Goal: Information Seeking & Learning: Understand process/instructions

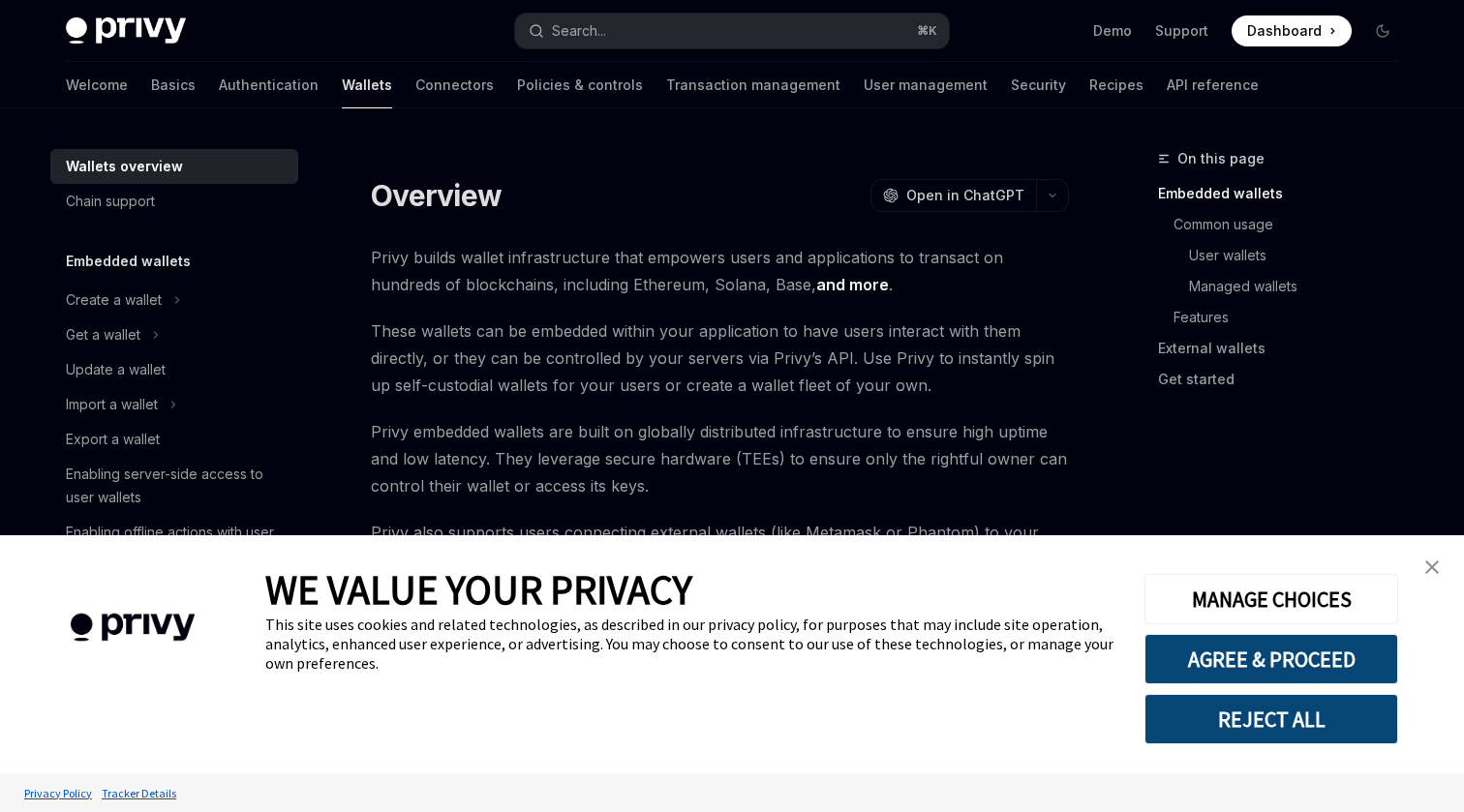
click at [1426, 556] on link "close banner" at bounding box center [1432, 567] width 38 height 38
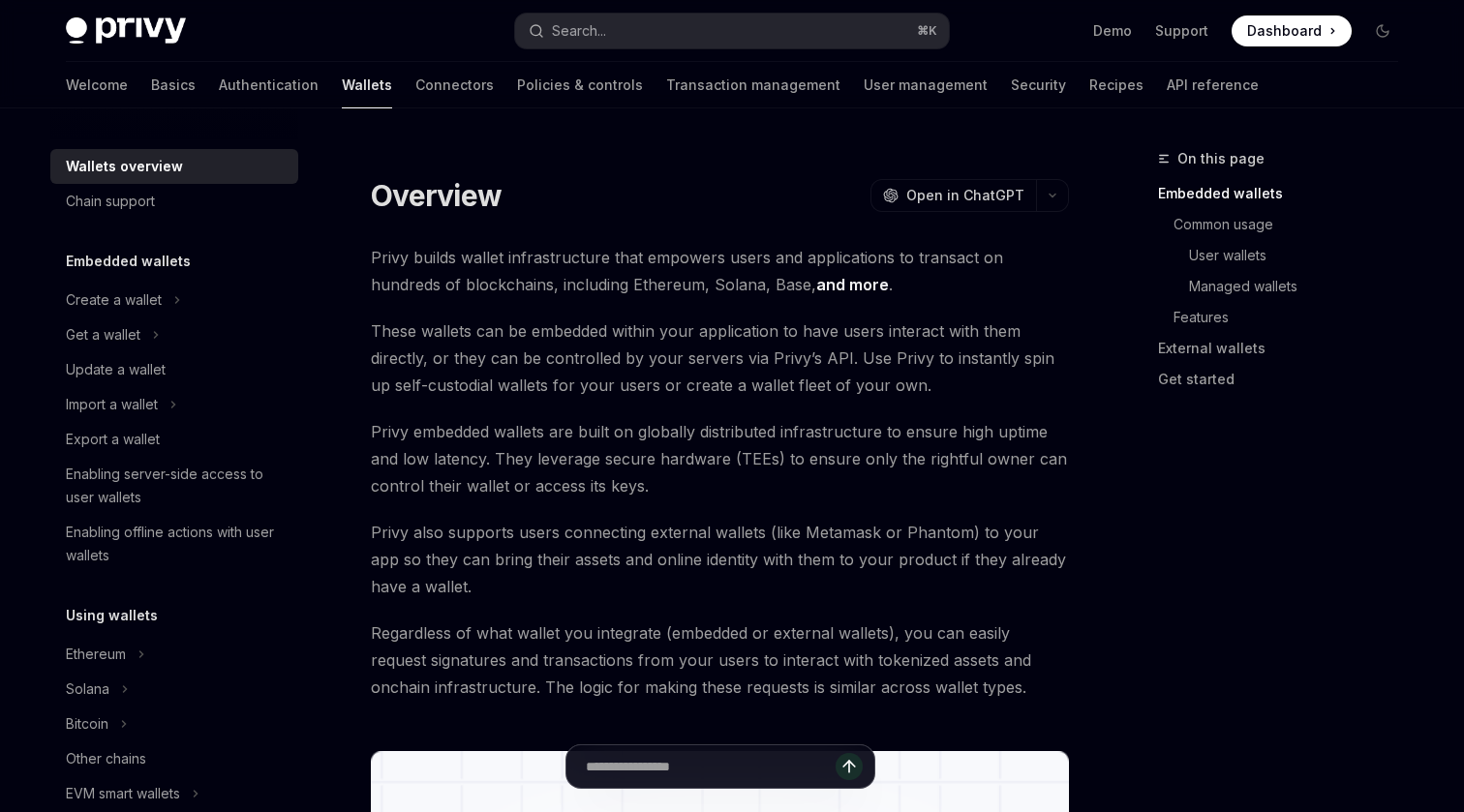
click at [787, 341] on span "These wallets can be embedded within your application to have users interact wi…" at bounding box center [720, 358] width 698 height 82
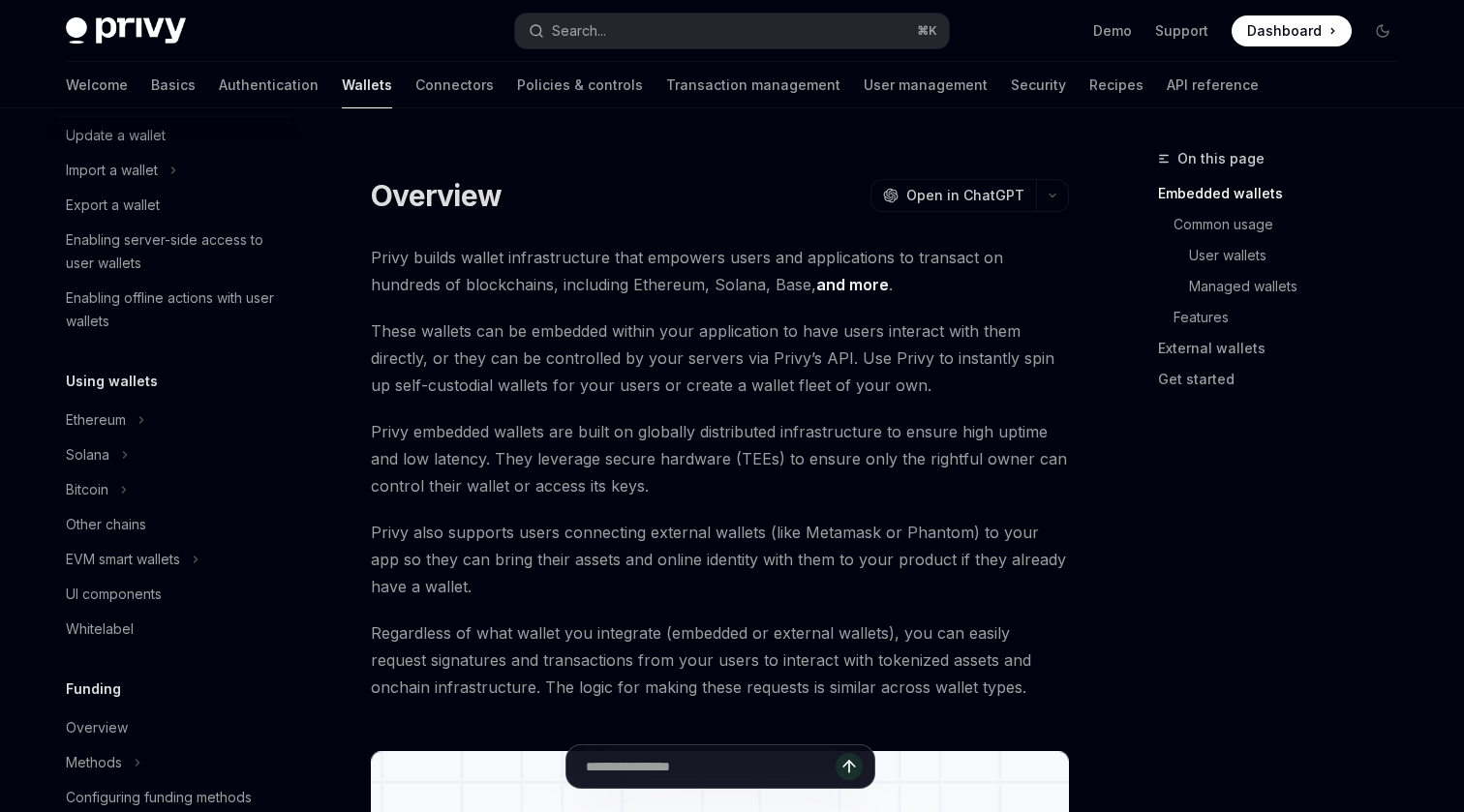
scroll to position [233, 0]
click at [105, 516] on div "Other chains" at bounding box center [106, 526] width 81 height 24
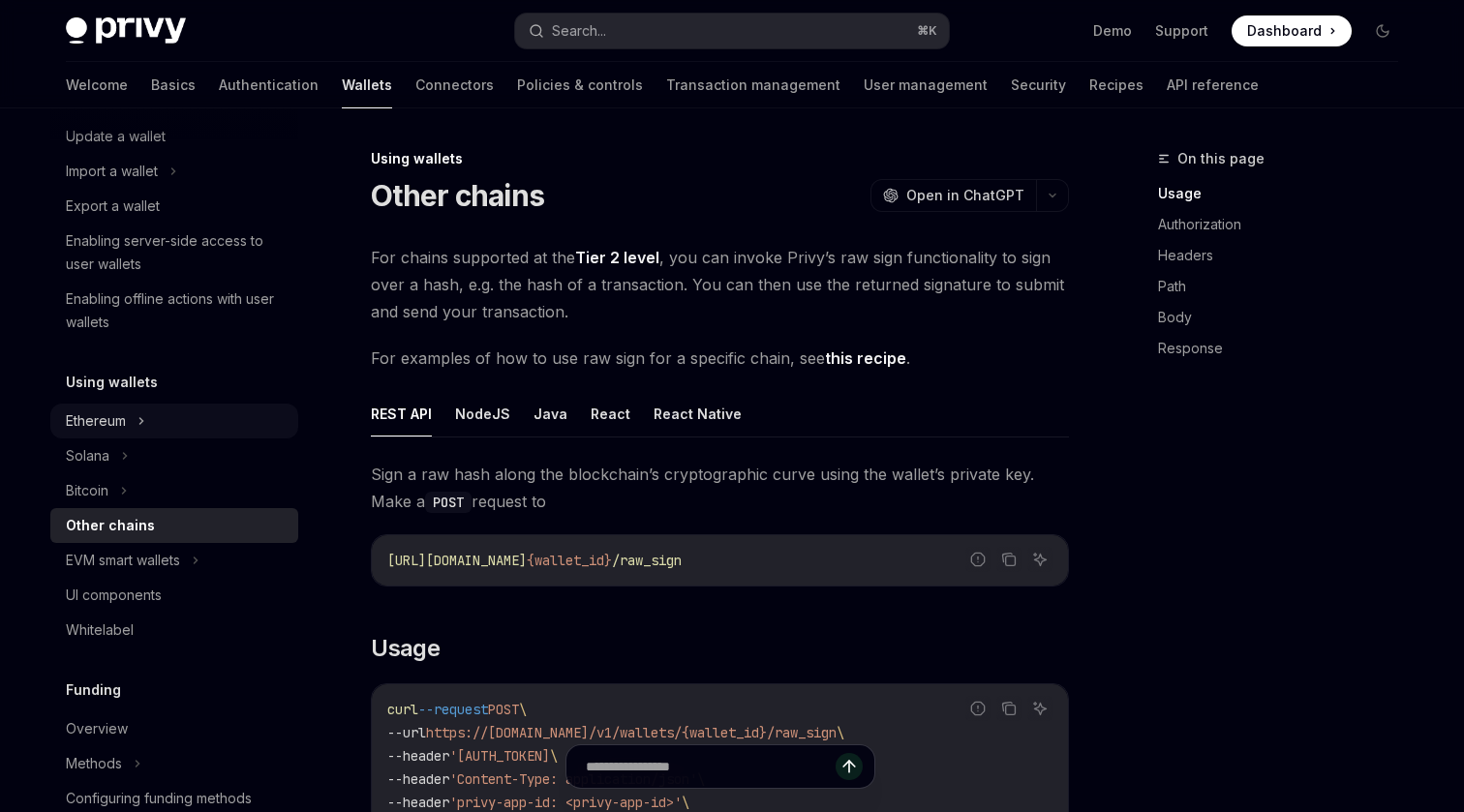
click at [115, 422] on div "Ethereum" at bounding box center [95, 421] width 60 height 24
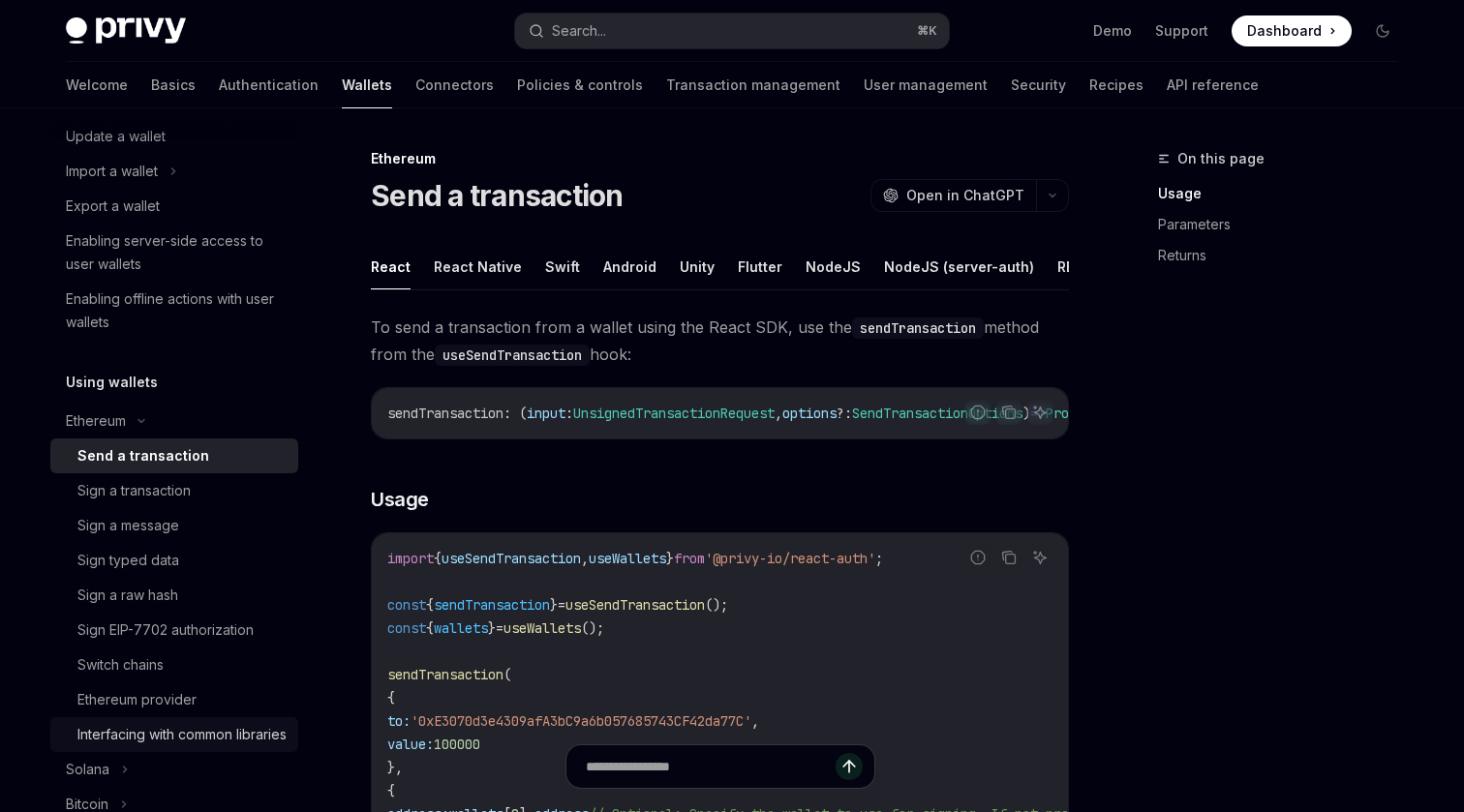
click at [173, 724] on div "Interfacing with common libraries" at bounding box center [182, 735] width 209 height 24
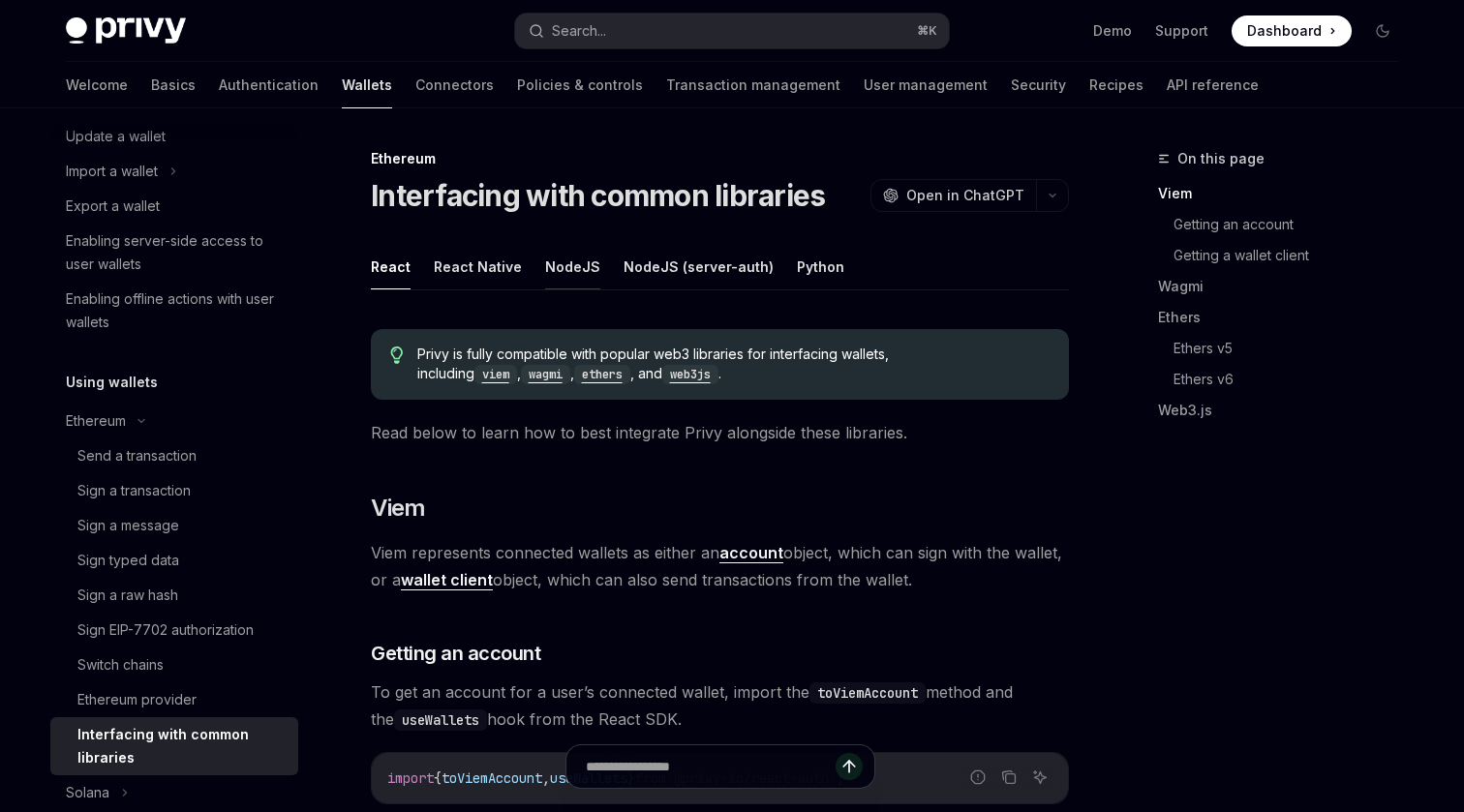
click at [551, 275] on button "NodeJS" at bounding box center [573, 267] width 55 height 45
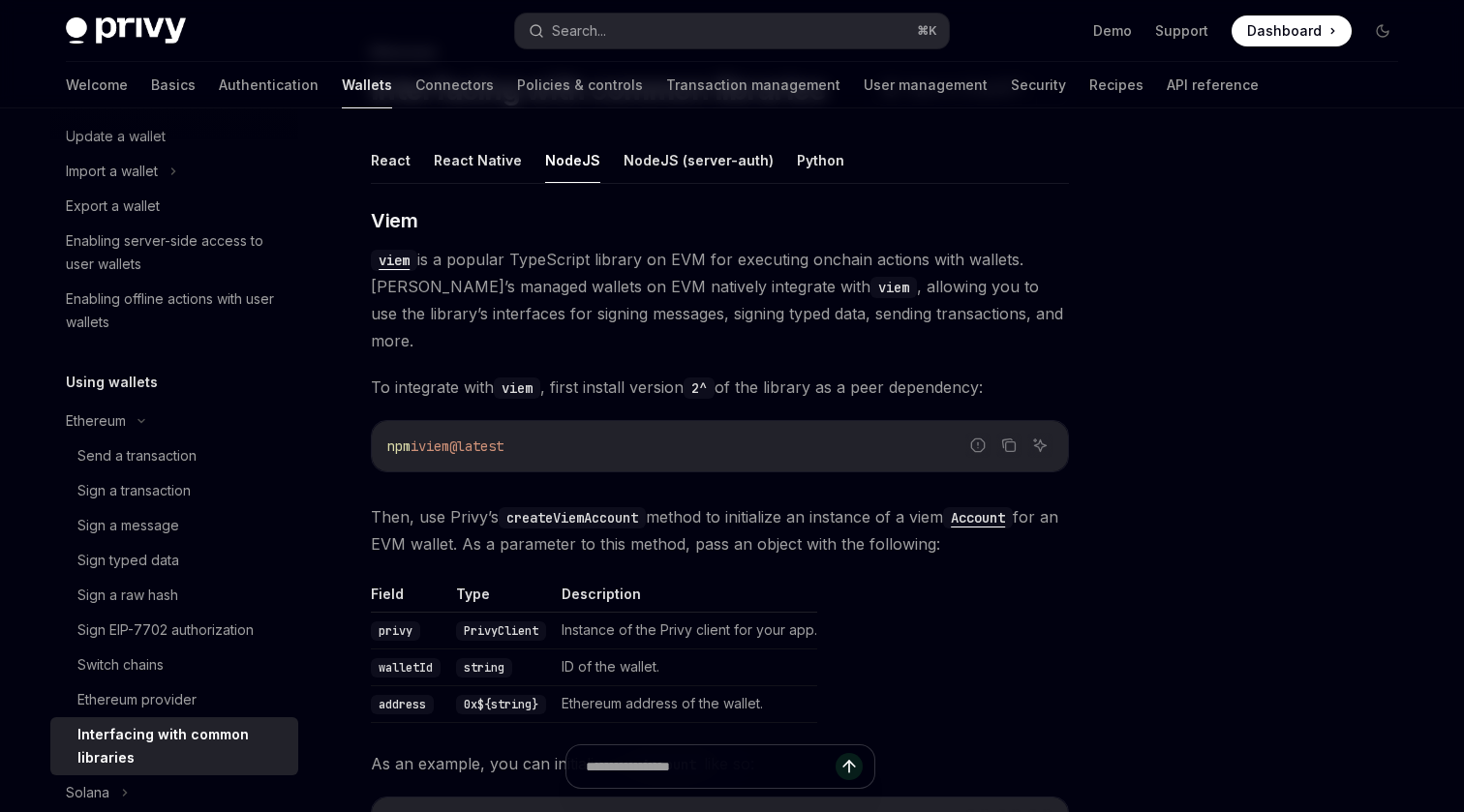
scroll to position [78, 0]
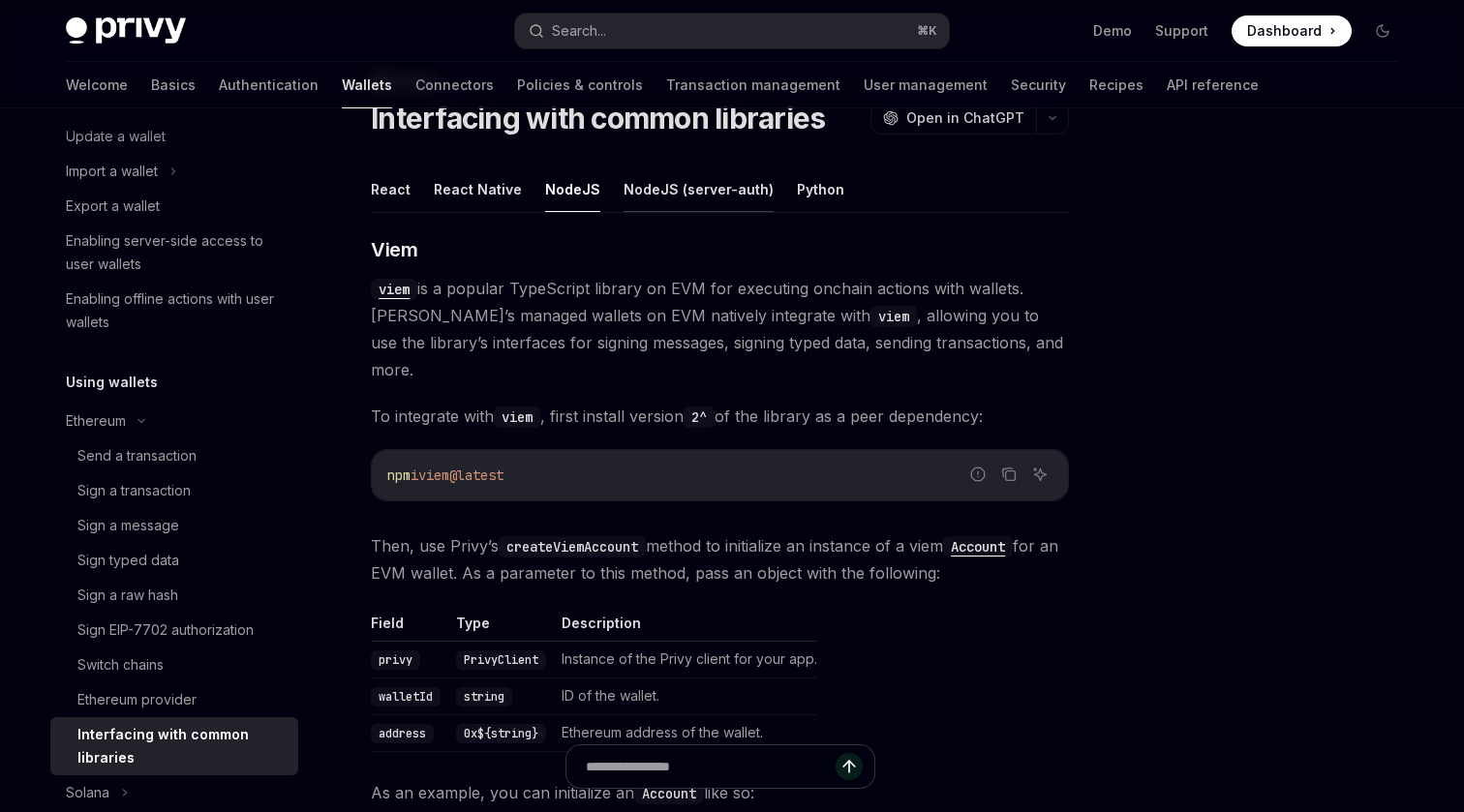
click at [700, 187] on button "NodeJS (server-auth)" at bounding box center [698, 189] width 150 height 45
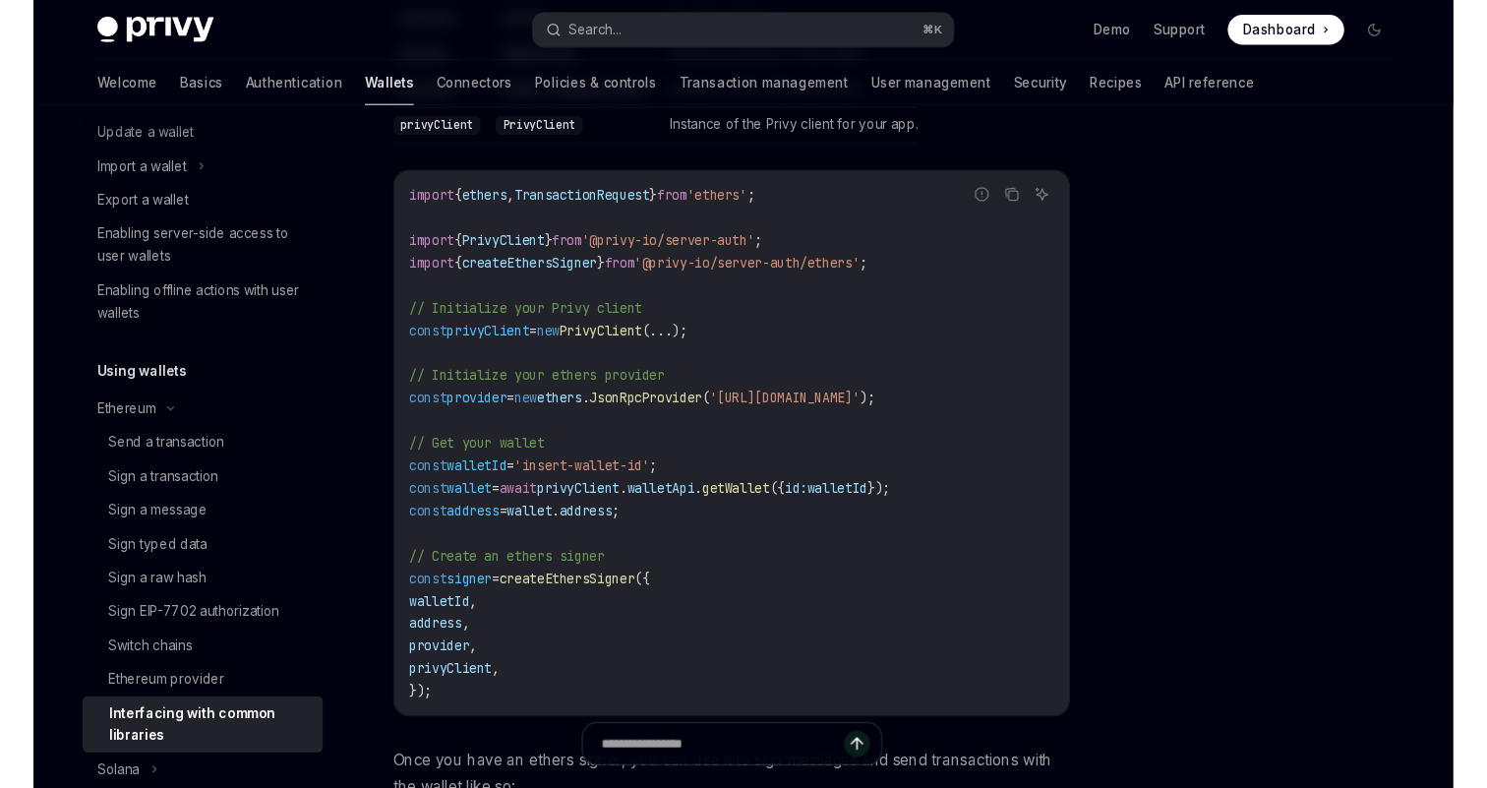
scroll to position [2232, 0]
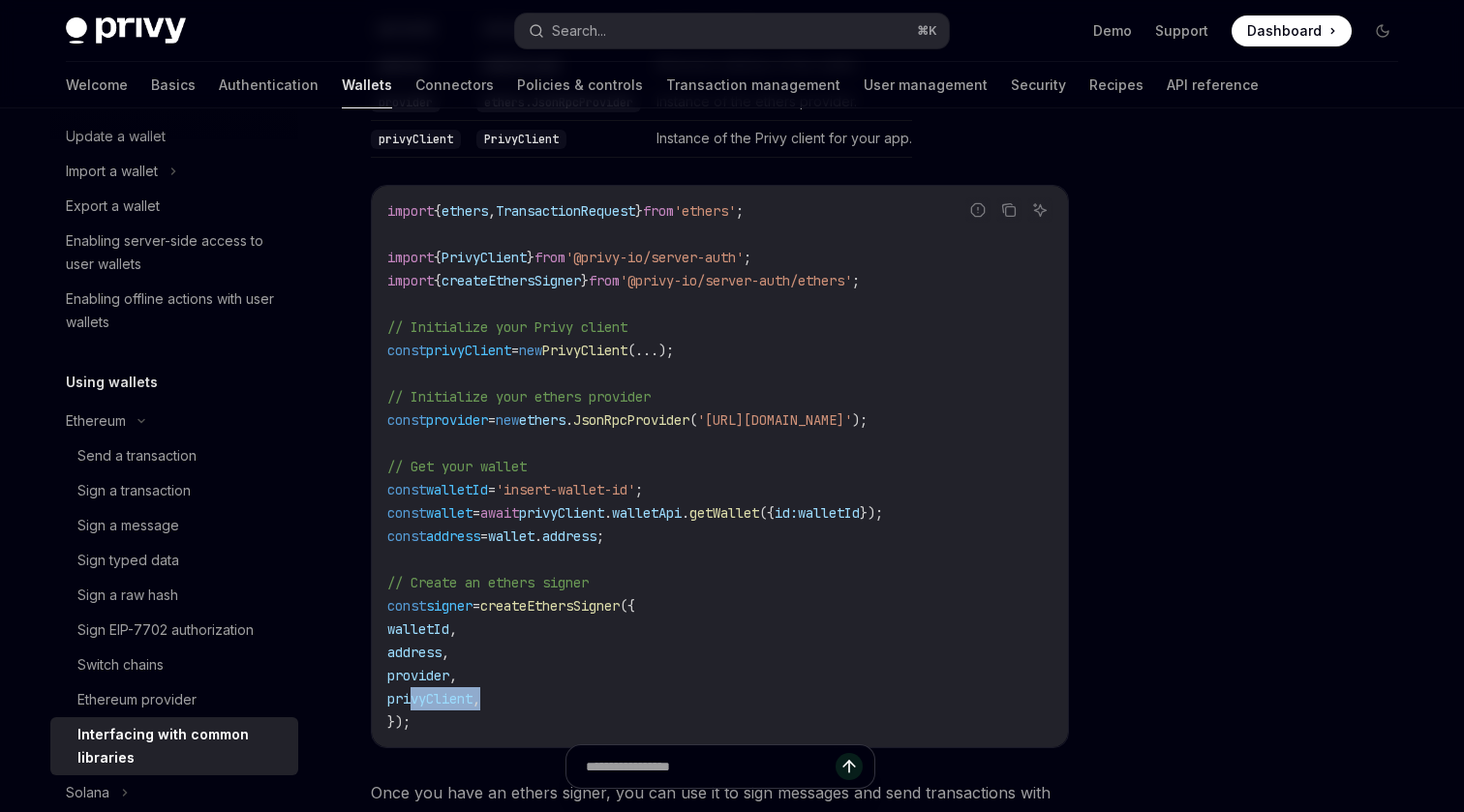
drag, startPoint x: 415, startPoint y: 631, endPoint x: 534, endPoint y: 631, distance: 119.0
click at [534, 630] on code "import { ethers , TransactionRequest } from 'ethers' ; import { PrivyClient } f…" at bounding box center [720, 467] width 666 height 534
click at [534, 631] on code "import { ethers , TransactionRequest } from 'ethers' ; import { PrivyClient } f…" at bounding box center [720, 467] width 666 height 534
click at [449, 667] on span "provider" at bounding box center [417, 676] width 62 height 18
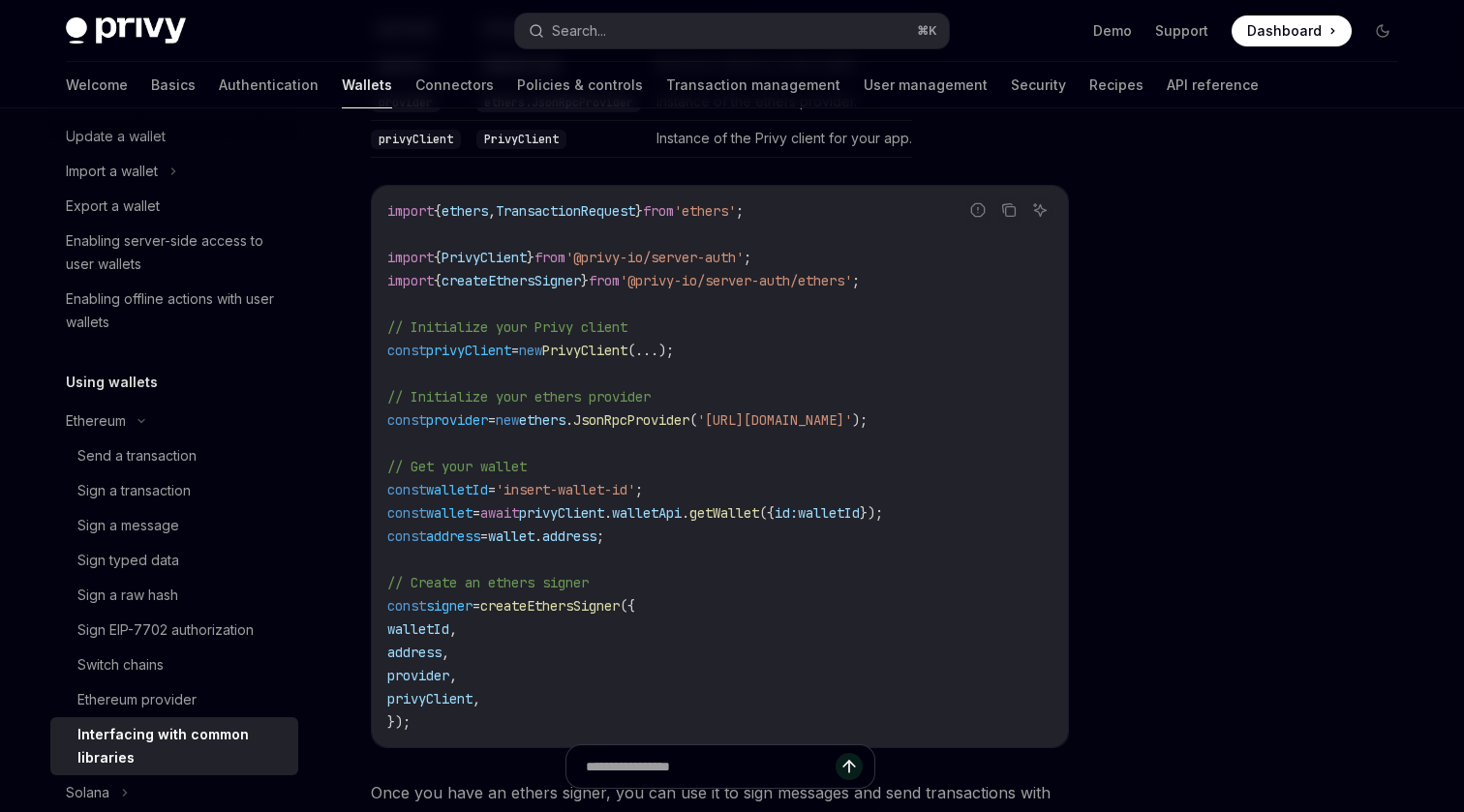
click at [504, 626] on code "import { ethers , TransactionRequest } from 'ethers' ; import { PrivyClient } f…" at bounding box center [720, 467] width 666 height 534
drag, startPoint x: 504, startPoint y: 626, endPoint x: 423, endPoint y: 626, distance: 81.0
click at [423, 627] on code "import { ethers , TransactionRequest } from 'ethers' ; import { PrivyClient } f…" at bounding box center [720, 467] width 666 height 534
copy code "provider ,"
click at [1276, 37] on span "Dashboard" at bounding box center [1285, 31] width 75 height 20
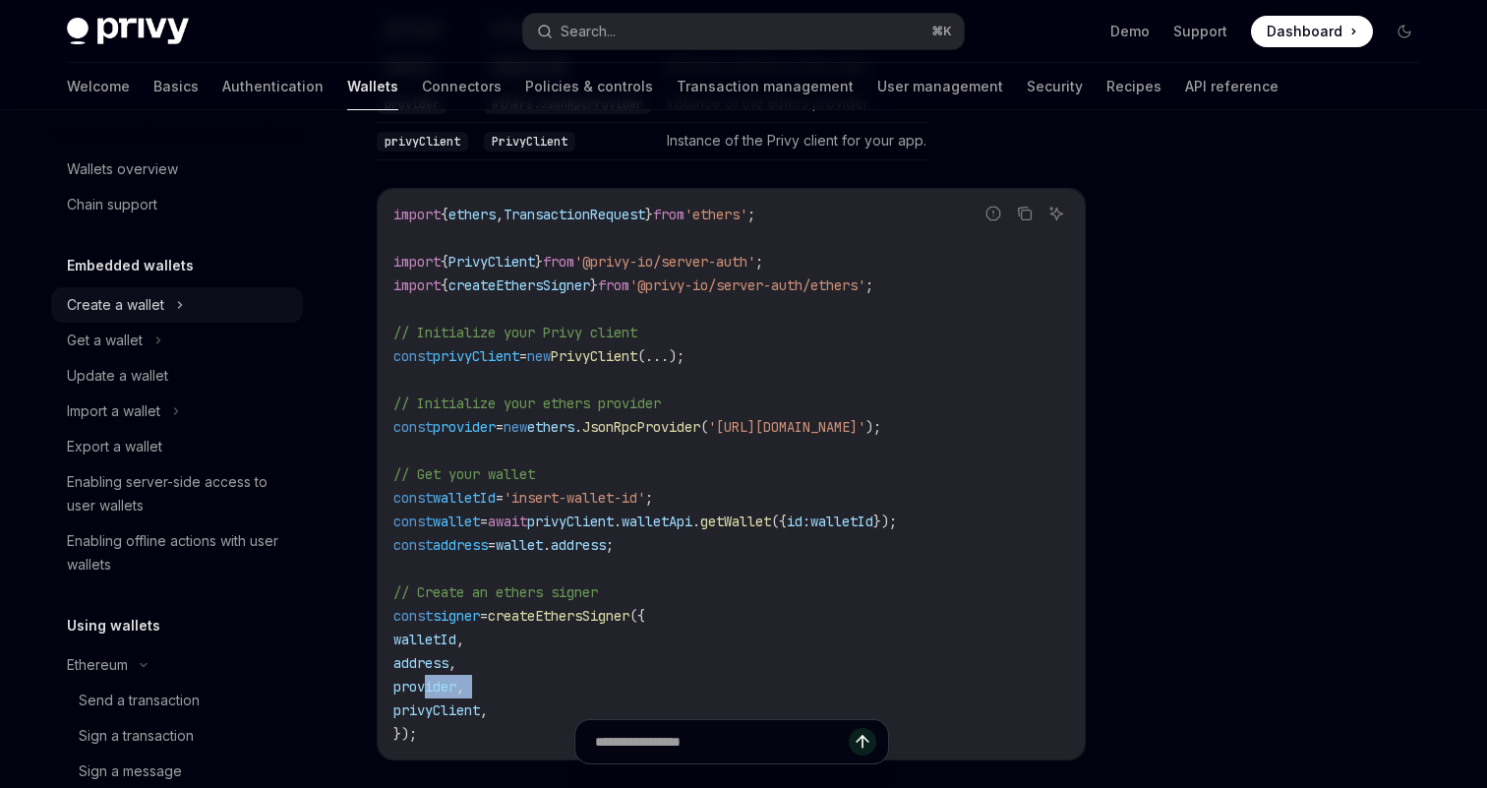
scroll to position [0, 0]
click at [169, 308] on div "Create a wallet" at bounding box center [177, 304] width 252 height 35
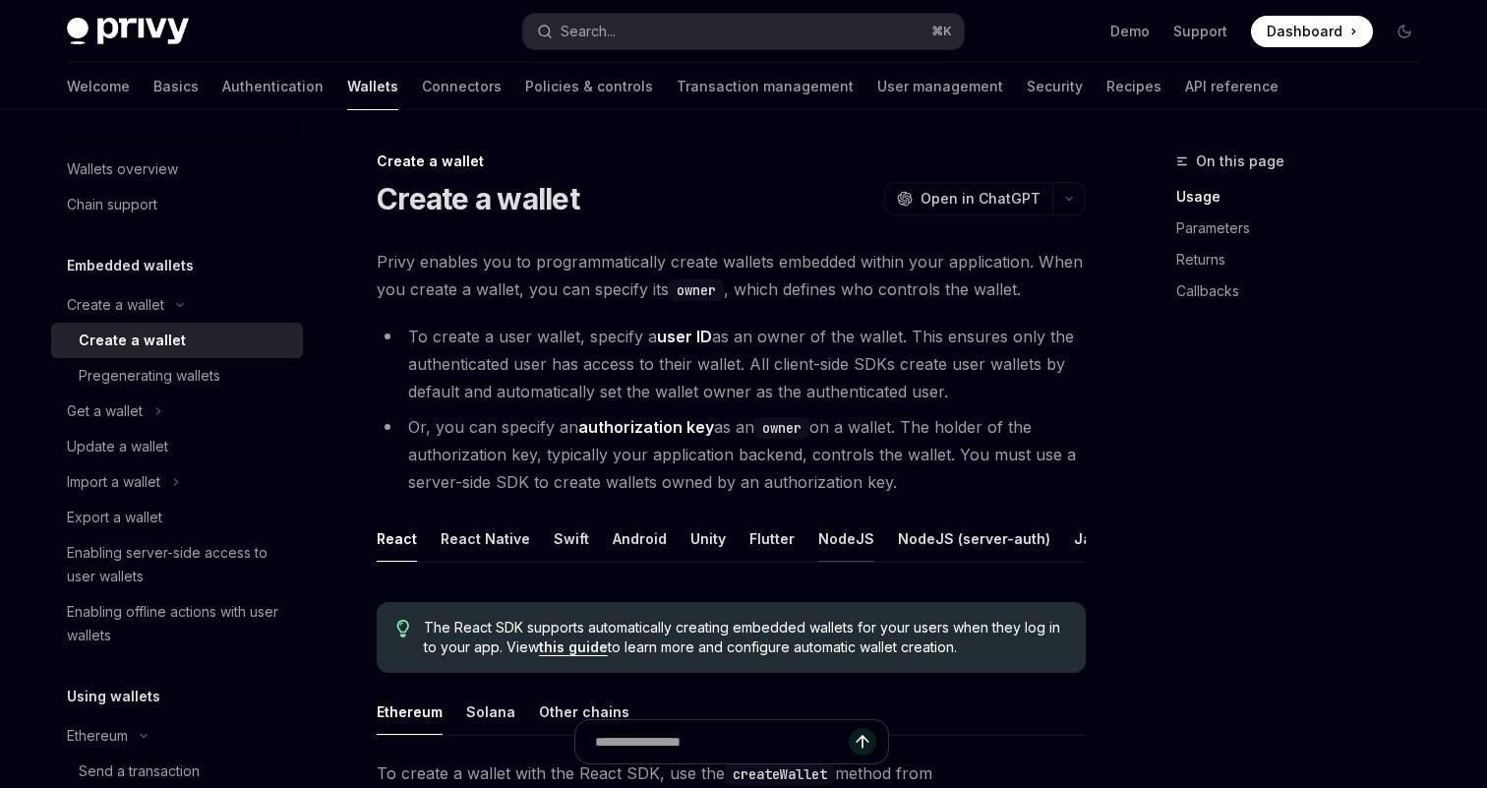
click at [836, 531] on button "NodeJS" at bounding box center [846, 538] width 56 height 46
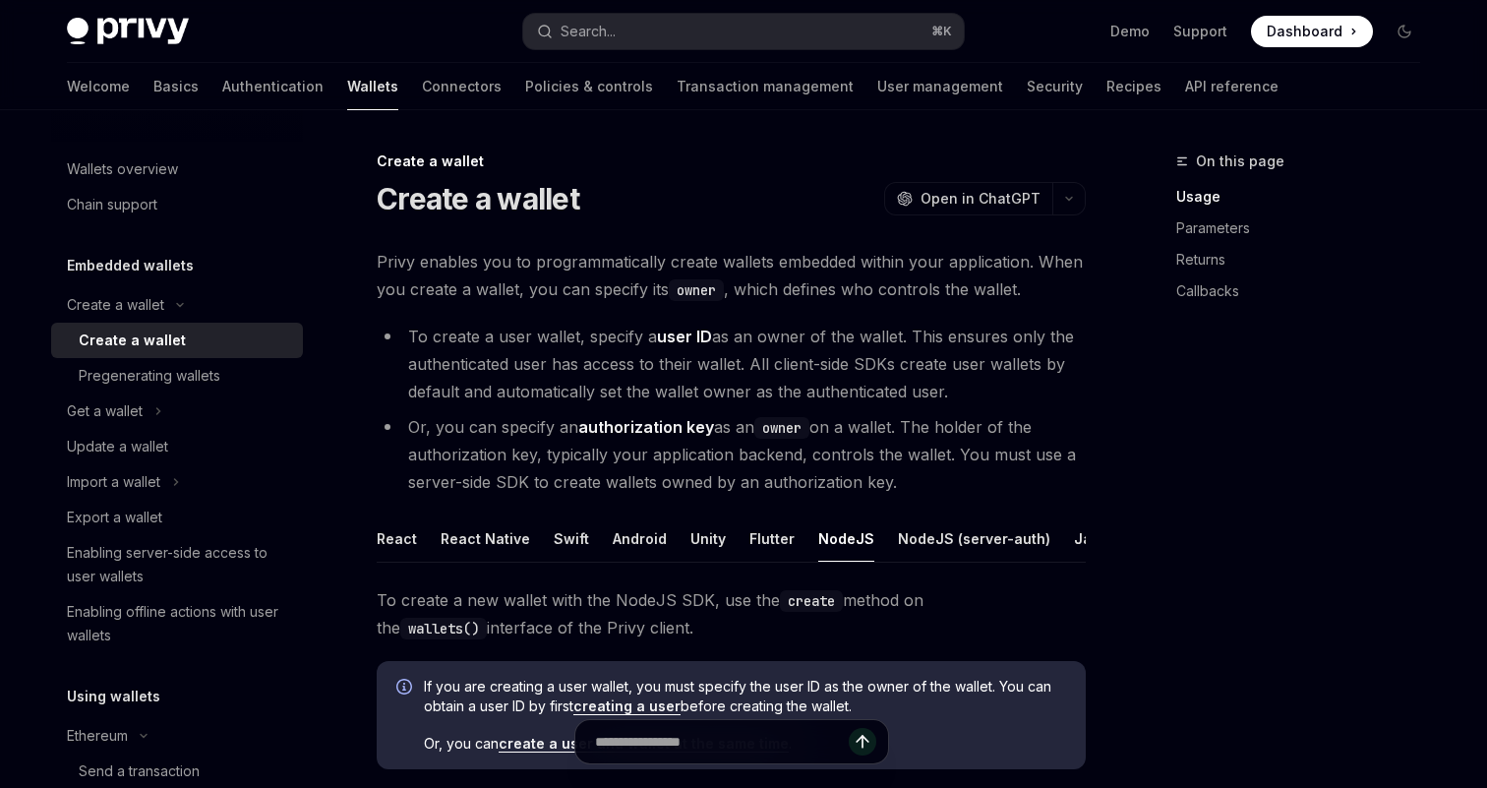
type textarea "*"
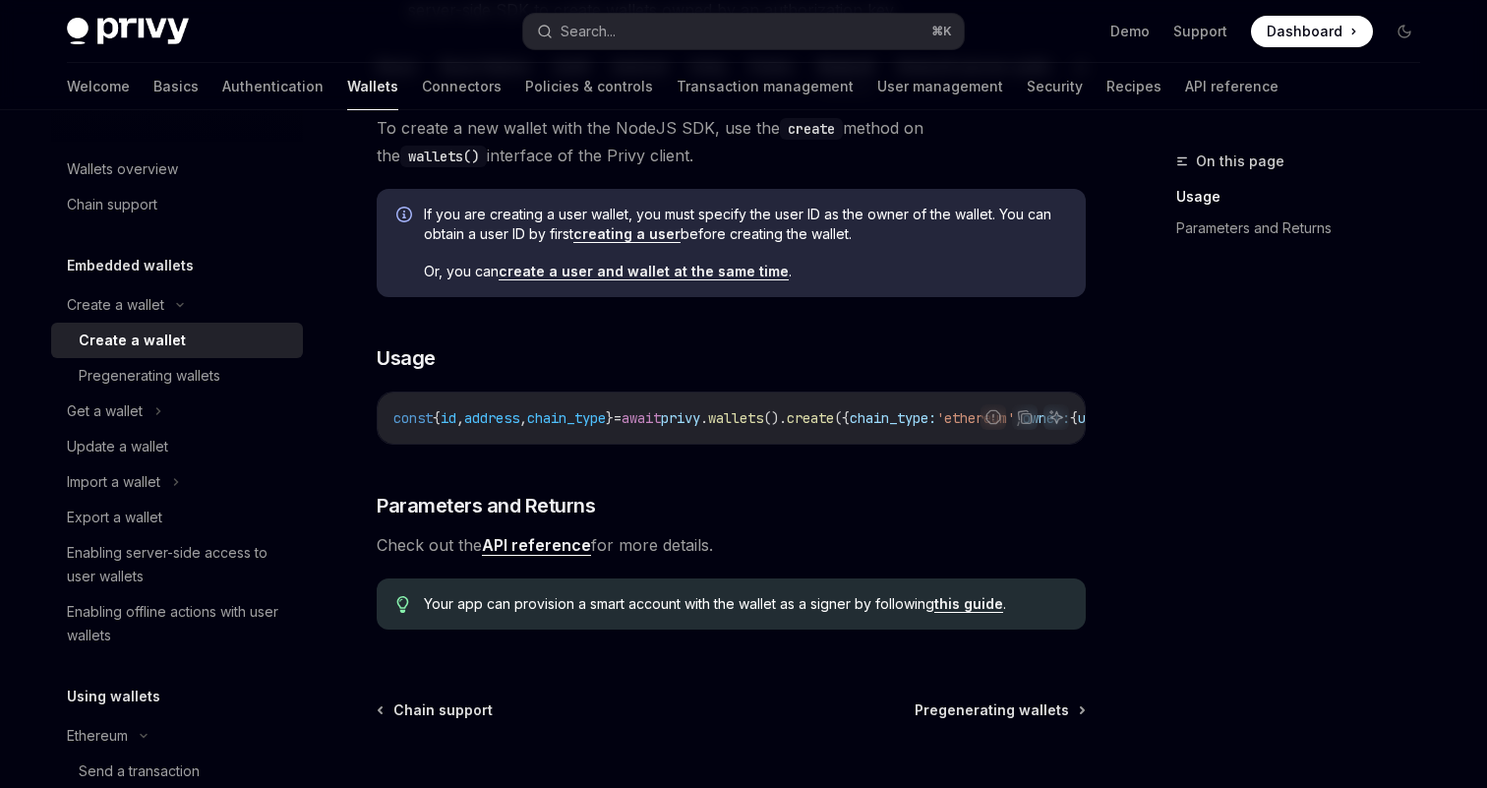
scroll to position [462, 0]
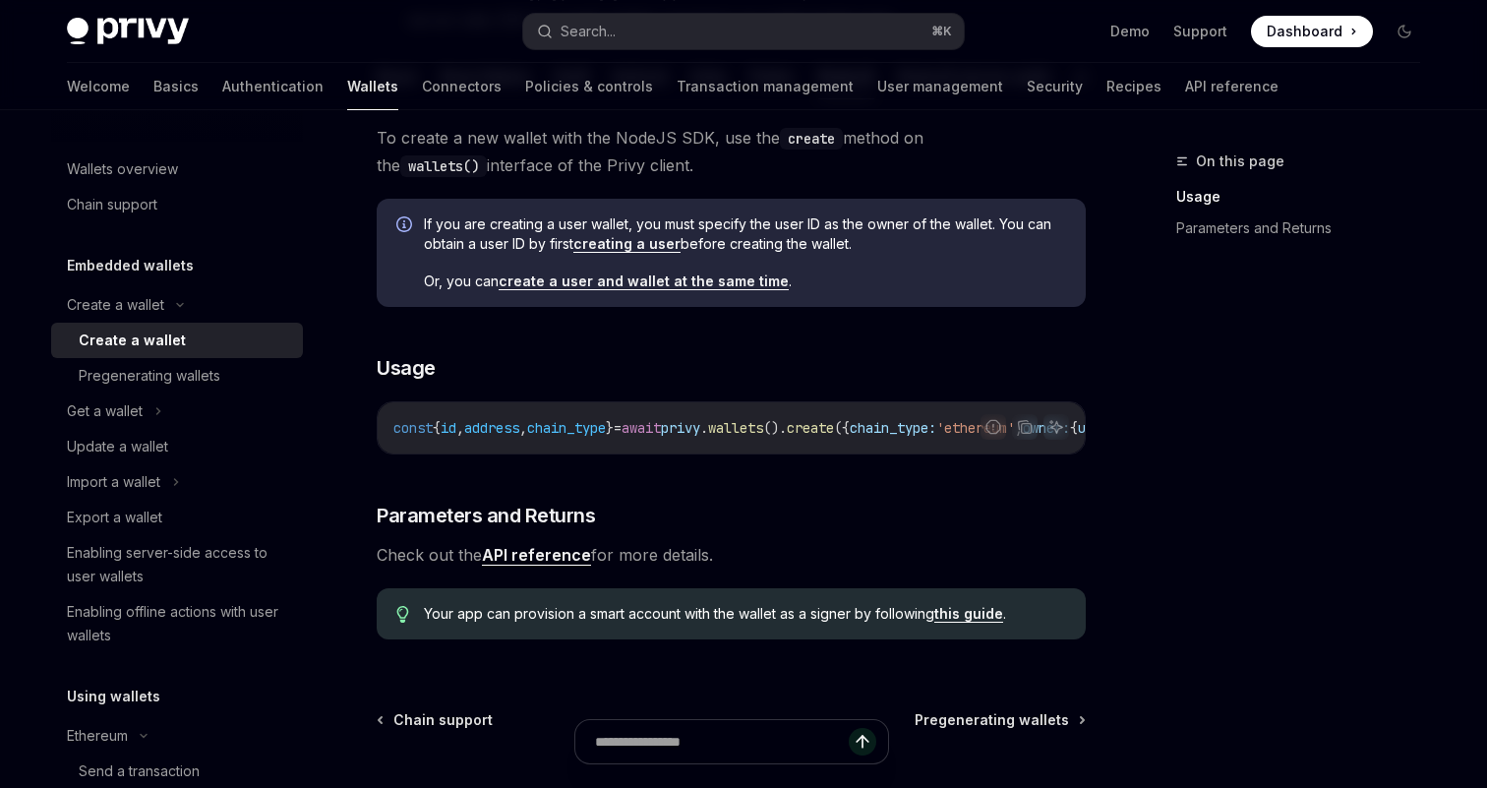
click at [654, 286] on link "create a user and wallet at the same time" at bounding box center [644, 281] width 290 height 18
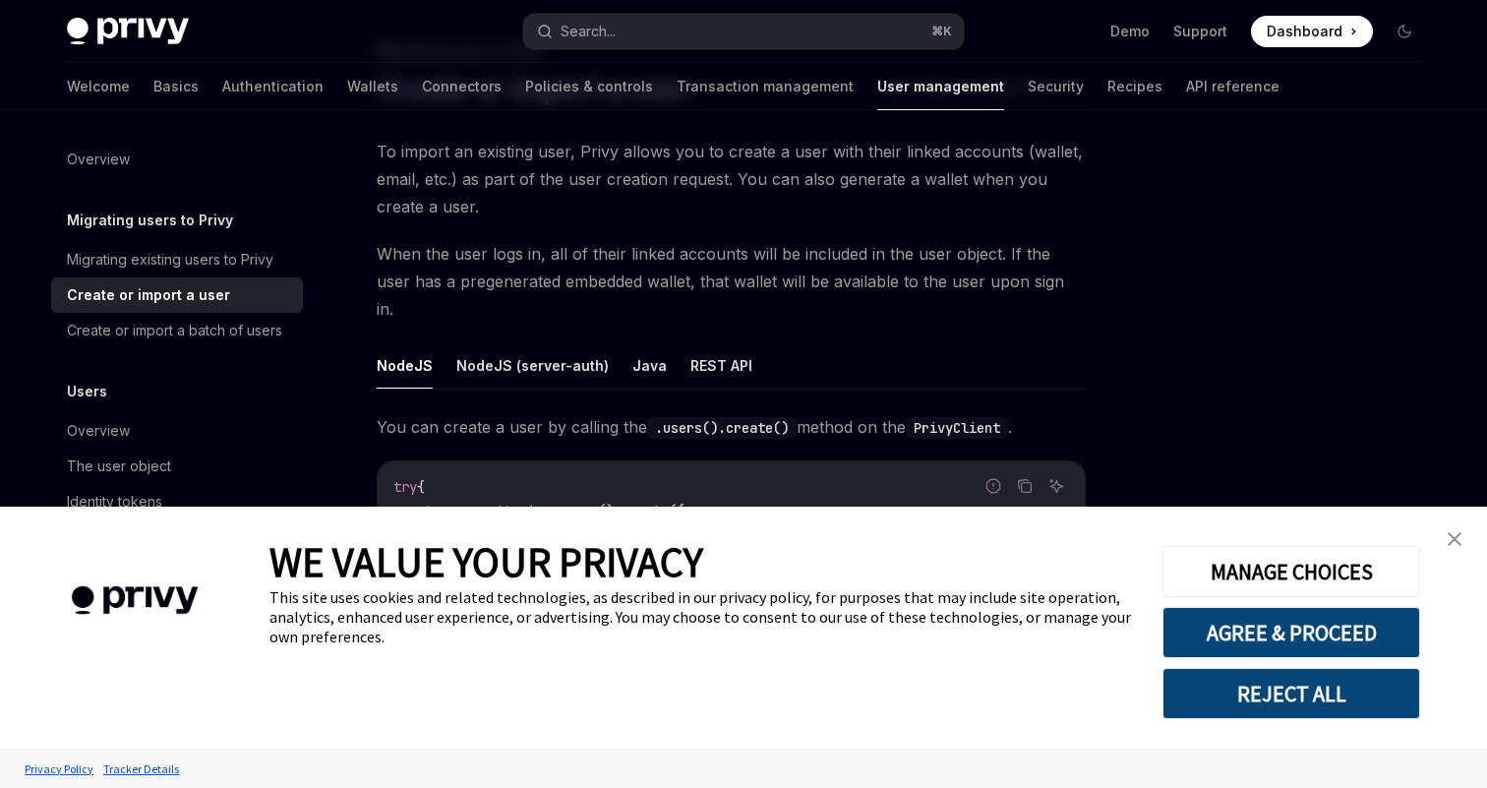
scroll to position [123, 0]
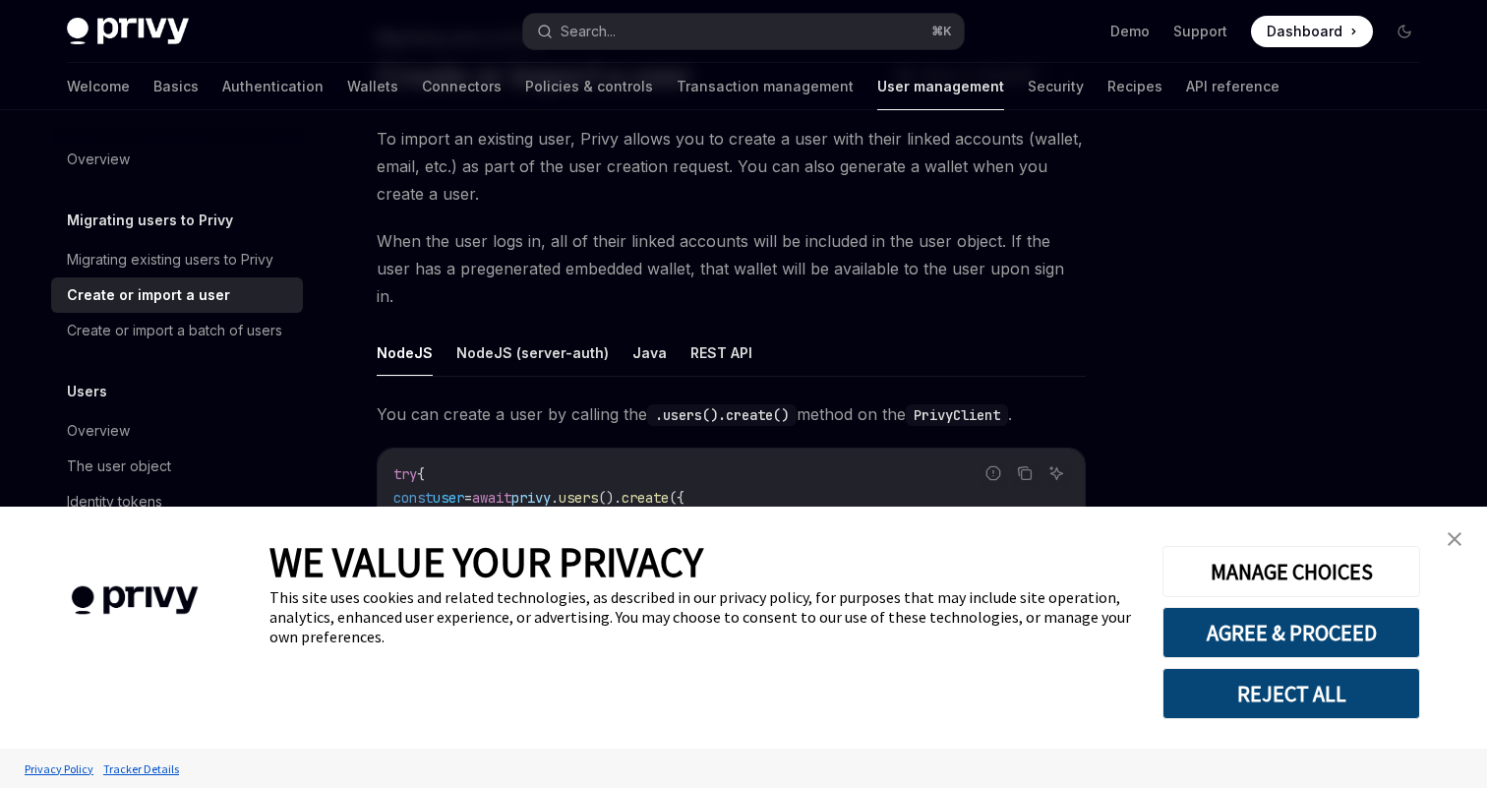
click at [1456, 536] on img "close banner" at bounding box center [1455, 539] width 14 height 14
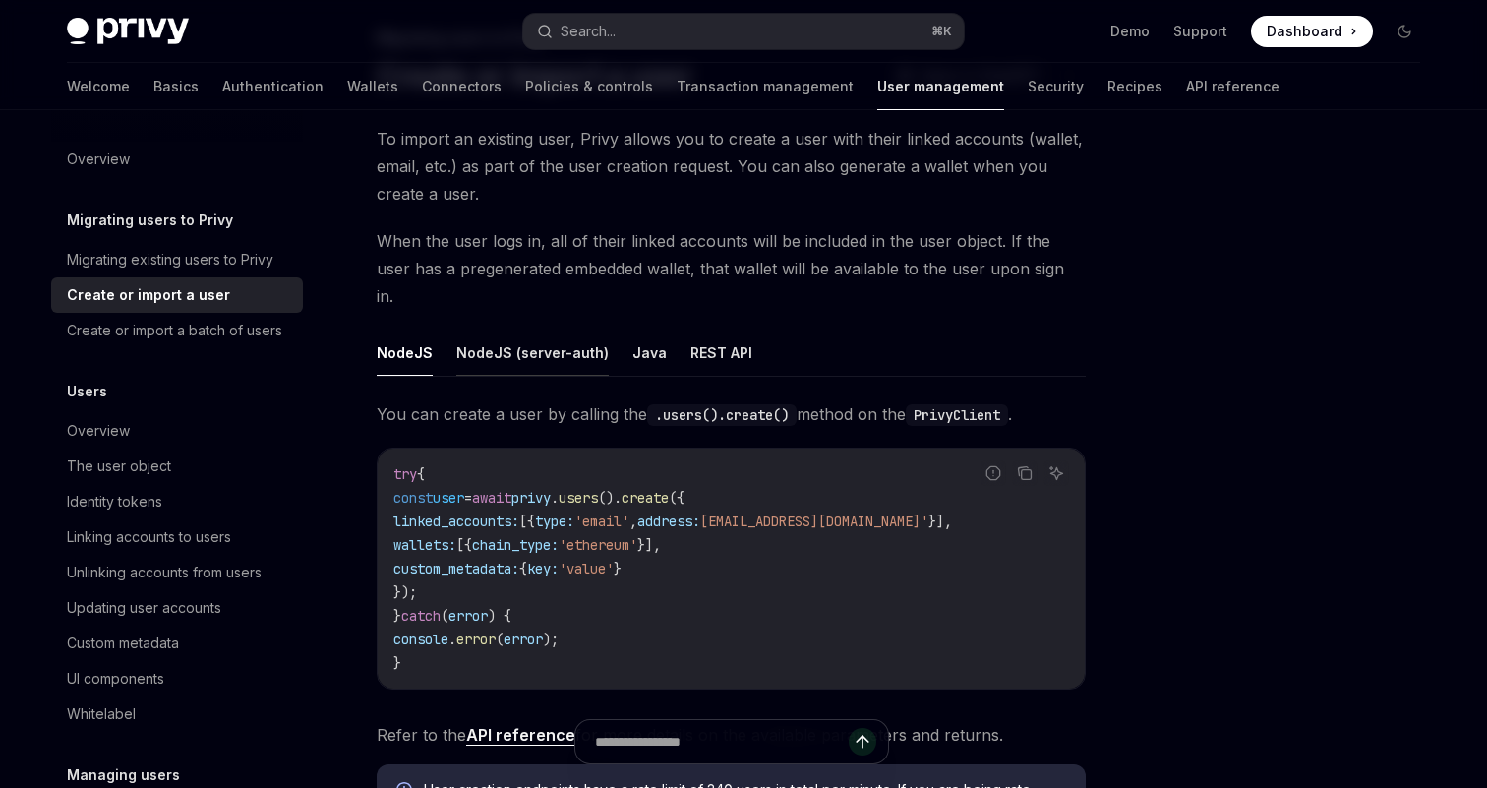
click at [514, 332] on button "NodeJS (server-auth)" at bounding box center [532, 352] width 152 height 46
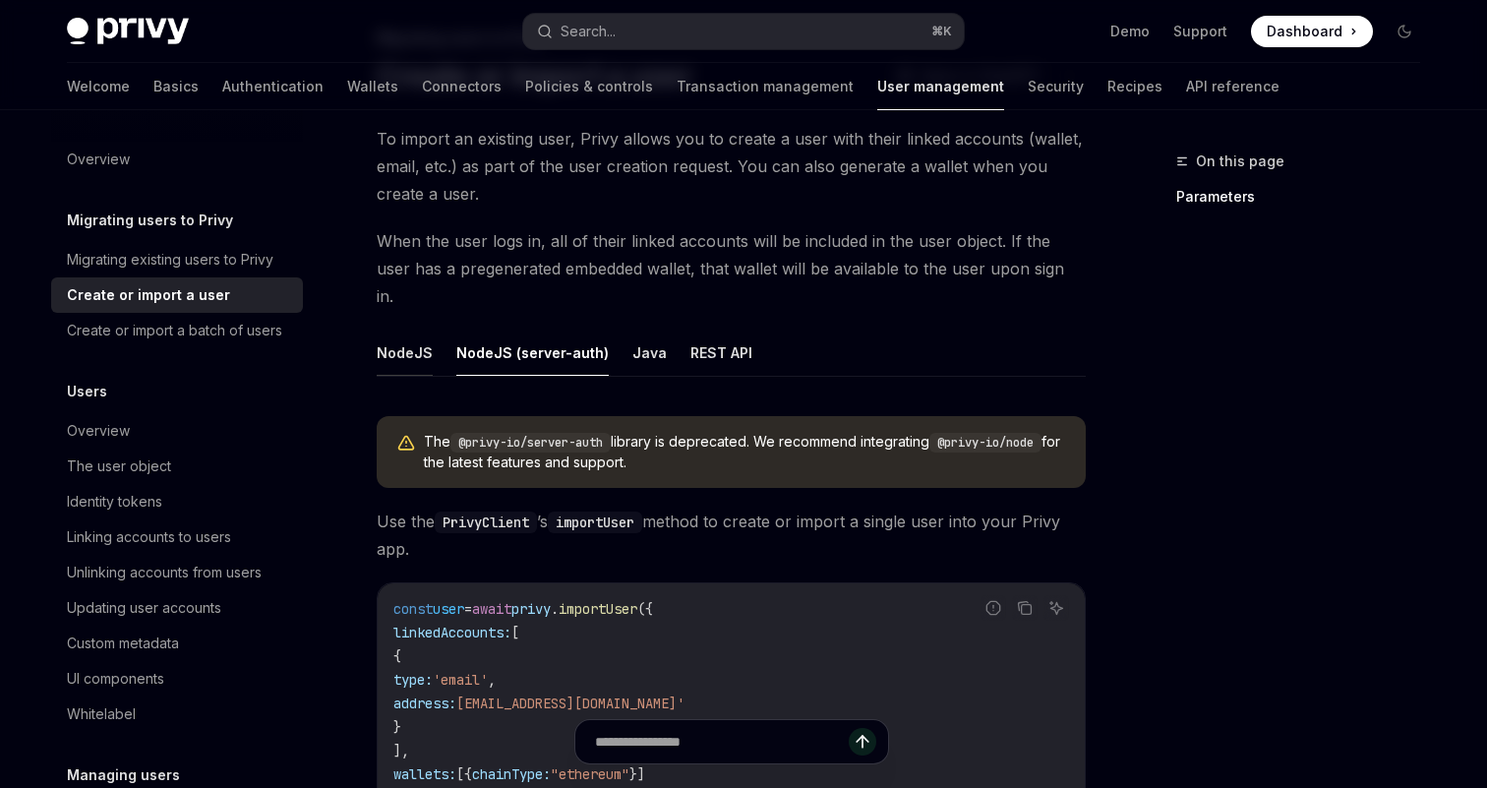
click at [409, 335] on button "NodeJS" at bounding box center [405, 352] width 56 height 46
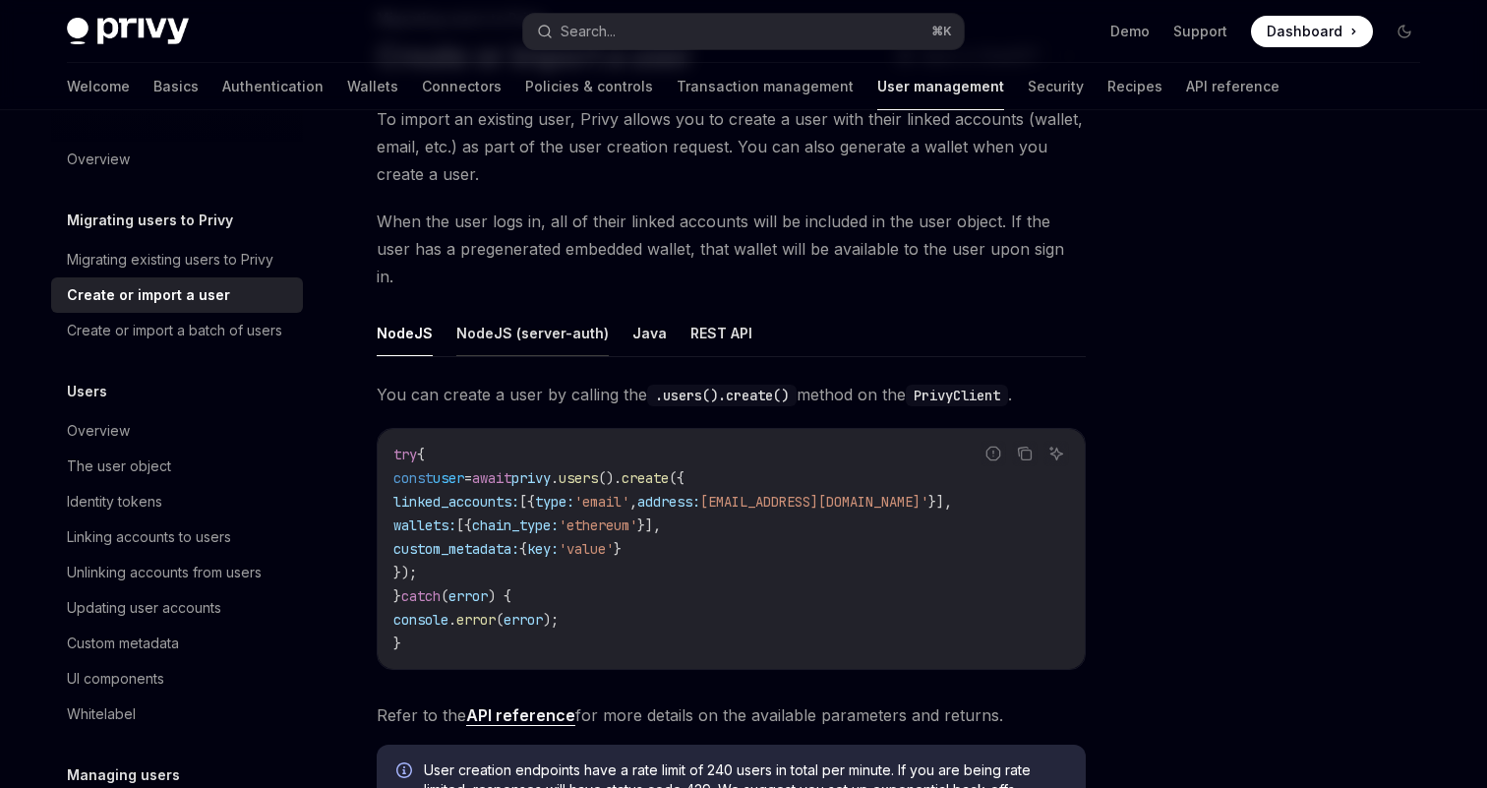
scroll to position [123, 0]
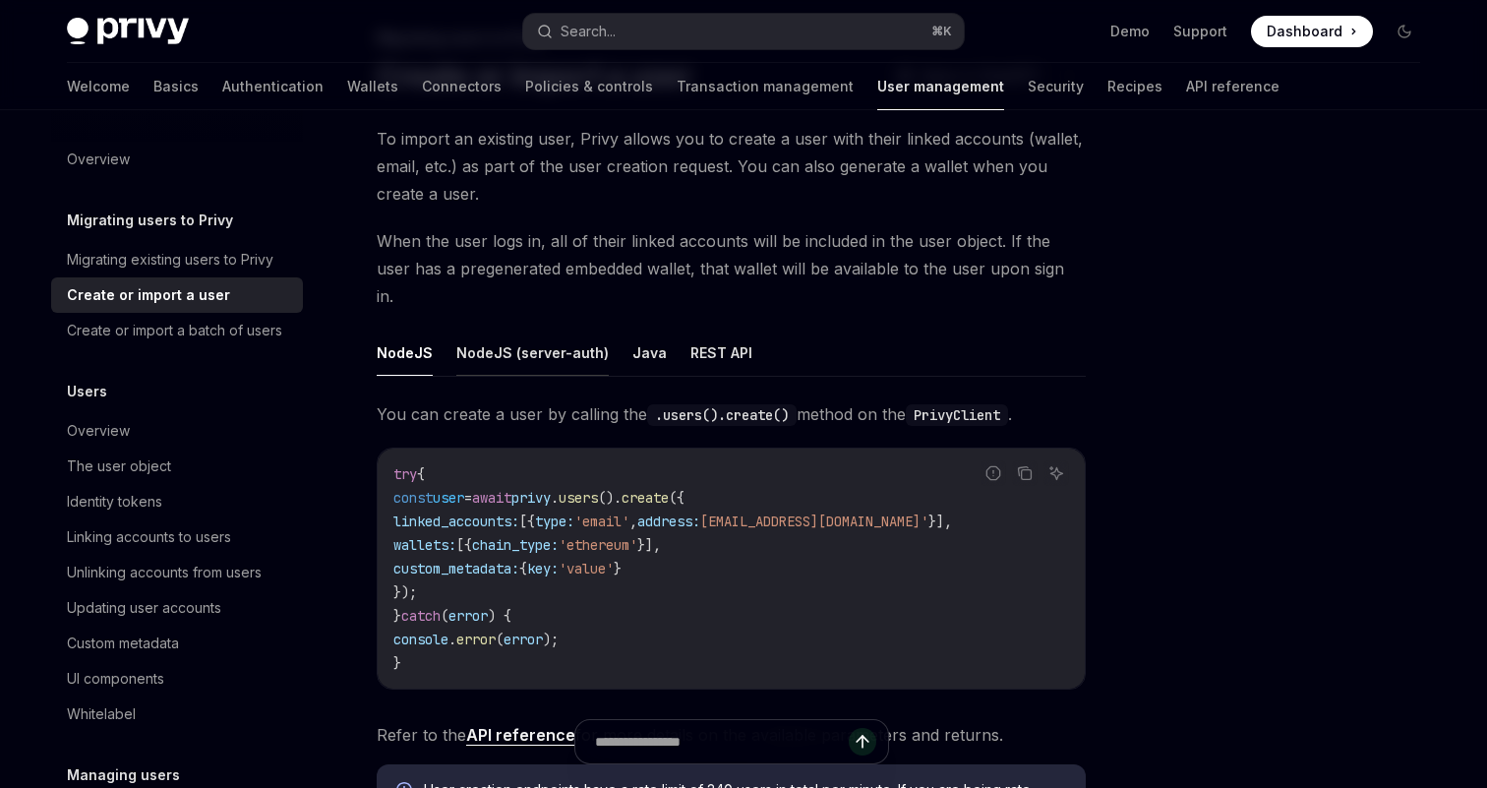
click at [505, 329] on button "NodeJS (server-auth)" at bounding box center [532, 352] width 152 height 46
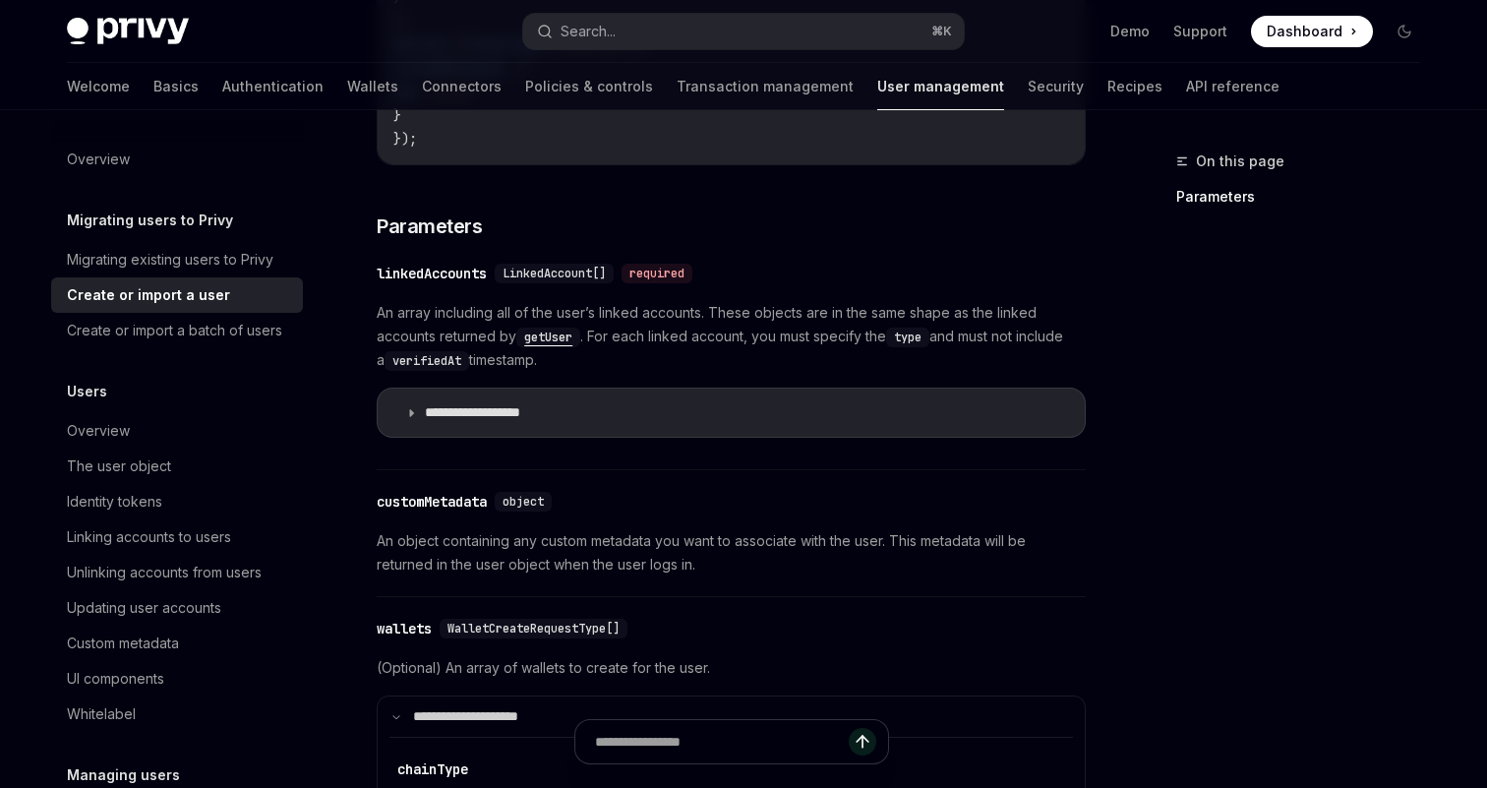
scroll to position [882, 0]
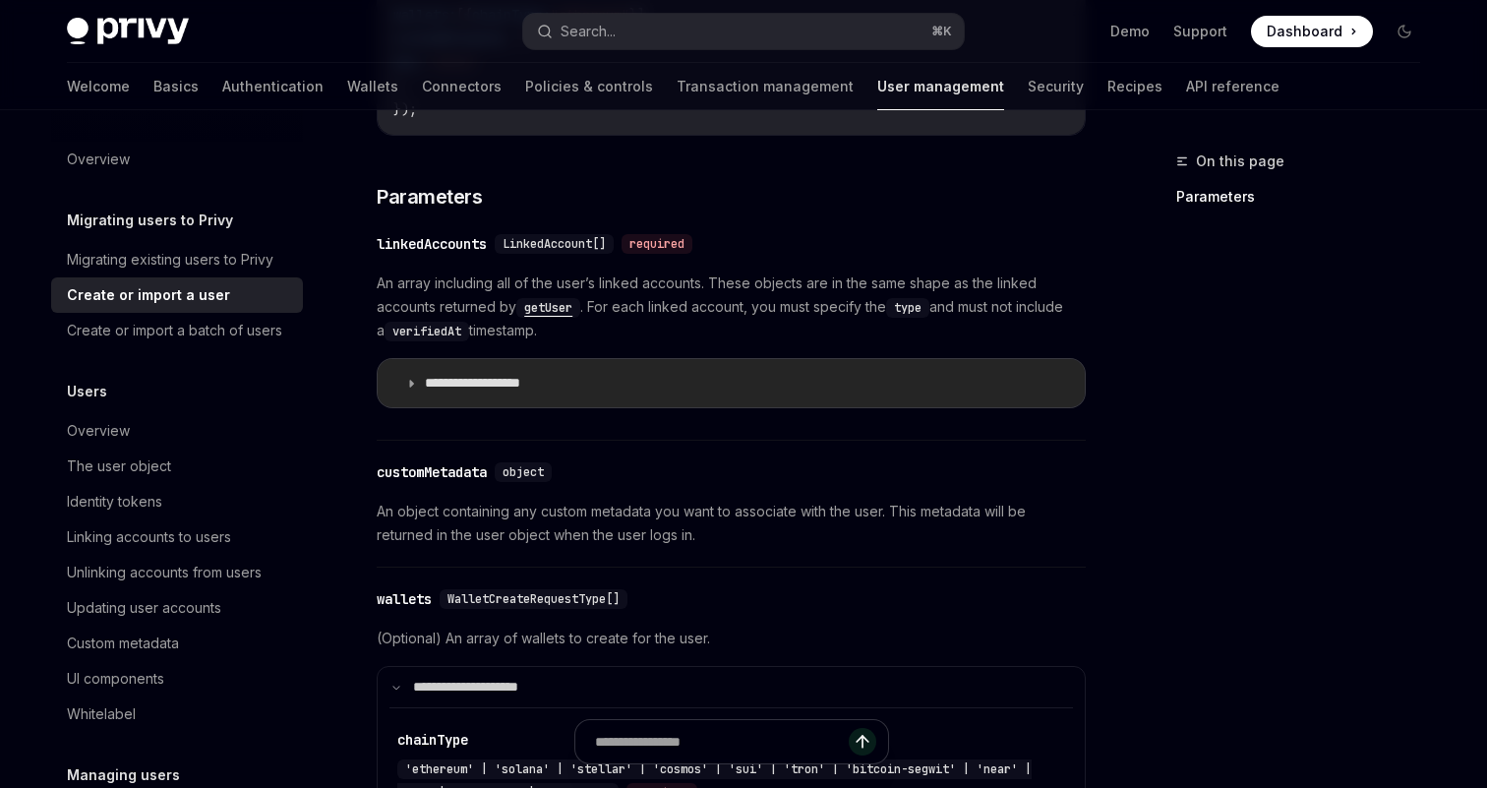
click at [494, 375] on p "**********" at bounding box center [495, 383] width 140 height 17
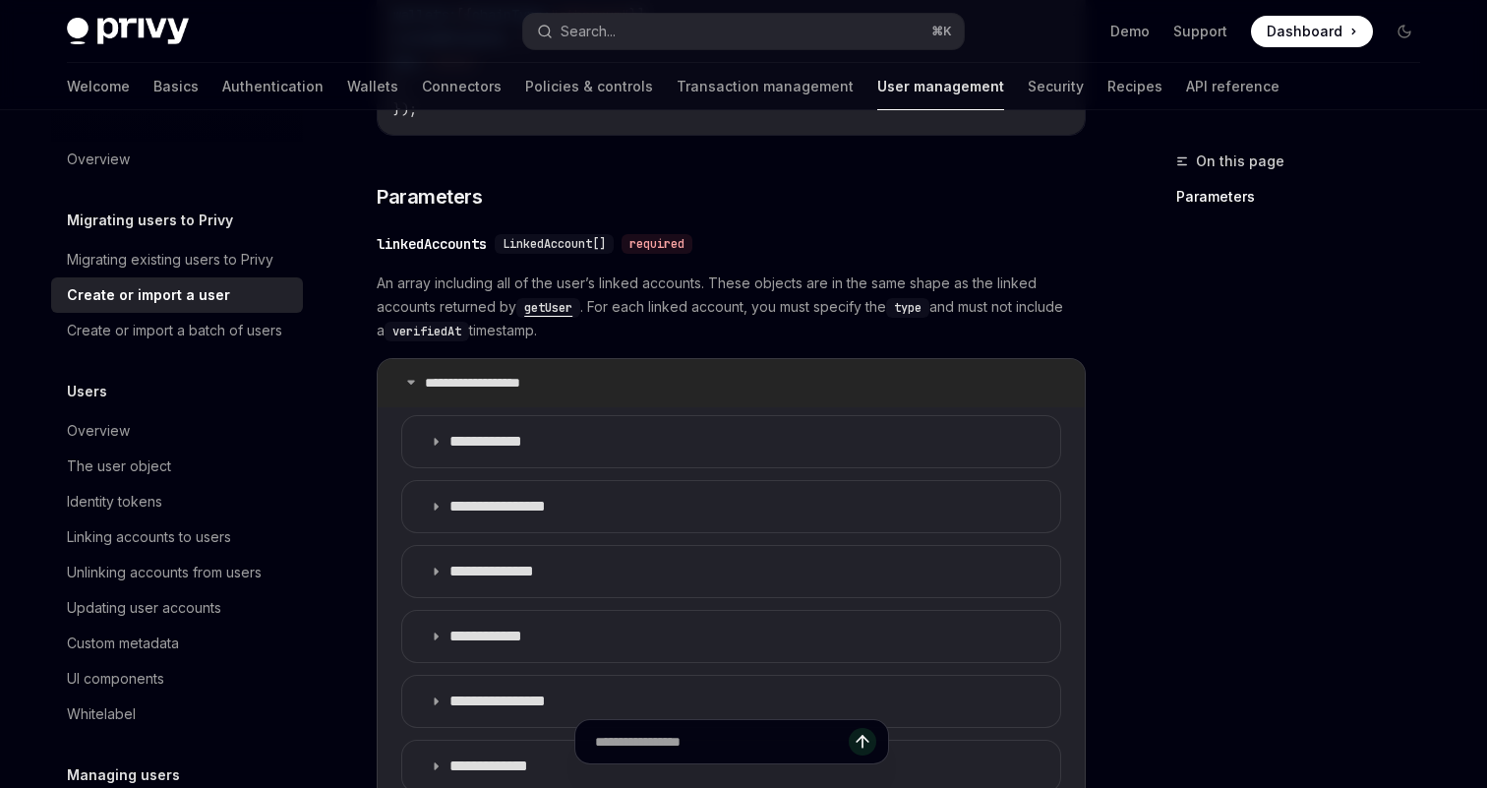
click at [494, 375] on p "**********" at bounding box center [495, 383] width 140 height 17
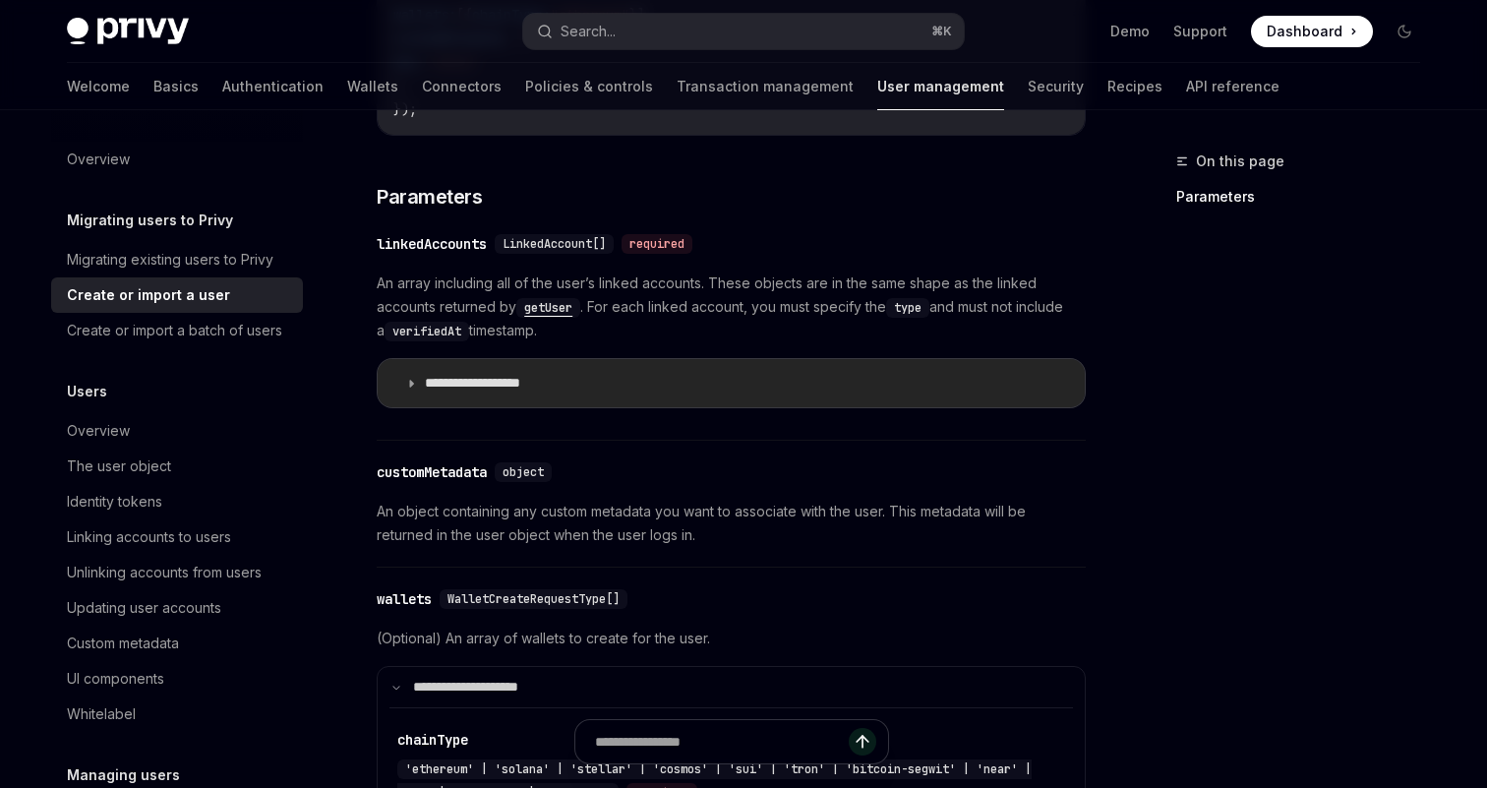
click at [494, 375] on p "**********" at bounding box center [495, 383] width 140 height 17
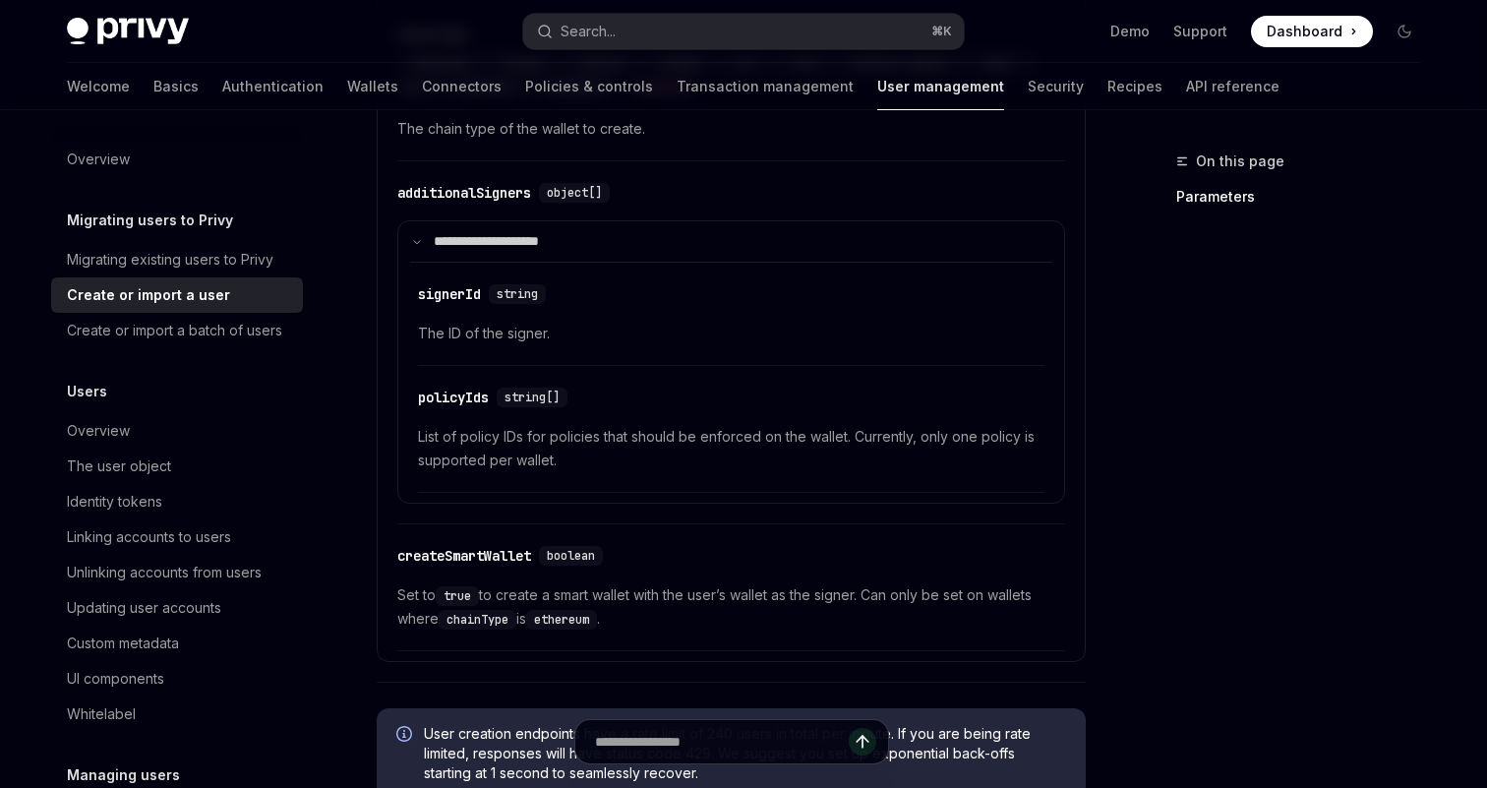
scroll to position [2584, 0]
click at [1107, 86] on link "Recipes" at bounding box center [1134, 86] width 55 height 47
type textarea "*"
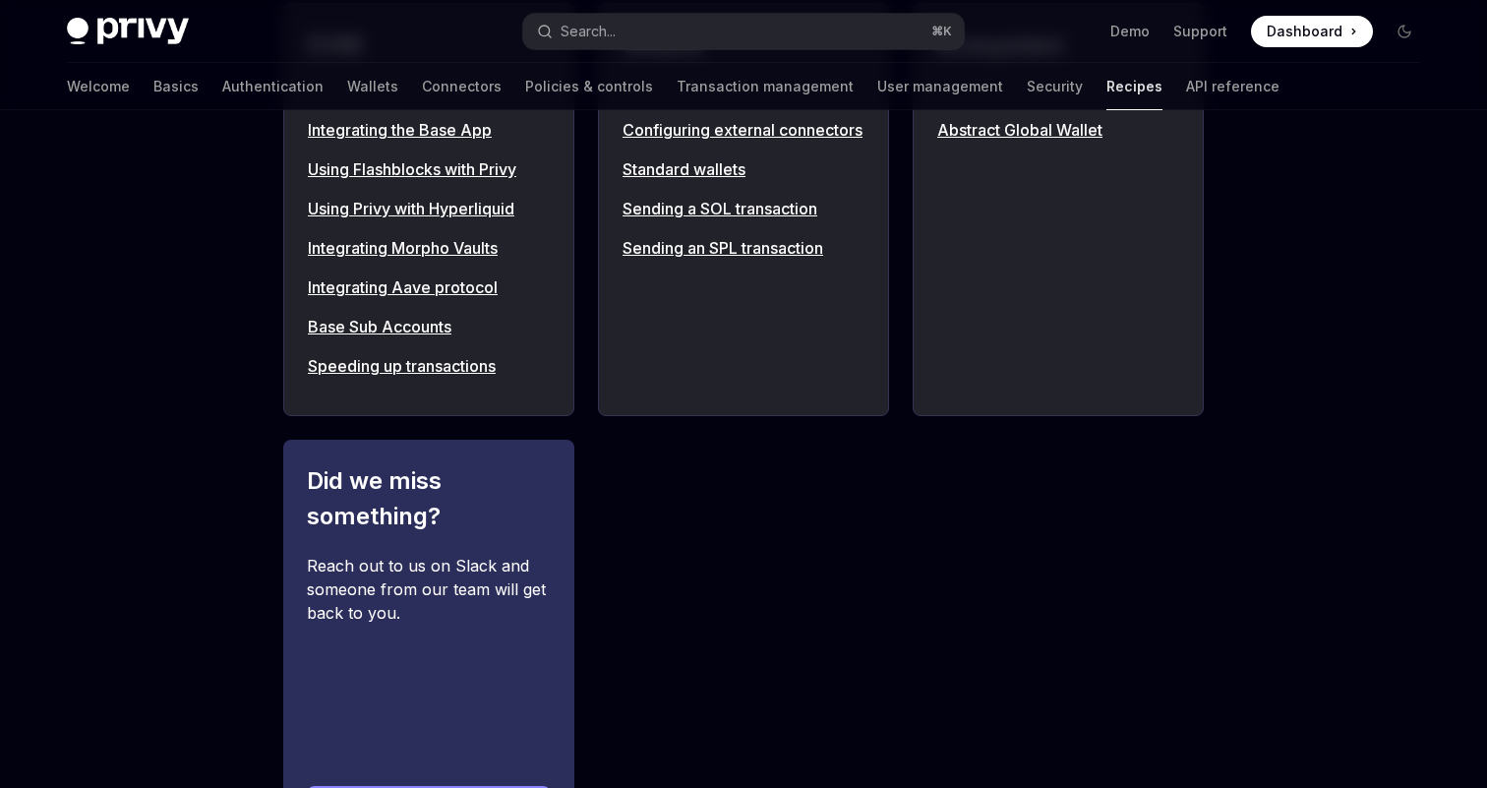
scroll to position [2289, 0]
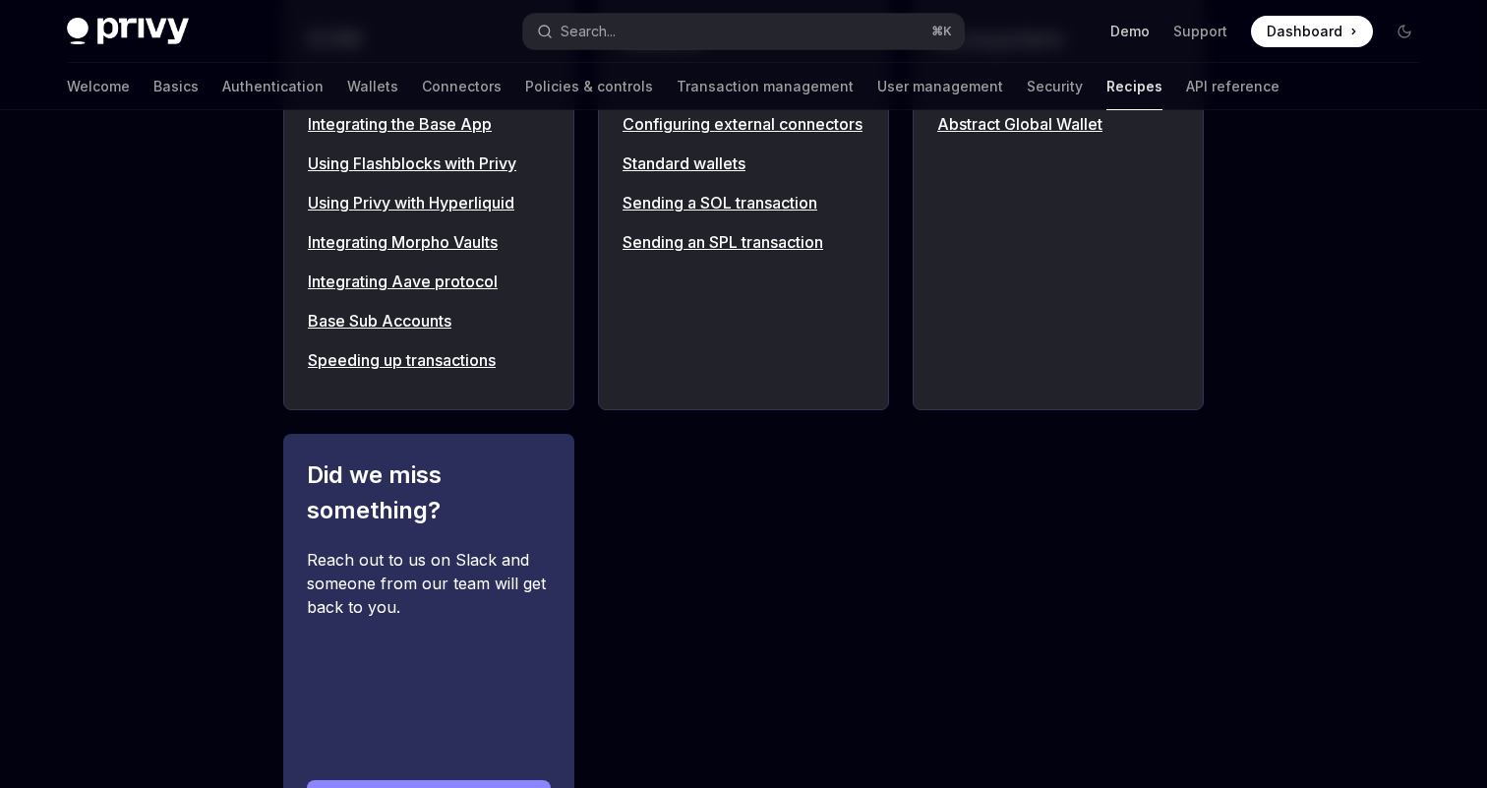
click at [1141, 23] on link "Demo" at bounding box center [1129, 32] width 39 height 20
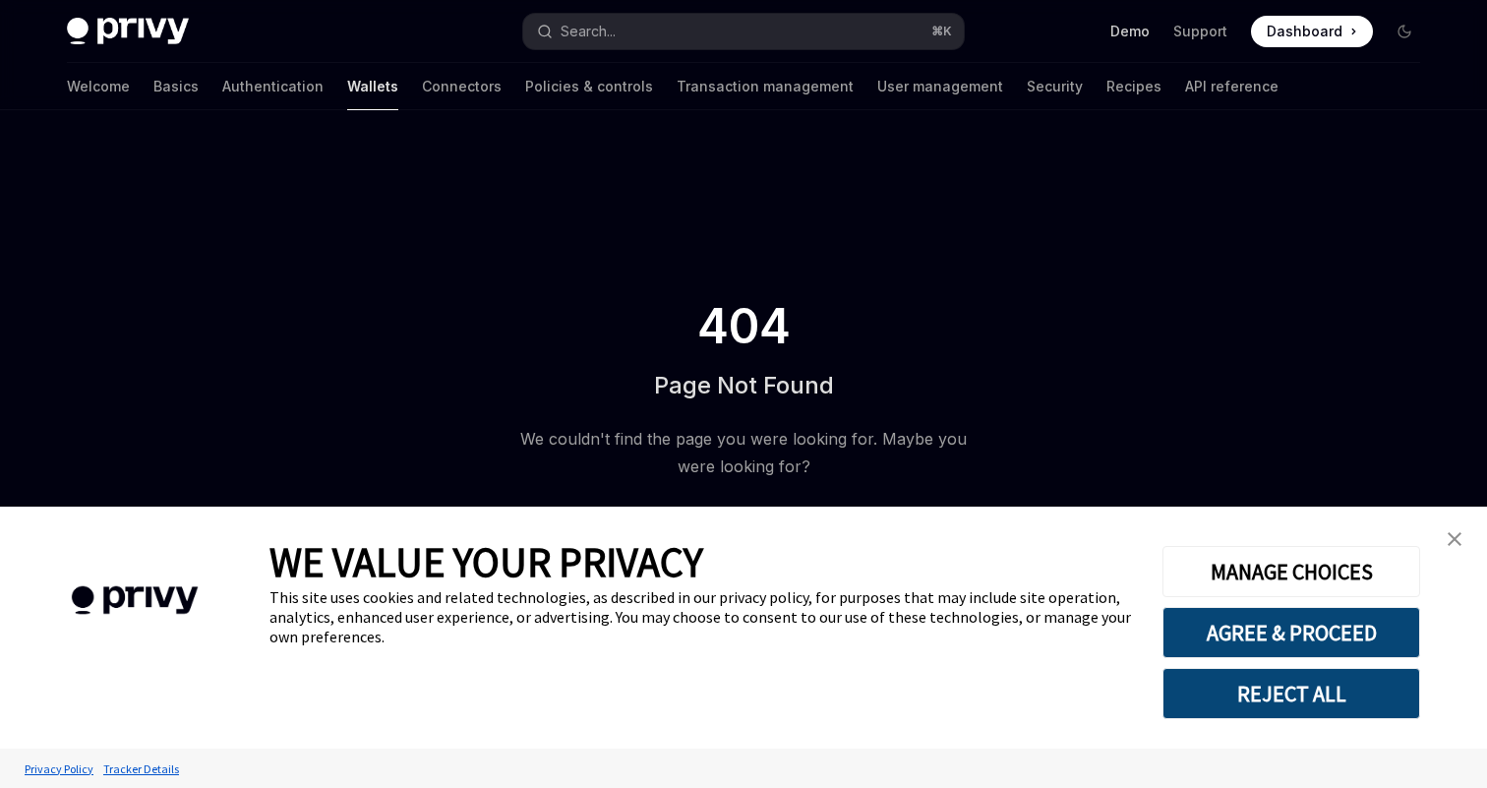
click at [1135, 35] on link "Demo" at bounding box center [1129, 32] width 39 height 20
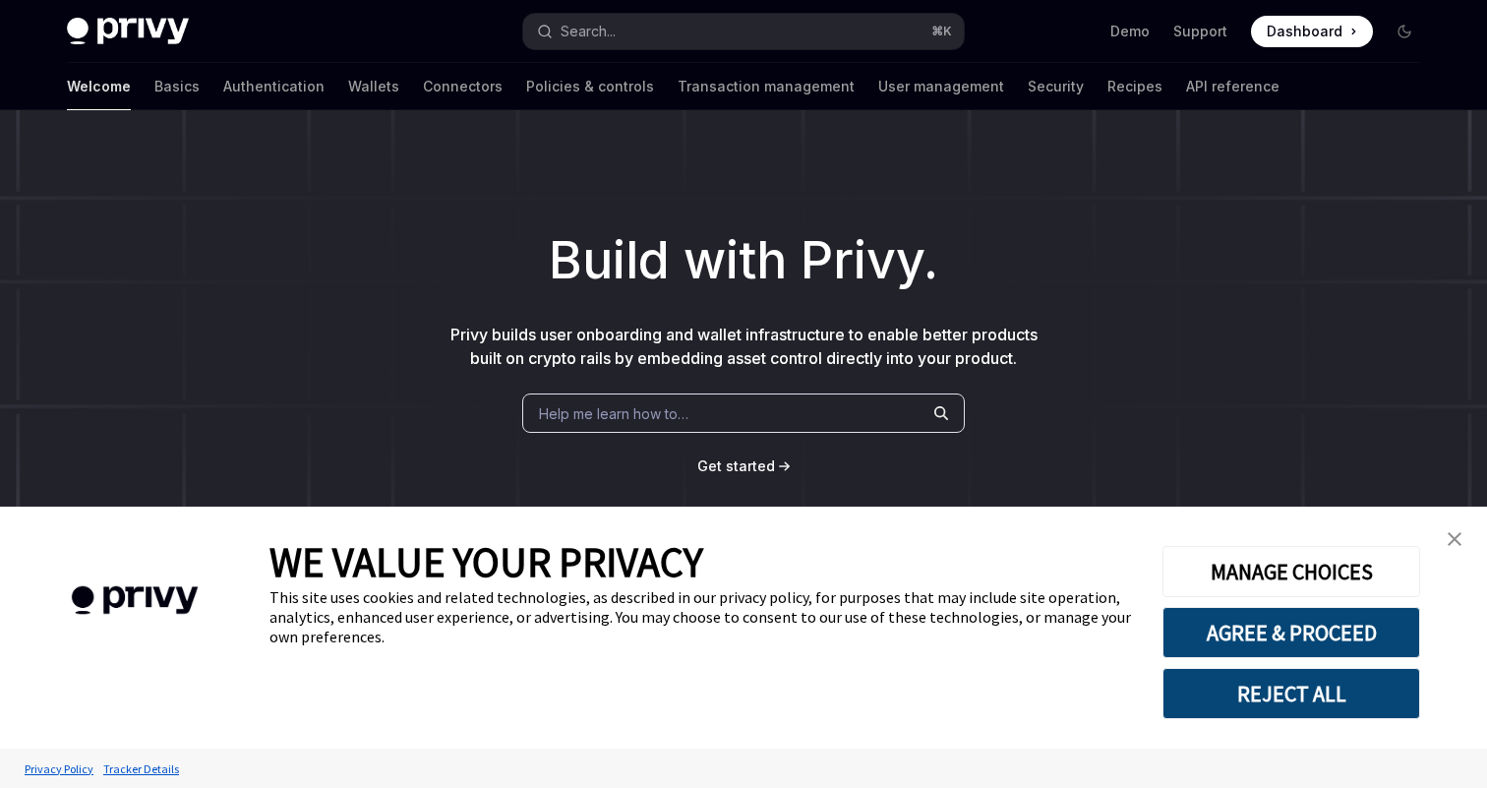
type textarea "*"
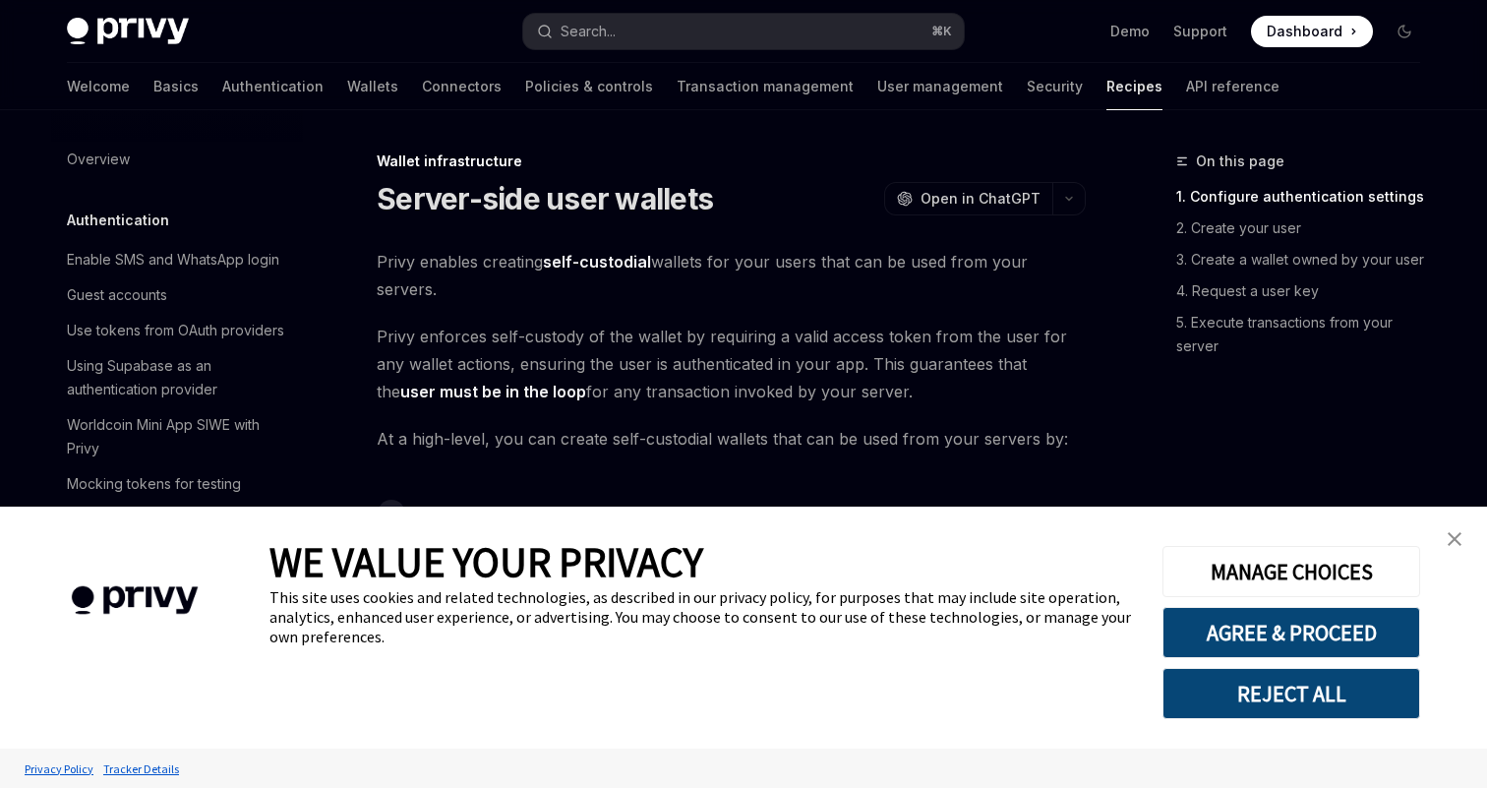
scroll to position [359, 0]
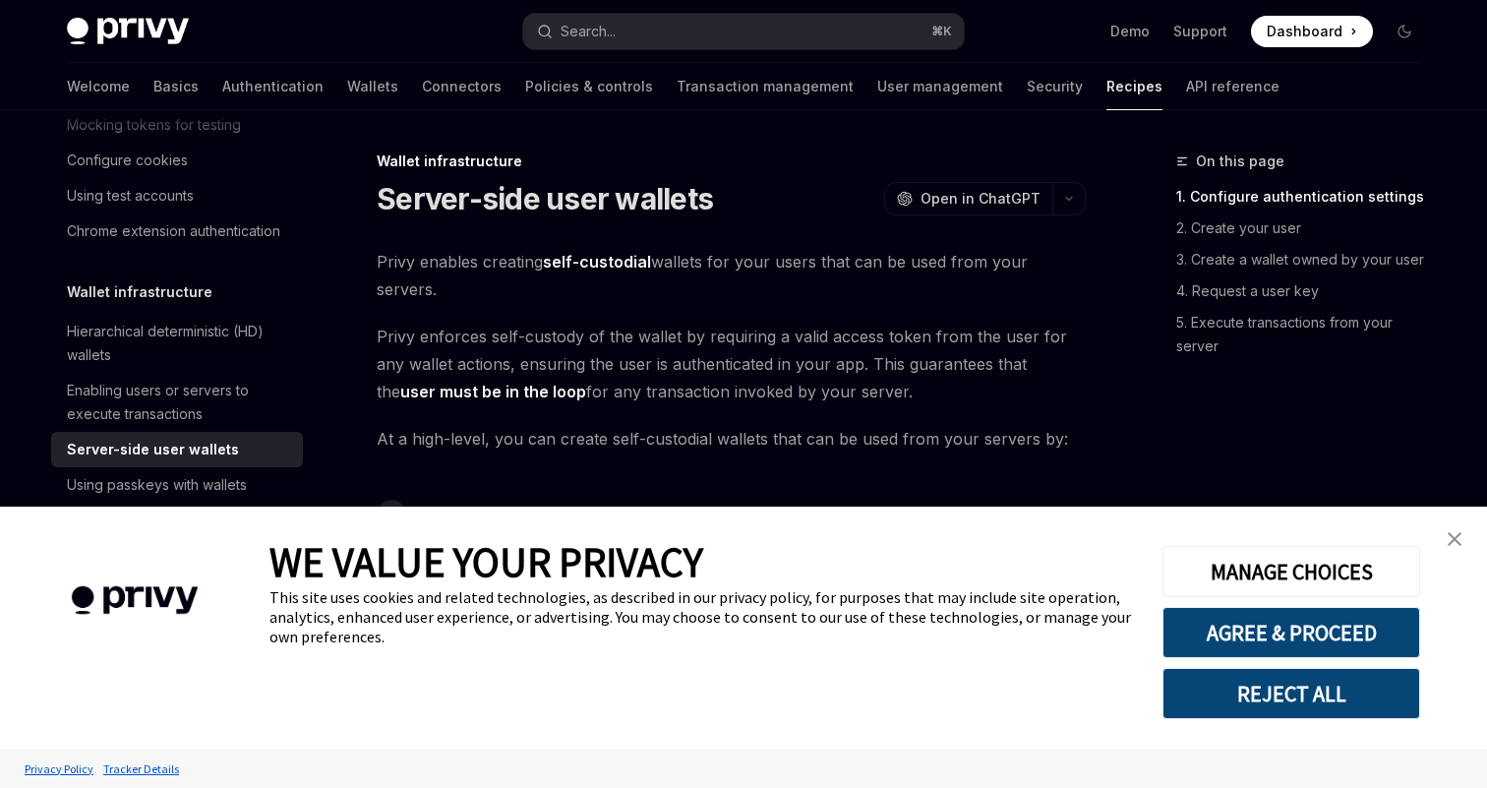
click at [1471, 528] on link "close banner" at bounding box center [1454, 538] width 39 height 39
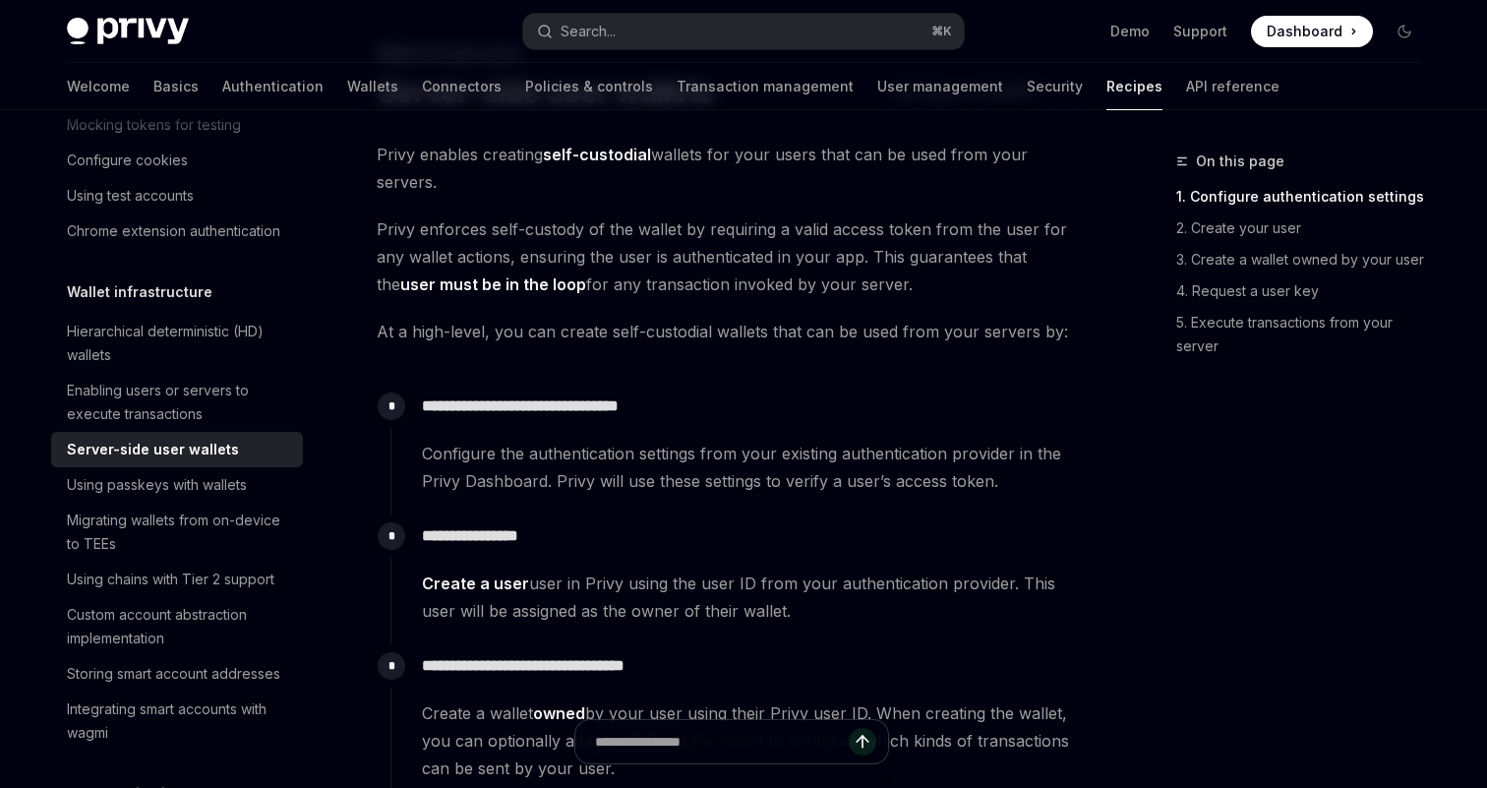
scroll to position [107, 0]
click at [662, 2] on div "Privy Docs home page Search... ⌘ K Demo Support Dashboard Dashboard Search..." at bounding box center [743, 31] width 1353 height 63
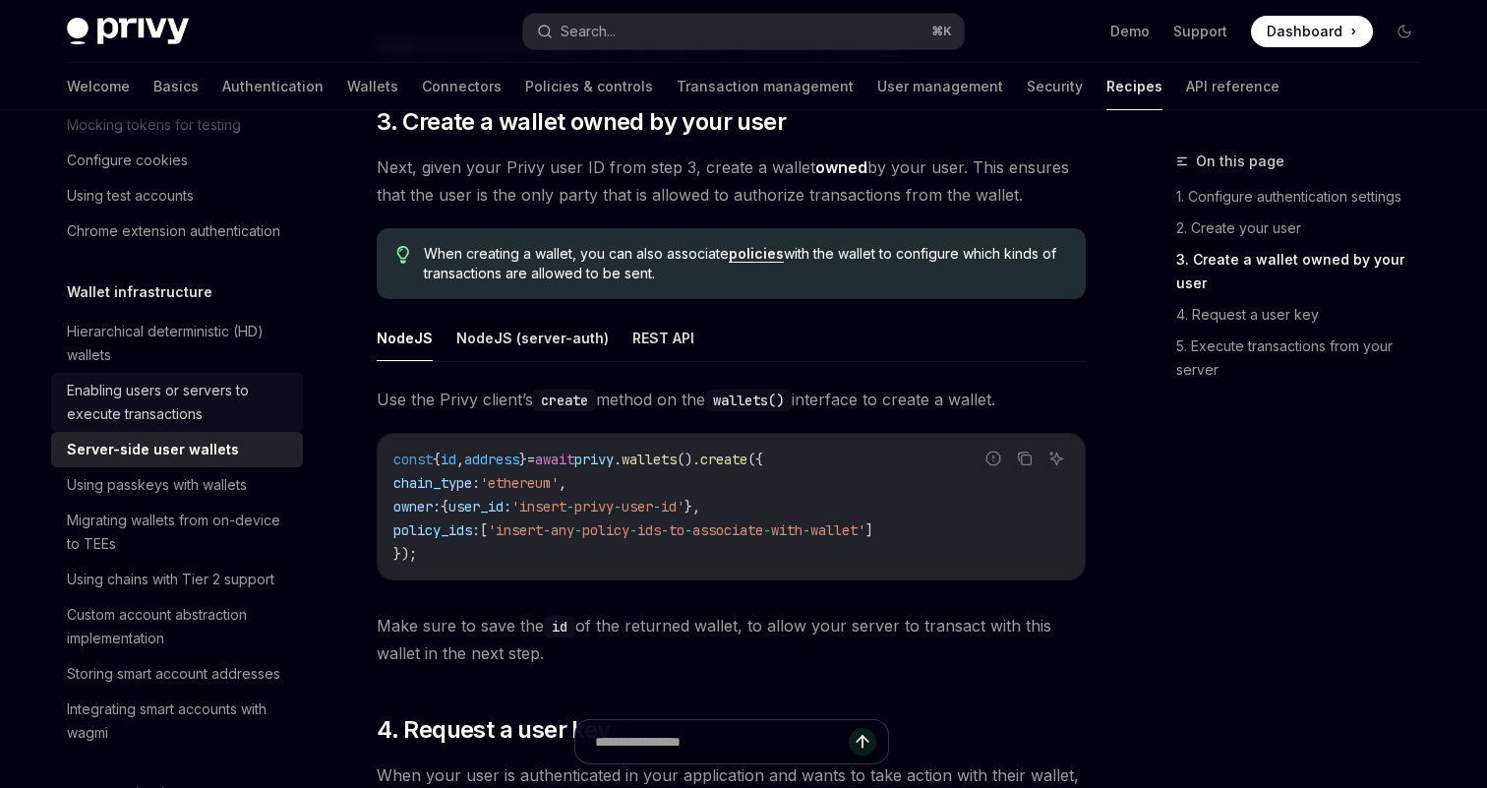
scroll to position [2360, 0]
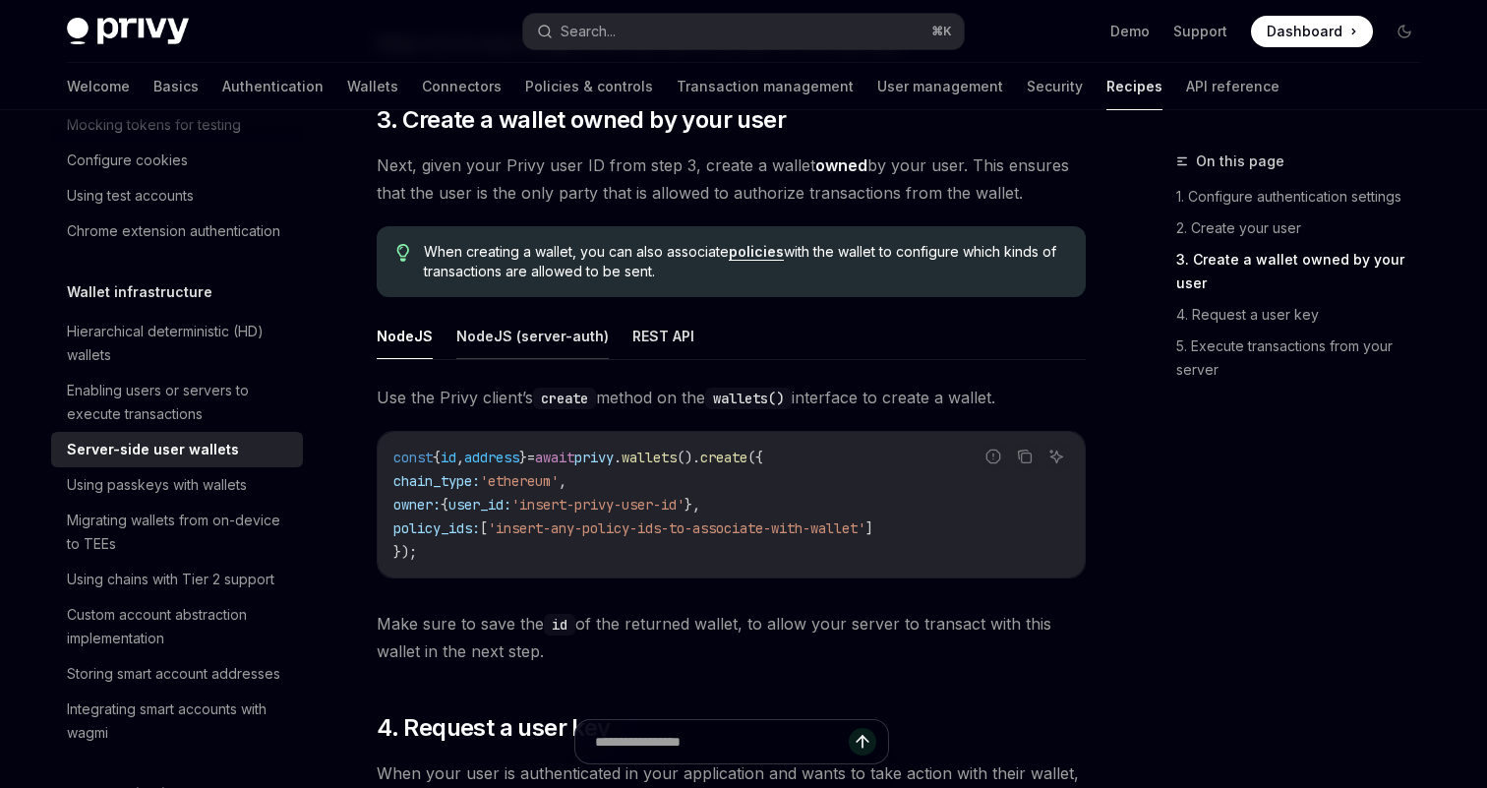
click at [545, 314] on button "NodeJS (server-auth)" at bounding box center [532, 336] width 152 height 46
click at [410, 313] on button "NodeJS" at bounding box center [405, 336] width 56 height 46
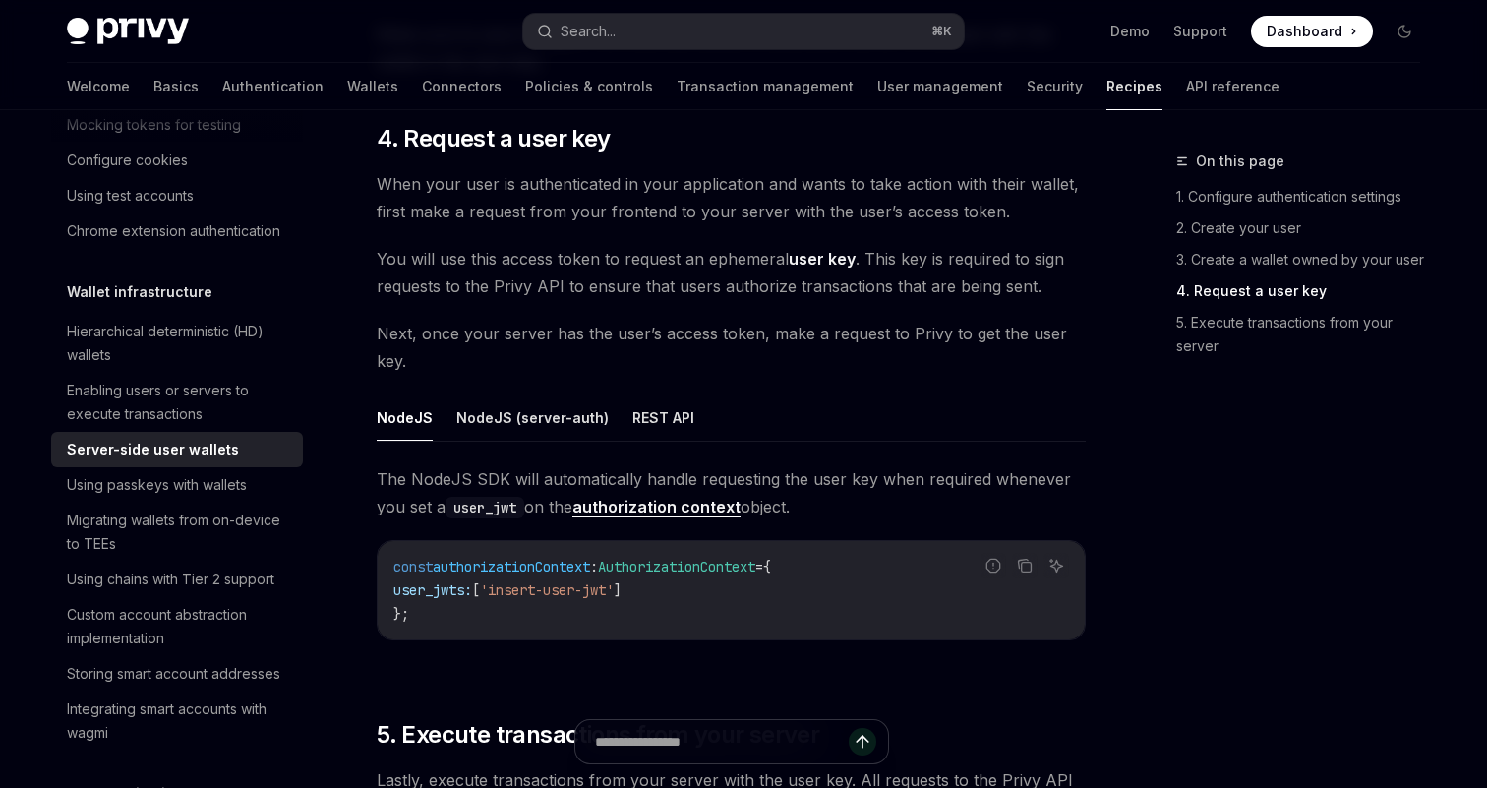
scroll to position [2950, 0]
click at [527, 393] on button "NodeJS (server-auth)" at bounding box center [532, 416] width 152 height 46
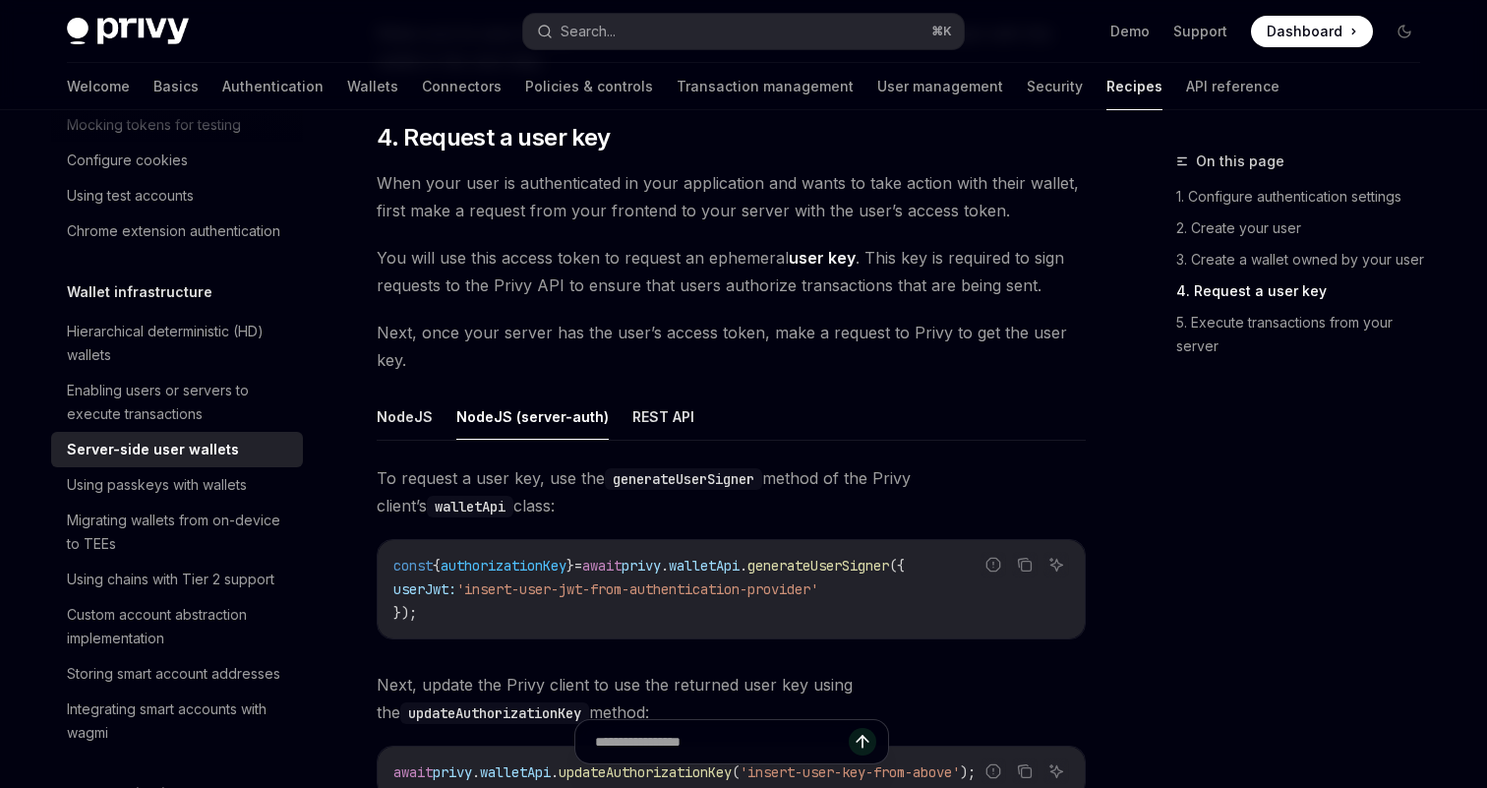
click at [468, 557] on span "authorizationKey" at bounding box center [504, 566] width 126 height 18
copy span "authorizationKey"
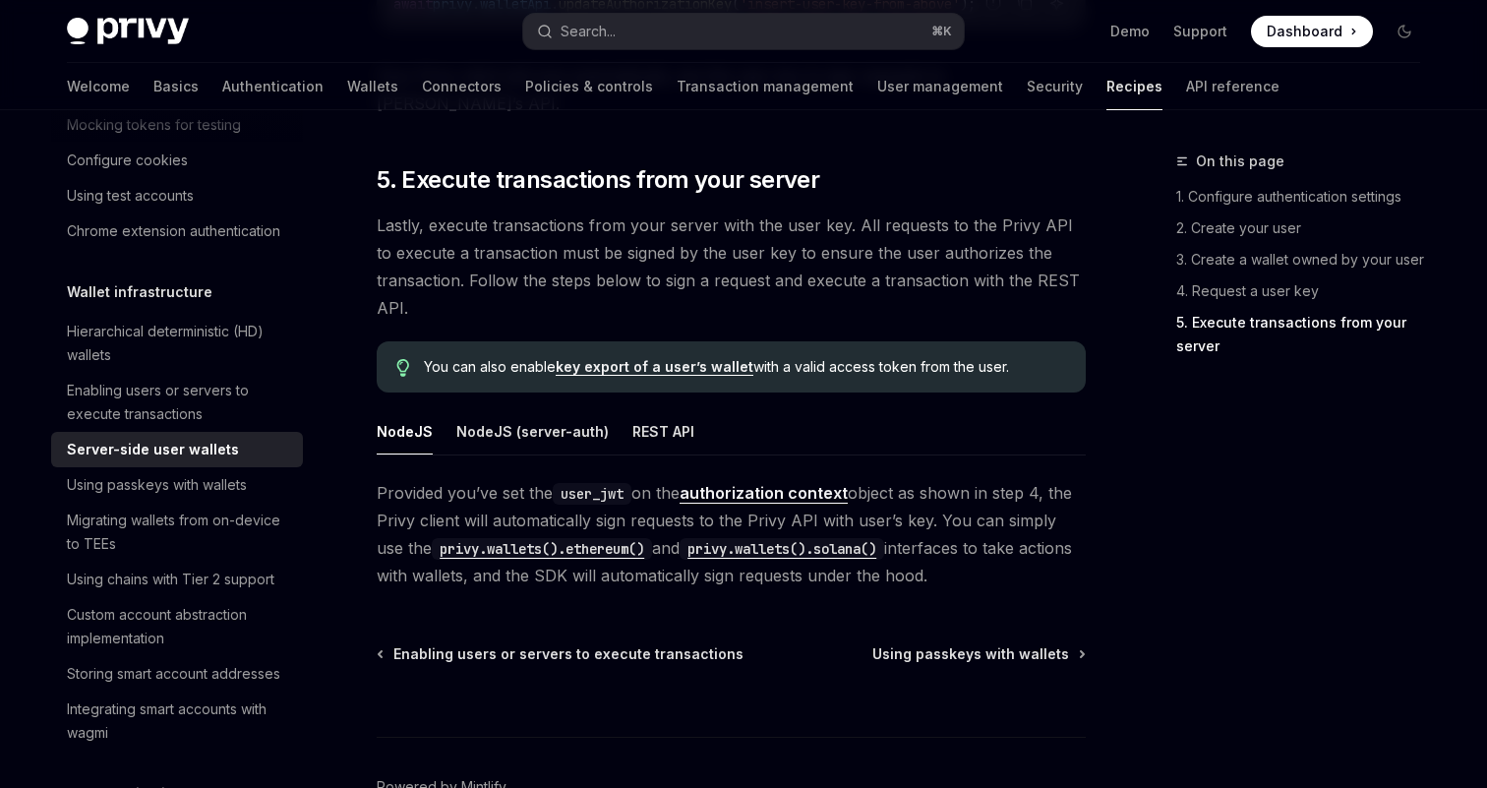
scroll to position [3782, 0]
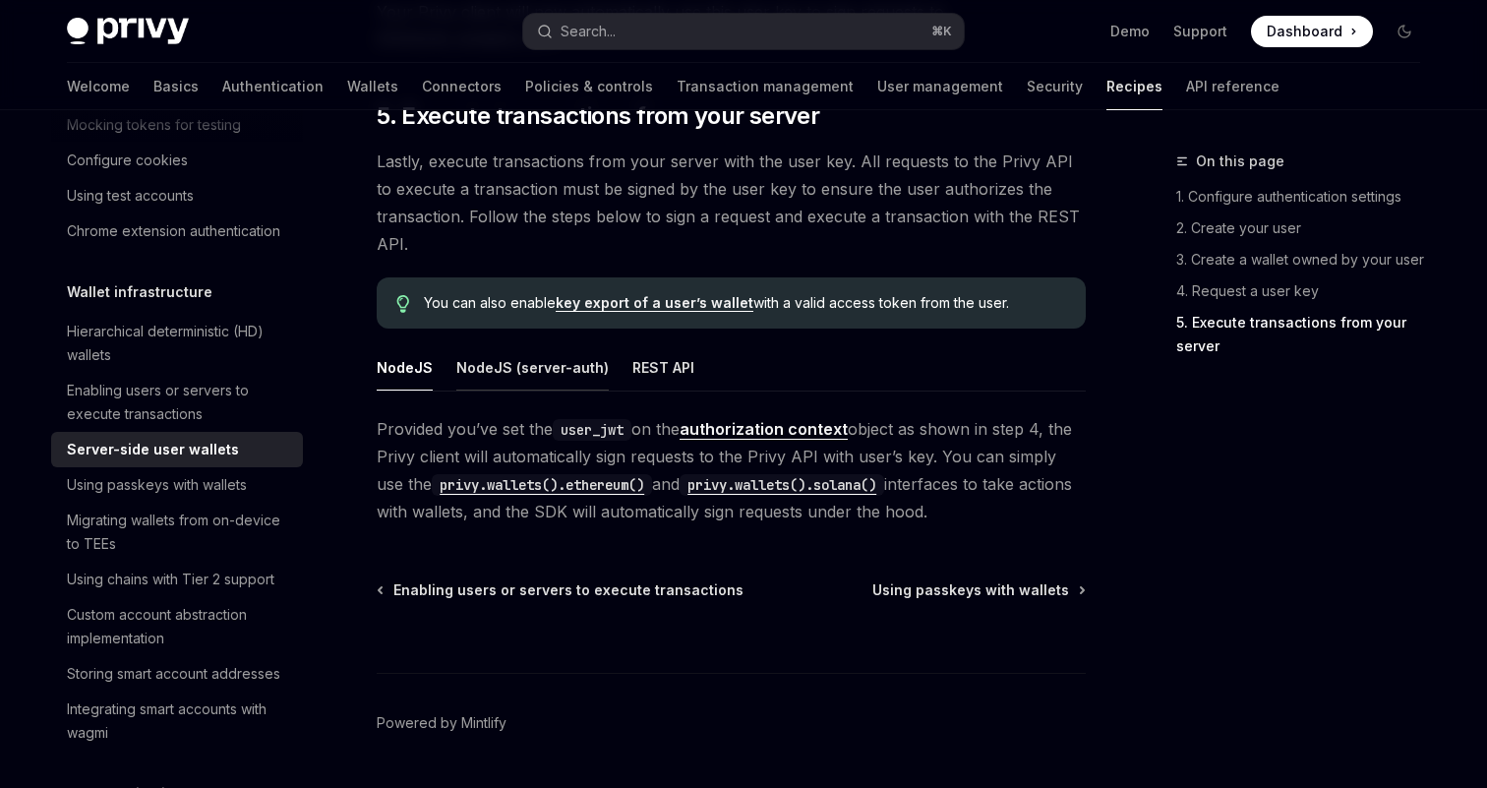
click at [548, 344] on button "NodeJS (server-auth)" at bounding box center [532, 367] width 152 height 46
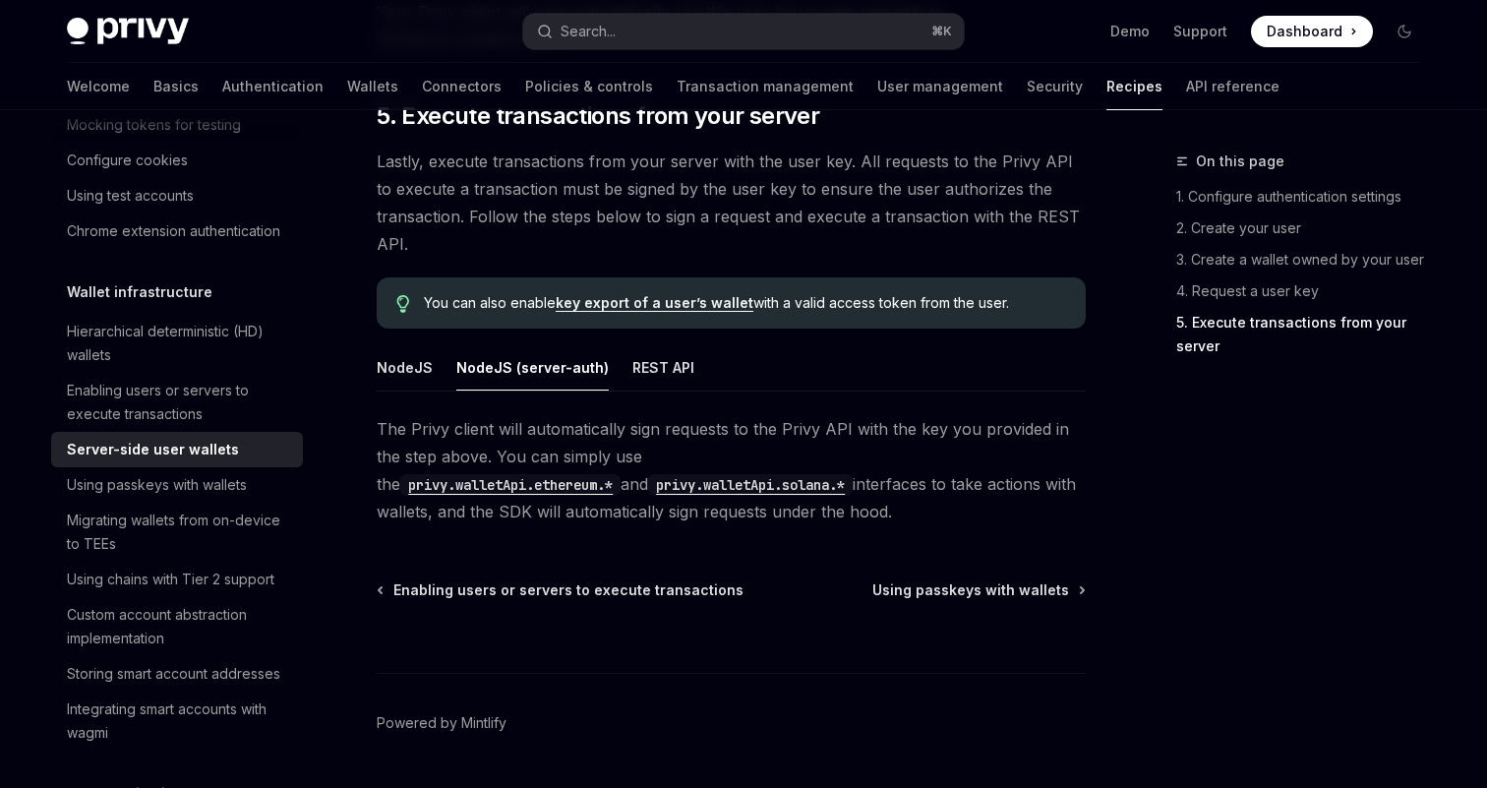
click at [621, 474] on code "privy.walletApi.ethereum.*" at bounding box center [510, 485] width 220 height 22
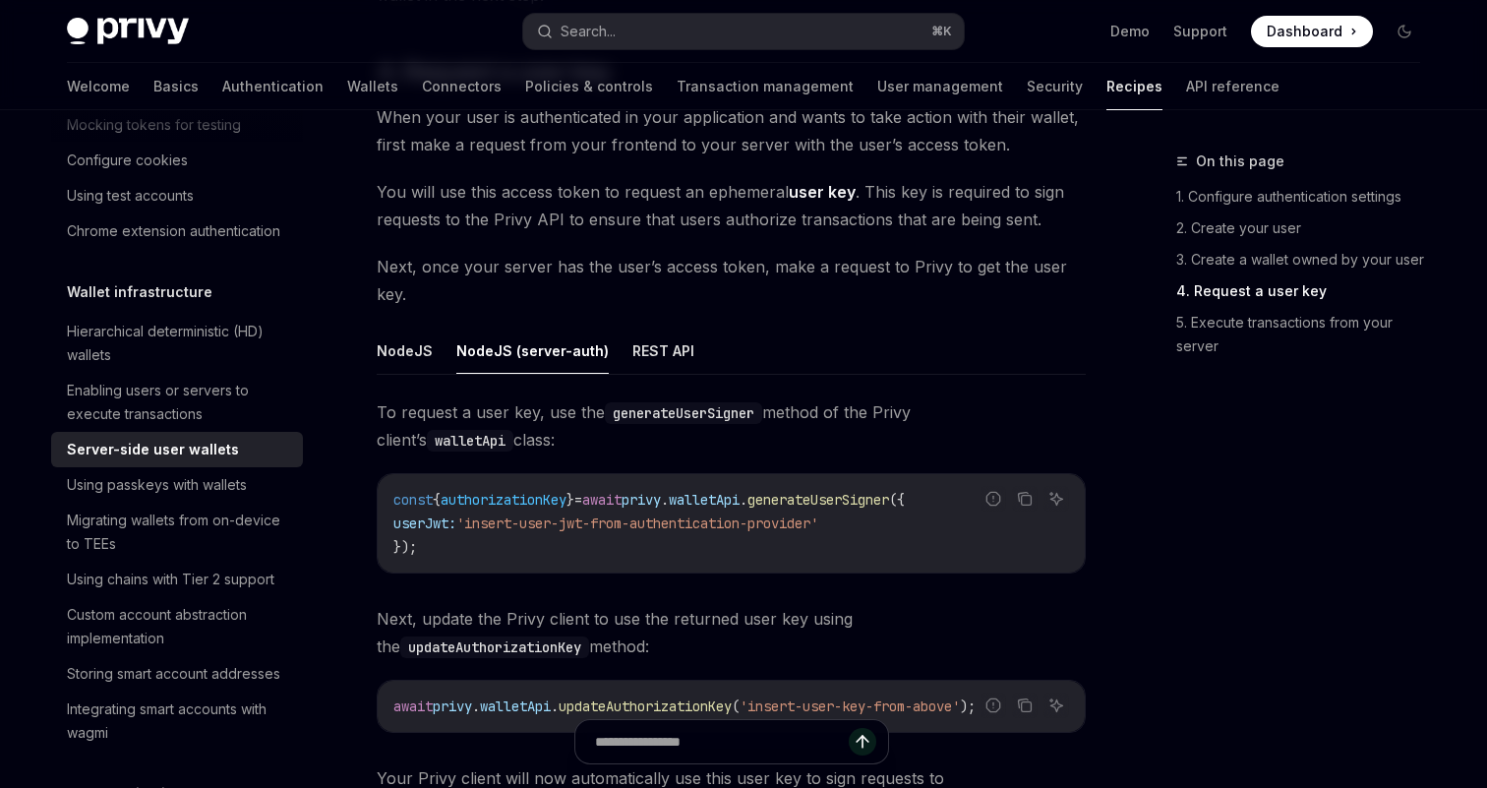
scroll to position [3014, 0]
click at [571, 437] on div "To request a user key, use the generateUserSigner method of the Privy client’s …" at bounding box center [731, 610] width 709 height 421
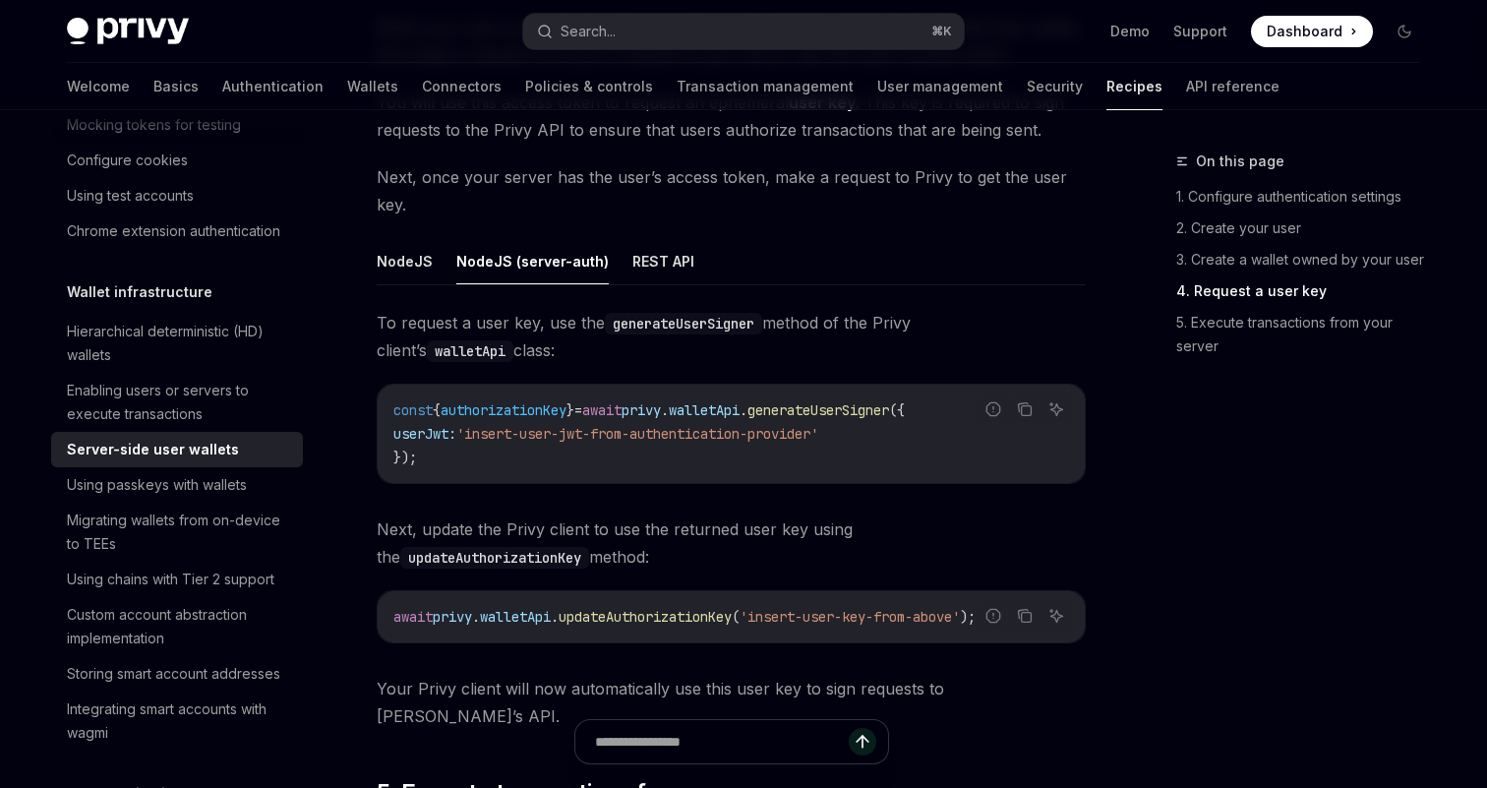
scroll to position [3111, 0]
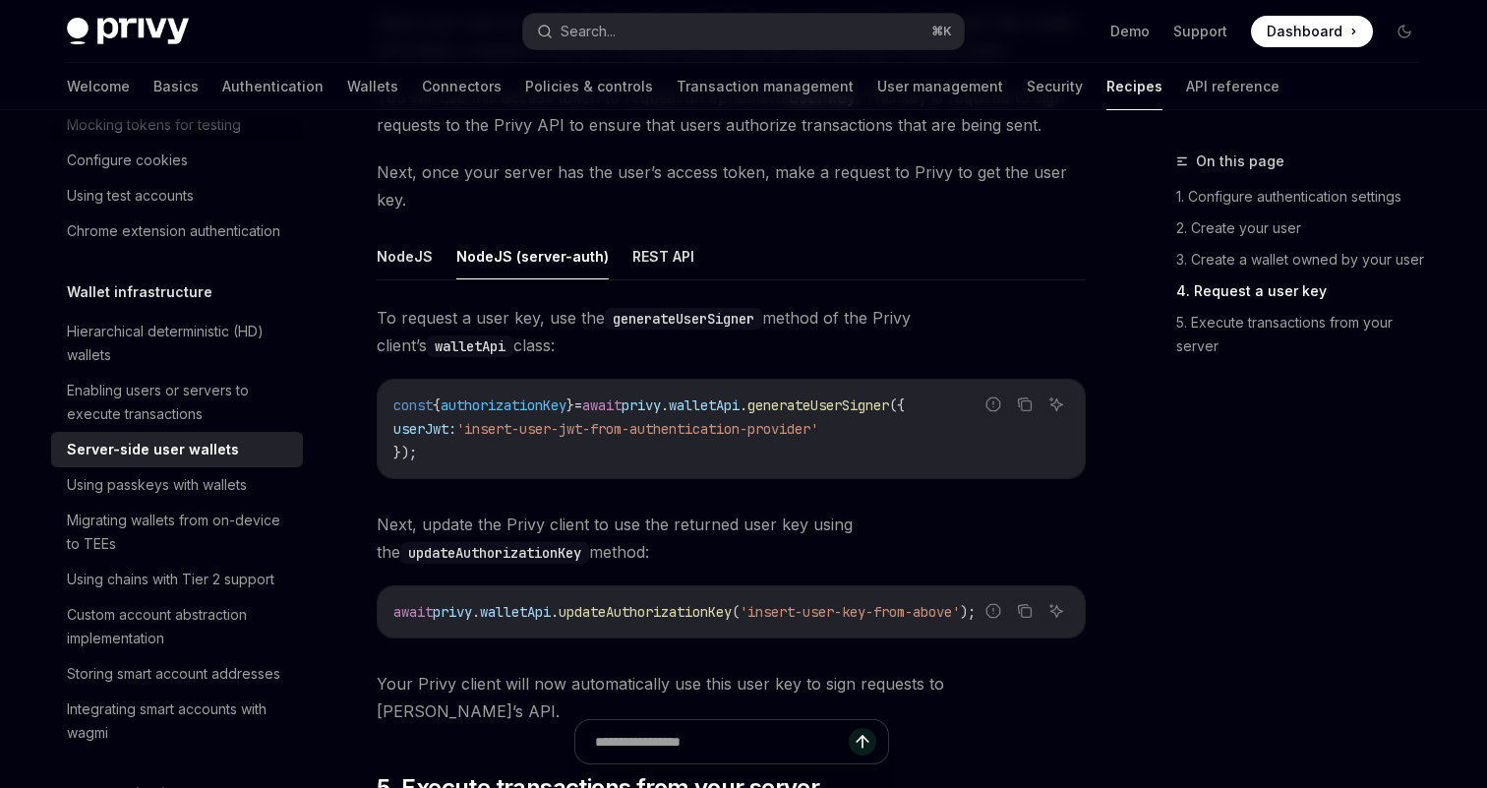
click at [381, 380] on div "const { authorizationKey } = await privy . walletApi . generateUserSigner ({ us…" at bounding box center [731, 429] width 707 height 98
click at [391, 381] on div "const { authorizationKey } = await privy . walletApi . generateUserSigner ({ us…" at bounding box center [731, 429] width 707 height 98
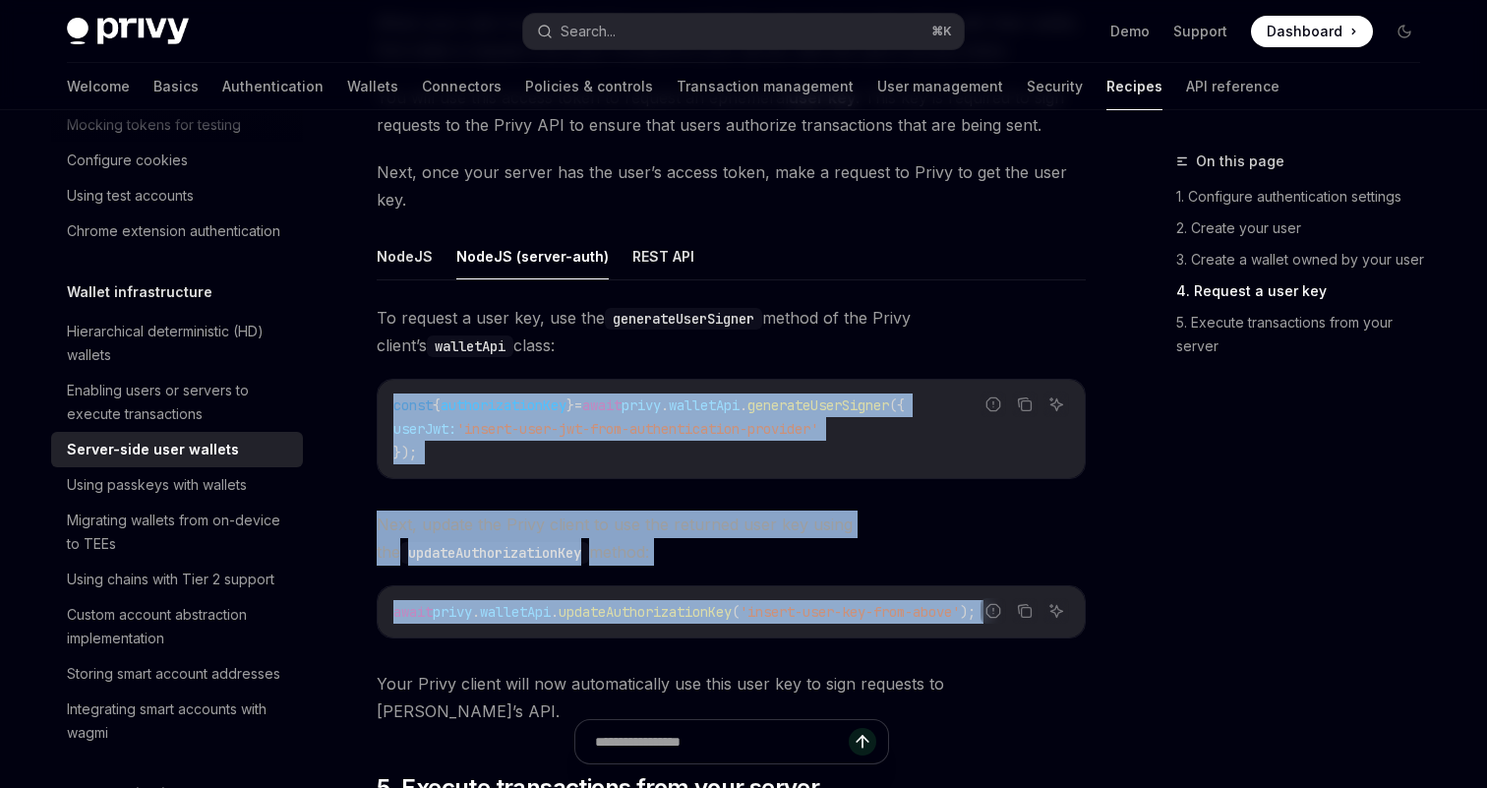
drag, startPoint x: 391, startPoint y: 377, endPoint x: 743, endPoint y: 621, distance: 427.5
click at [743, 621] on div "To request a user key, use the generateUserSigner method of the Privy client’s …" at bounding box center [731, 514] width 709 height 421
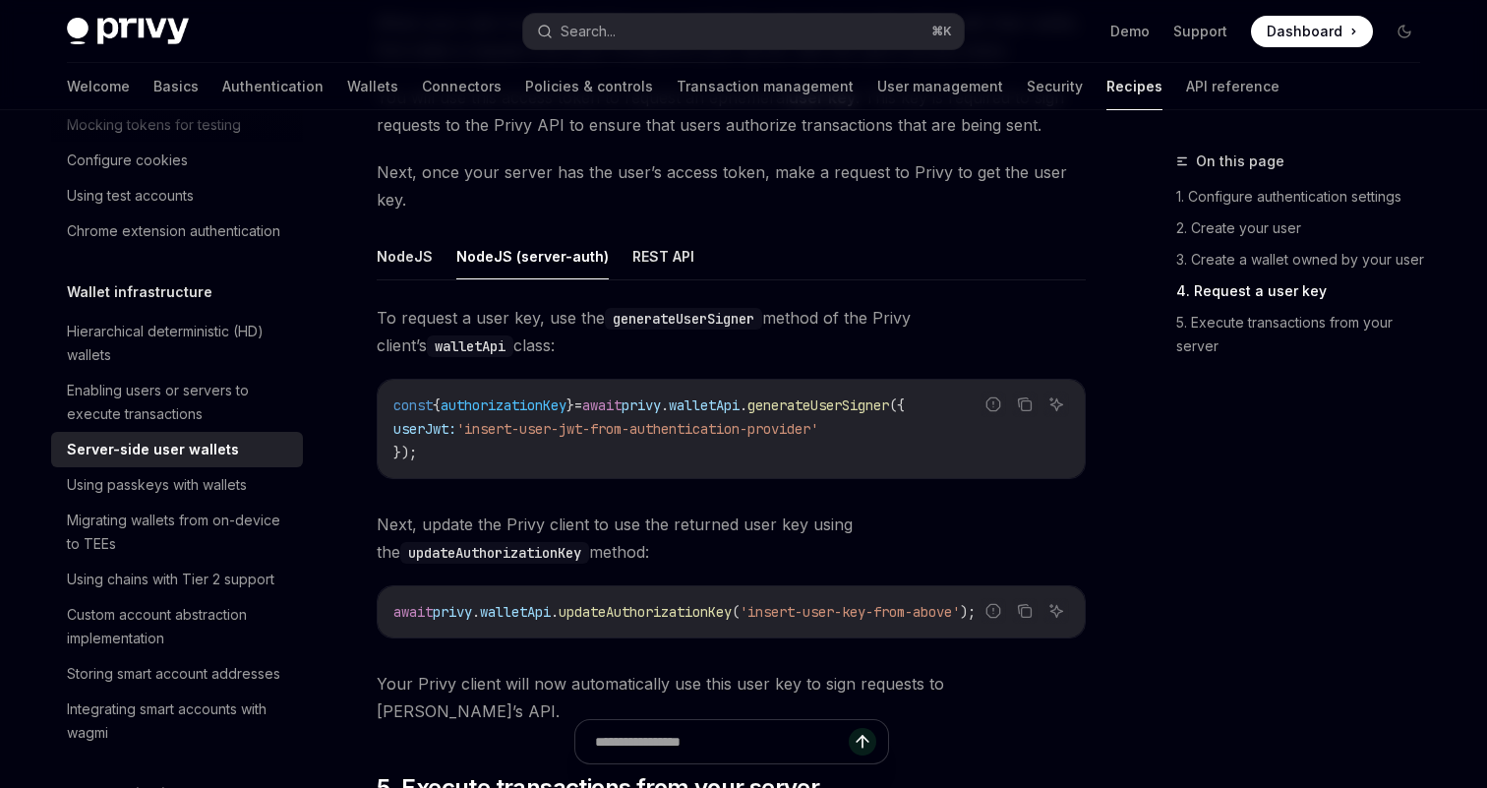
click at [743, 621] on div "To request a user key, use the generateUserSigner method of the Privy client’s …" at bounding box center [731, 514] width 709 height 421
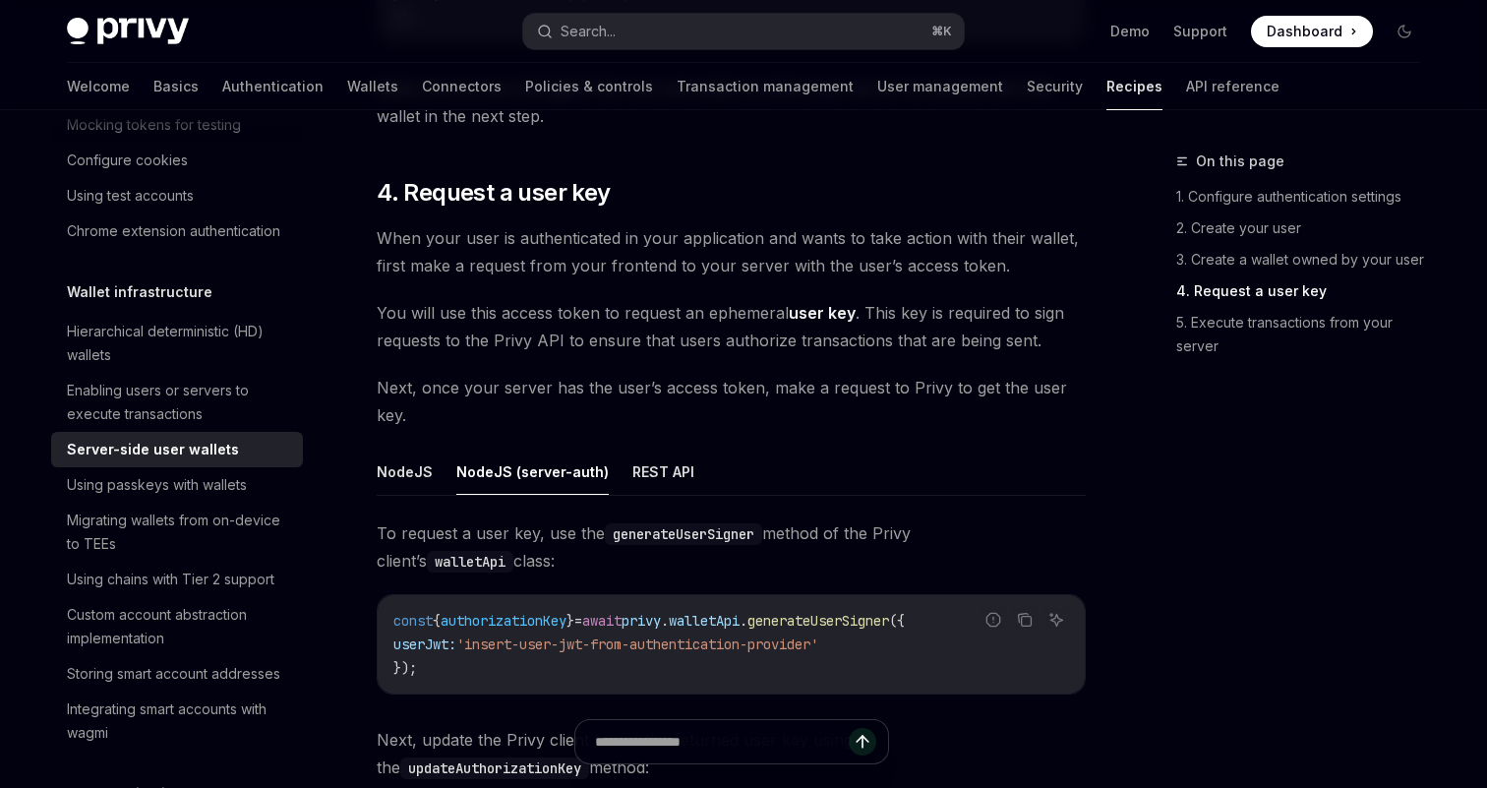
scroll to position [2895, 0]
click at [409, 224] on span "When your user is authenticated in your application and wants to take action wi…" at bounding box center [731, 251] width 709 height 55
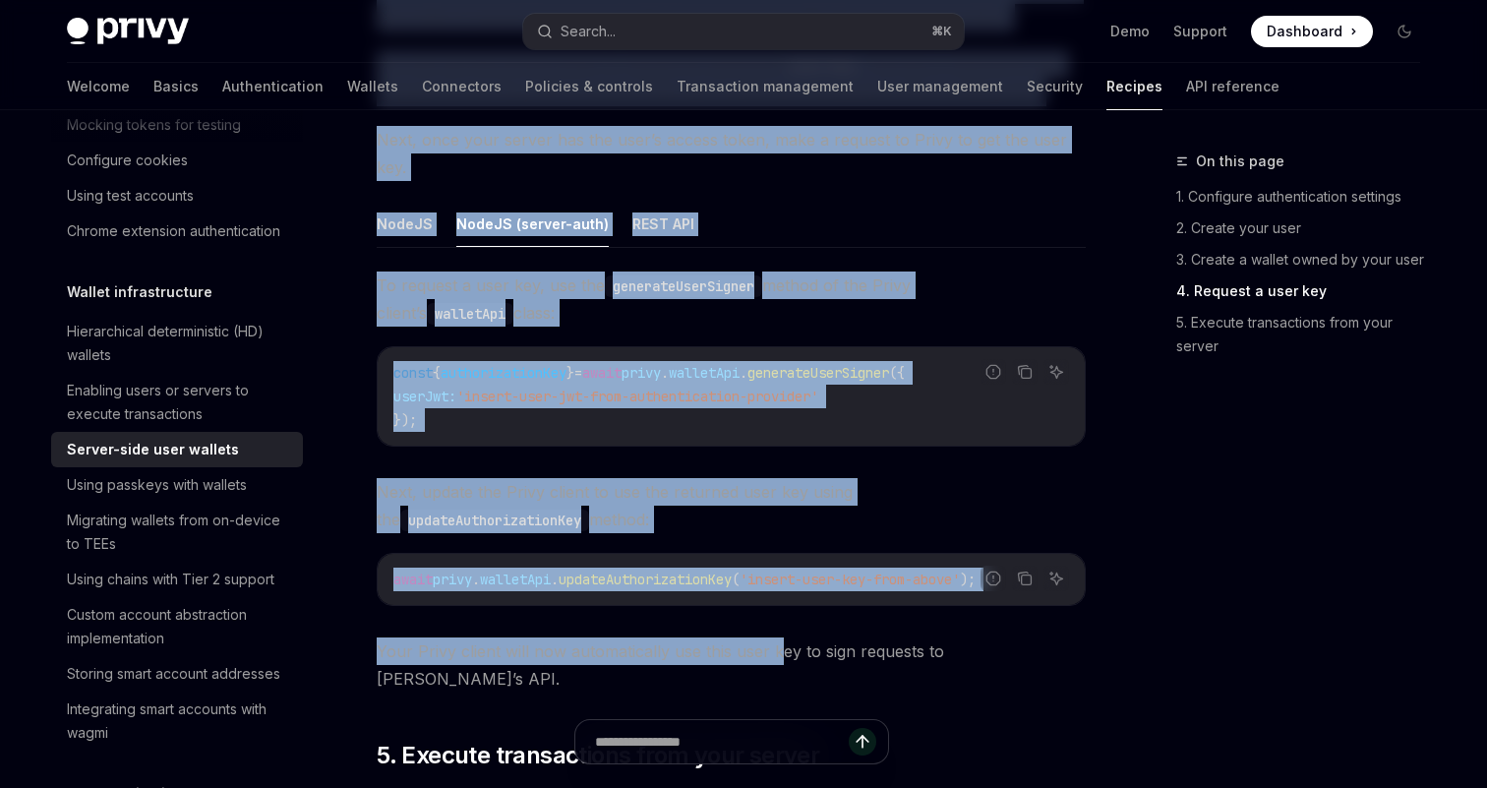
scroll to position [3167, 0]
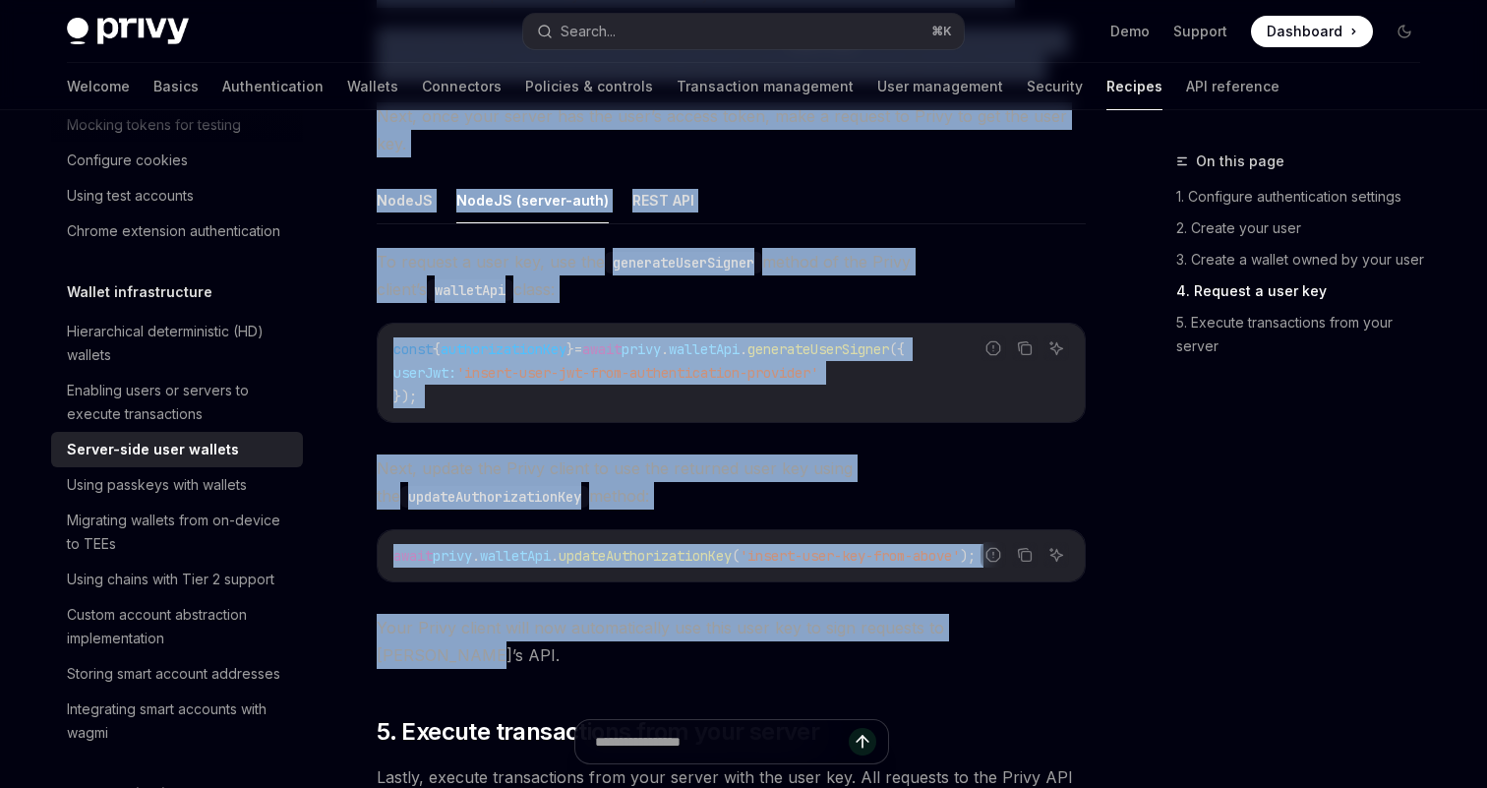
drag, startPoint x: 379, startPoint y: 214, endPoint x: 1039, endPoint y: 602, distance: 765.3
copy div "When your user is authenticated in your application and wants to take action wi…"
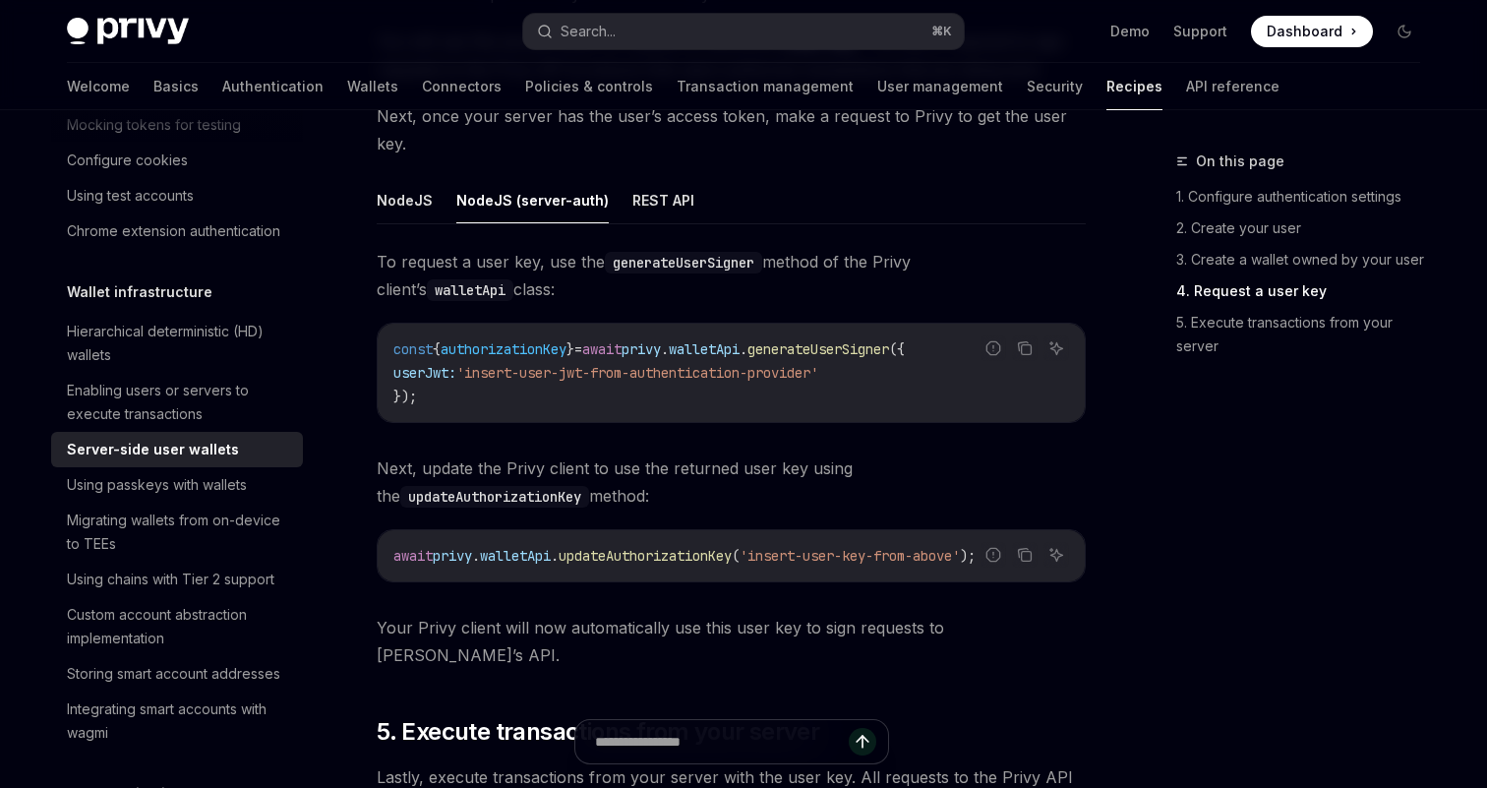
click at [629, 324] on div "const { authorizationKey } = await privy . walletApi . generateUserSigner ({ us…" at bounding box center [731, 373] width 707 height 98
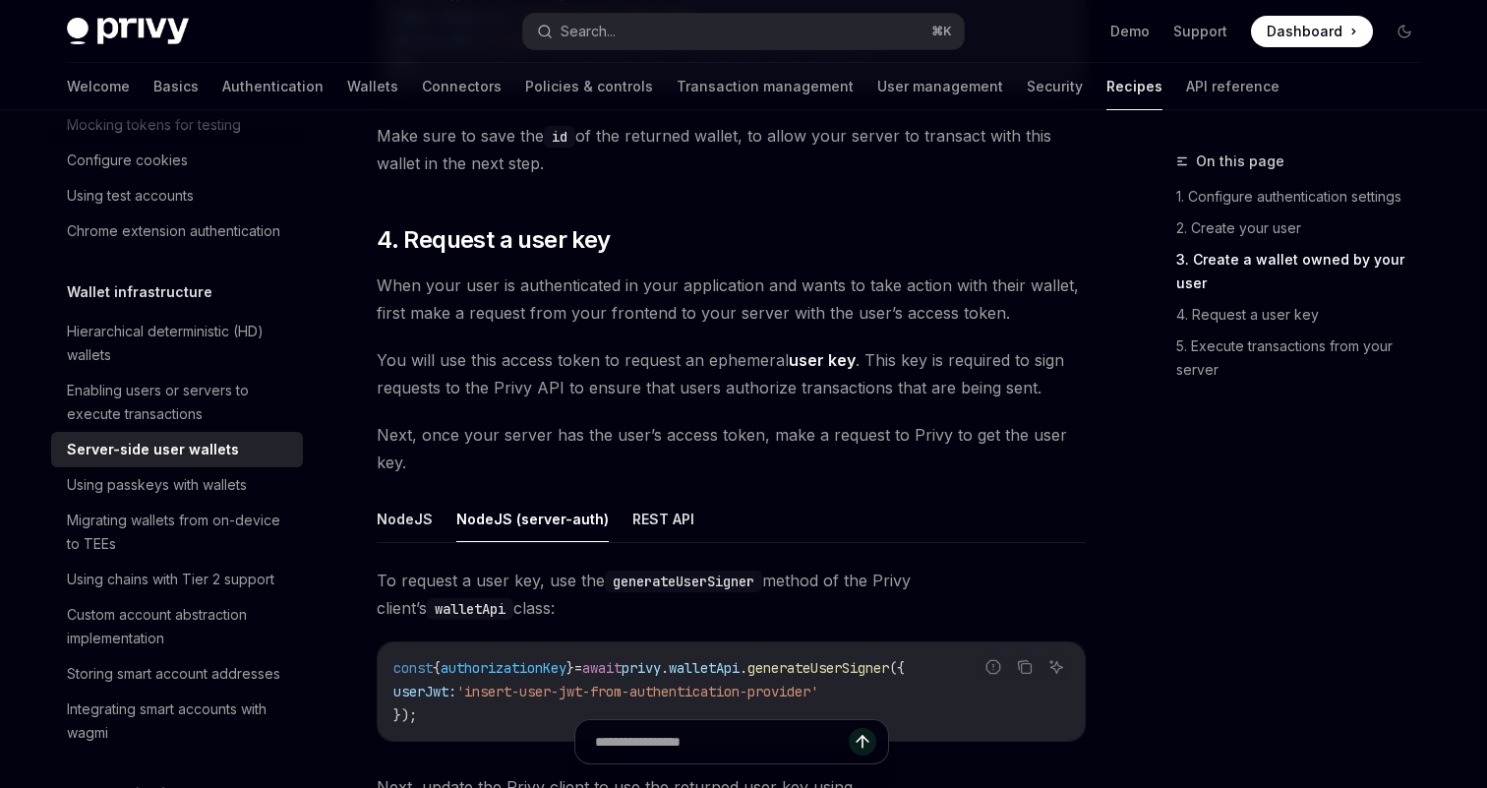
scroll to position [2939, 0]
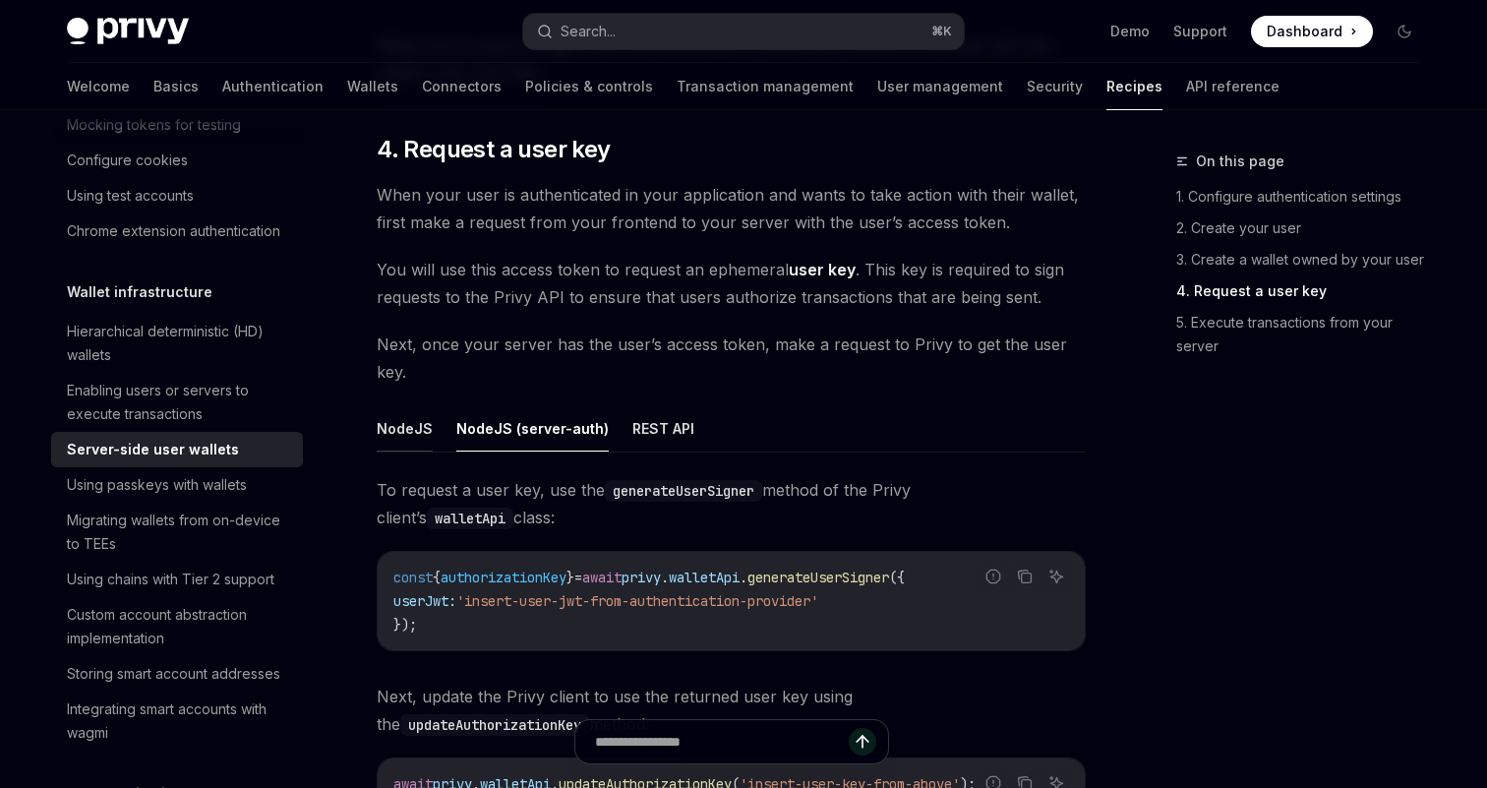
click at [414, 405] on button "NodeJS" at bounding box center [405, 428] width 56 height 46
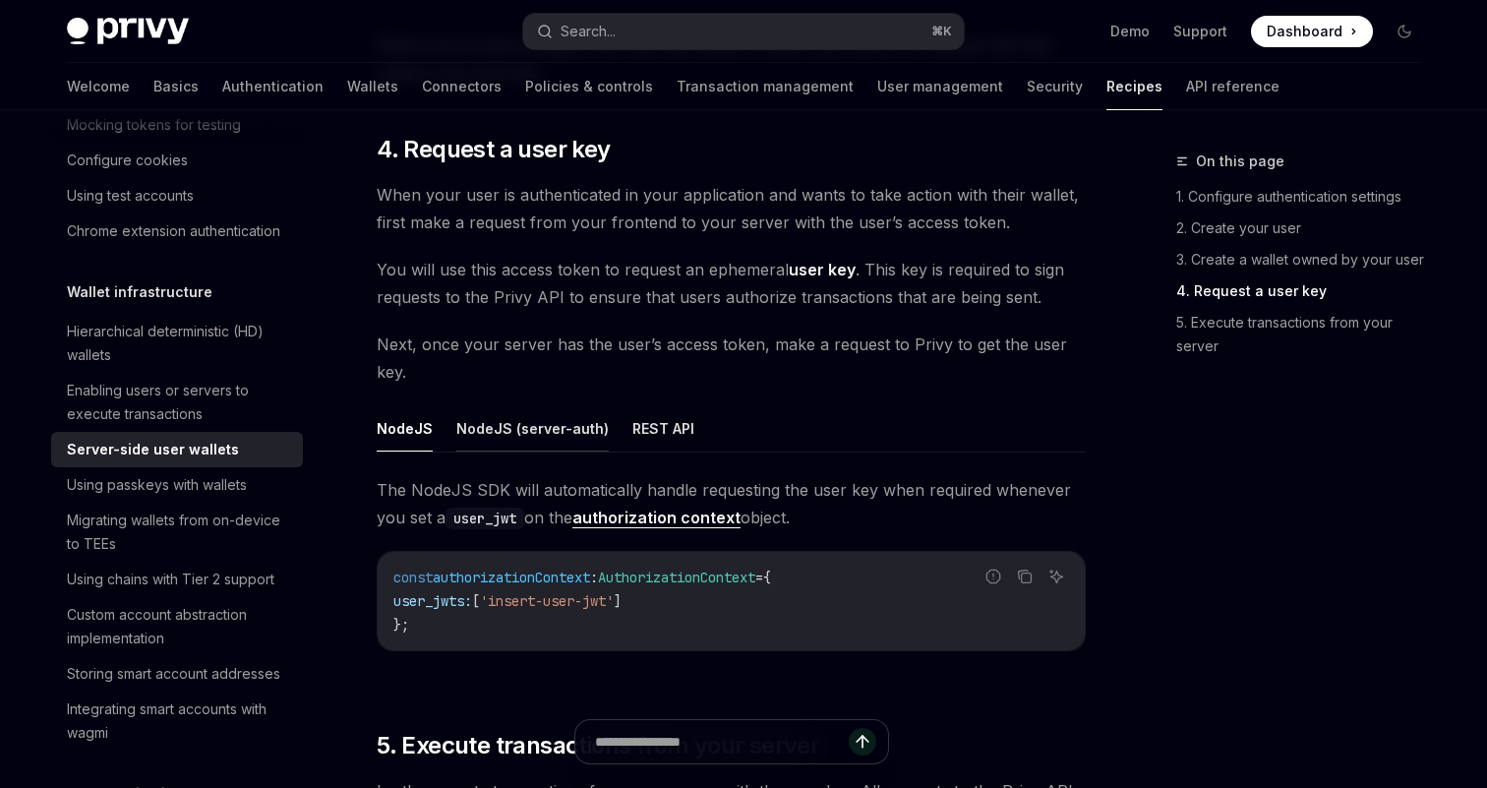
click at [485, 405] on button "NodeJS (server-auth)" at bounding box center [532, 428] width 152 height 46
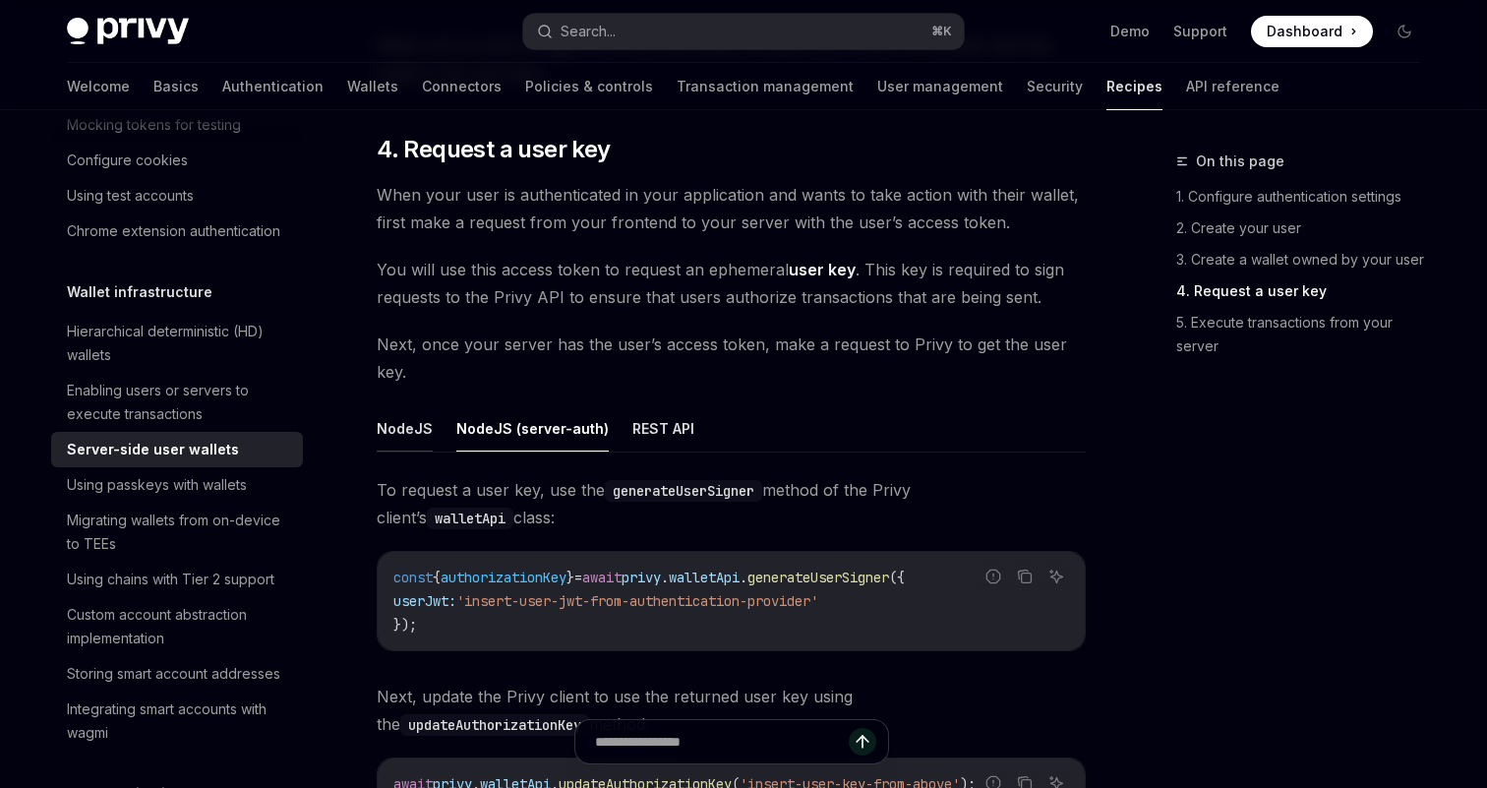
click at [379, 405] on button "NodeJS" at bounding box center [405, 428] width 56 height 46
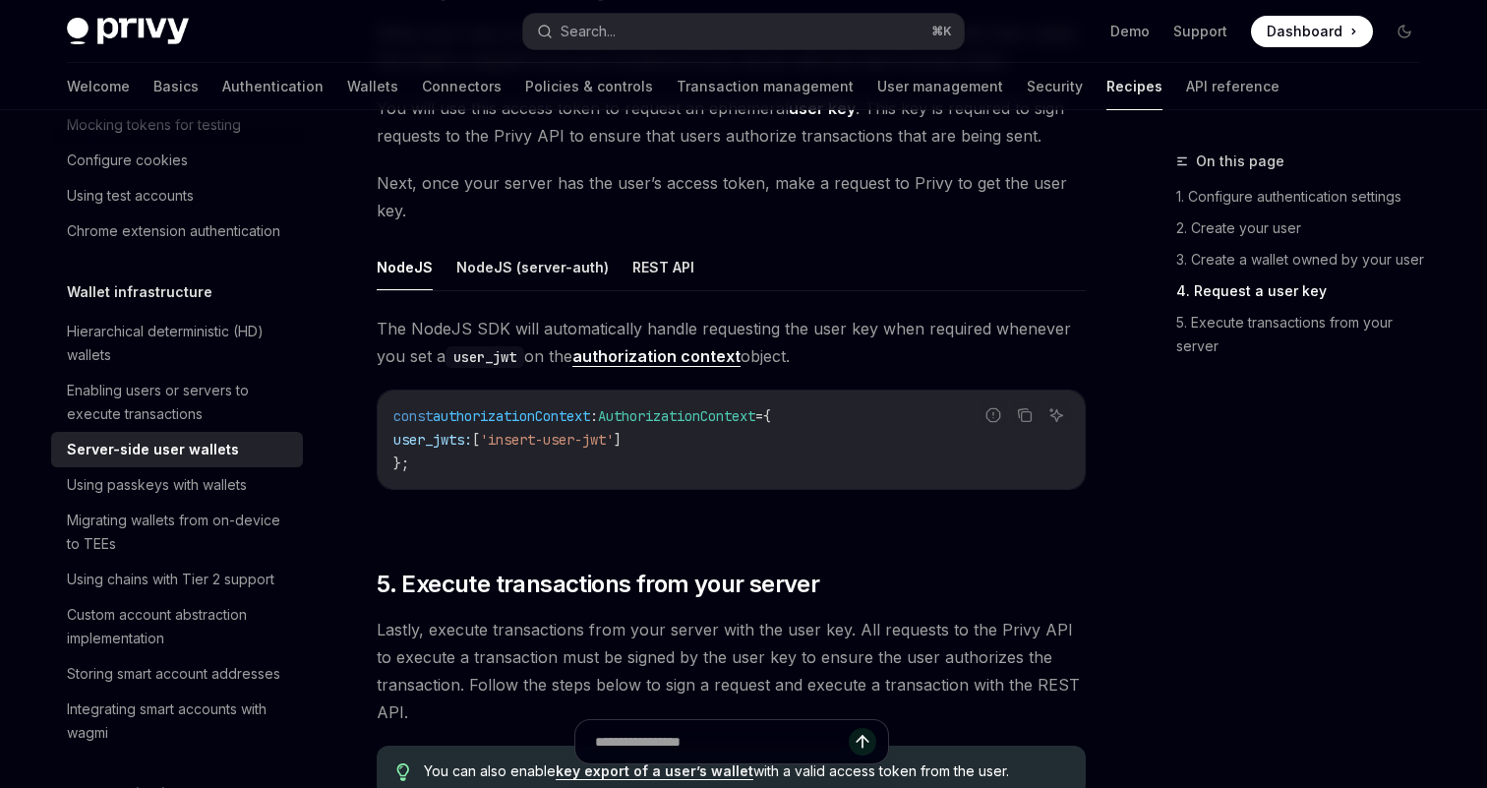
scroll to position [3115, 0]
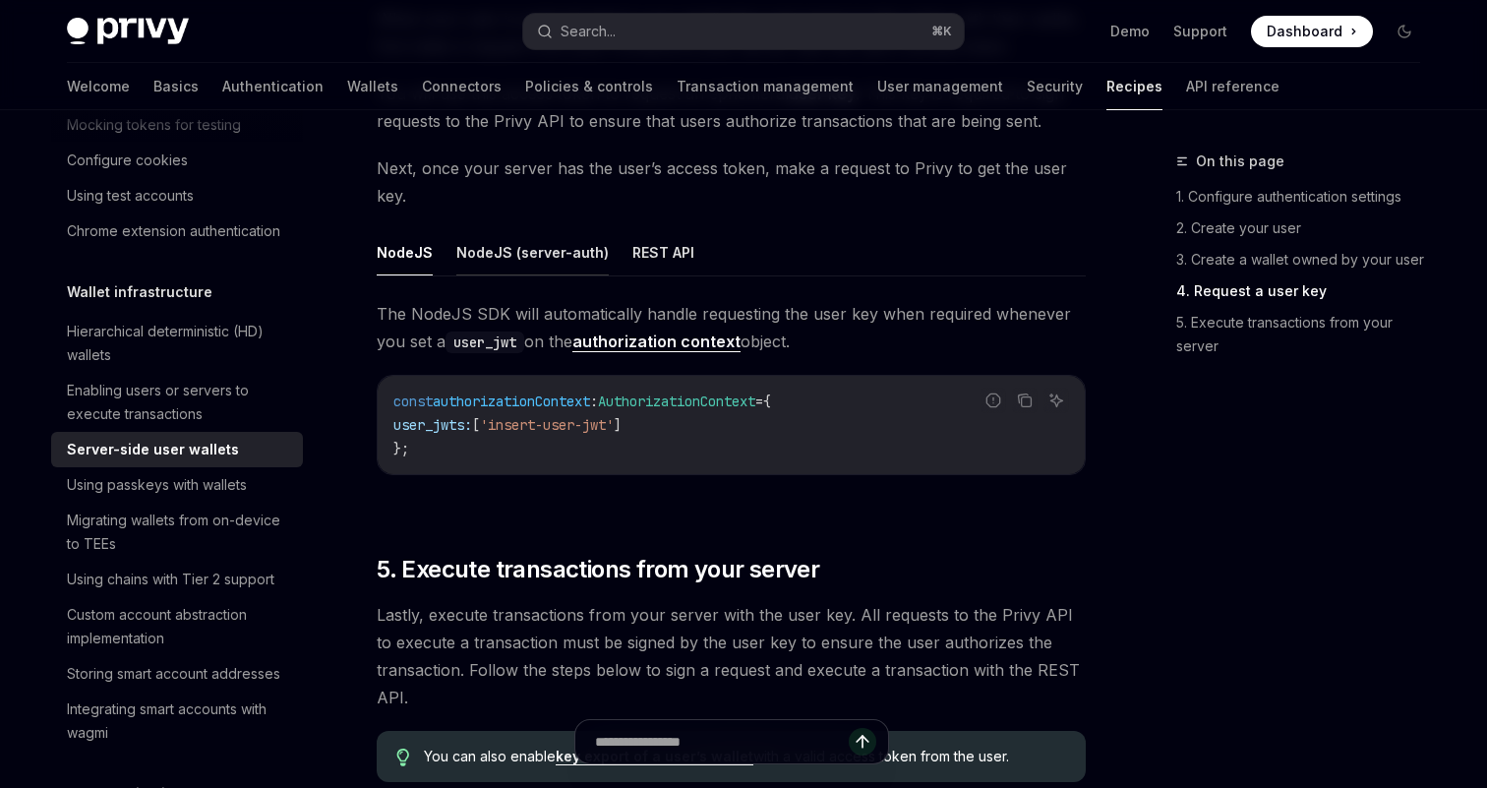
click at [526, 229] on button "NodeJS (server-auth)" at bounding box center [532, 252] width 152 height 46
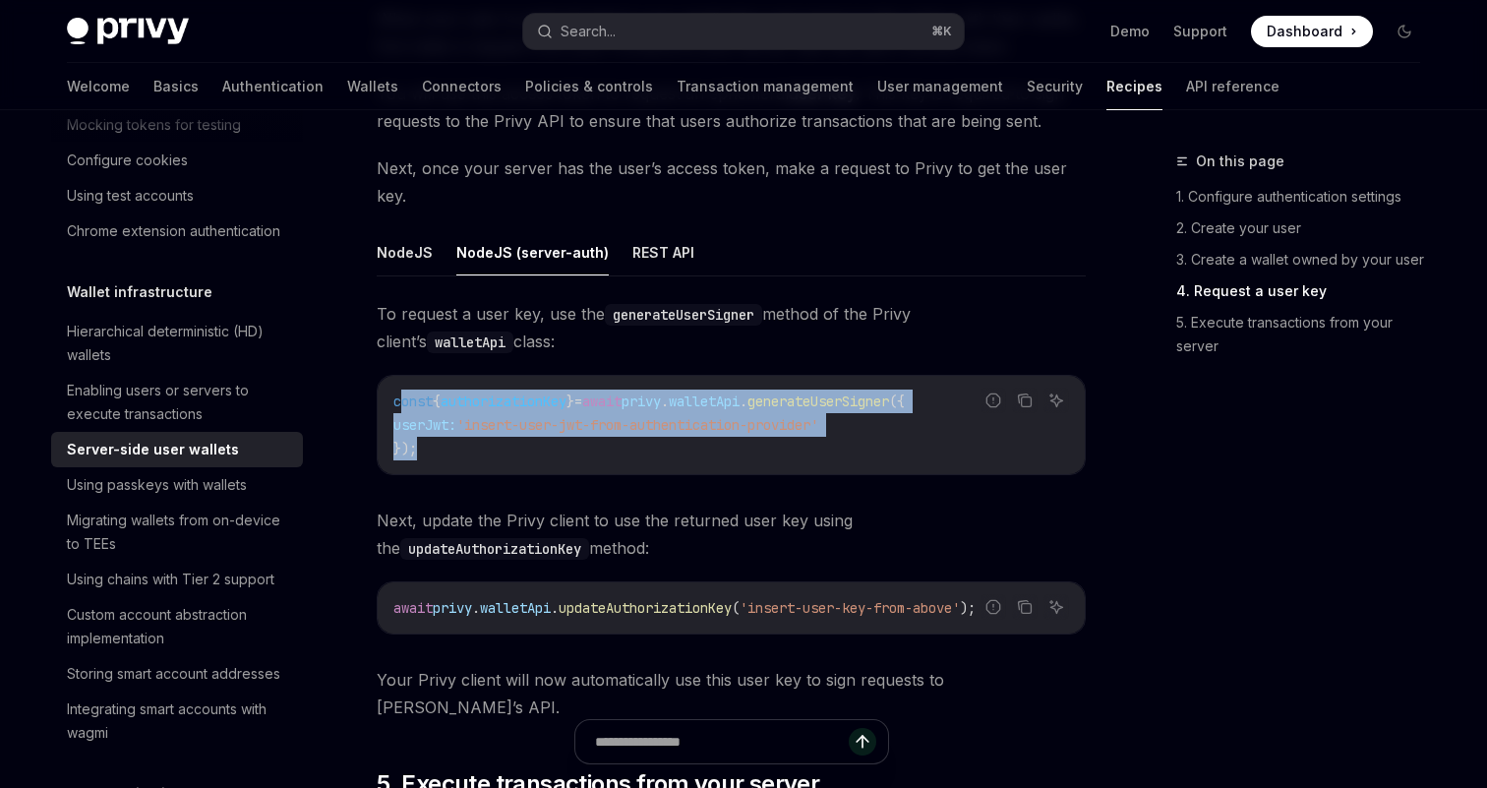
drag, startPoint x: 398, startPoint y: 372, endPoint x: 470, endPoint y: 416, distance: 84.3
click at [470, 416] on code "const { authorizationKey } = await privy . walletApi . generateUserSigner ({ us…" at bounding box center [731, 424] width 676 height 71
drag, startPoint x: 438, startPoint y: 422, endPoint x: 384, endPoint y: 381, distance: 68.1
click at [384, 381] on div "const { authorizationKey } = await privy . walletApi . generateUserSigner ({ us…" at bounding box center [731, 425] width 707 height 98
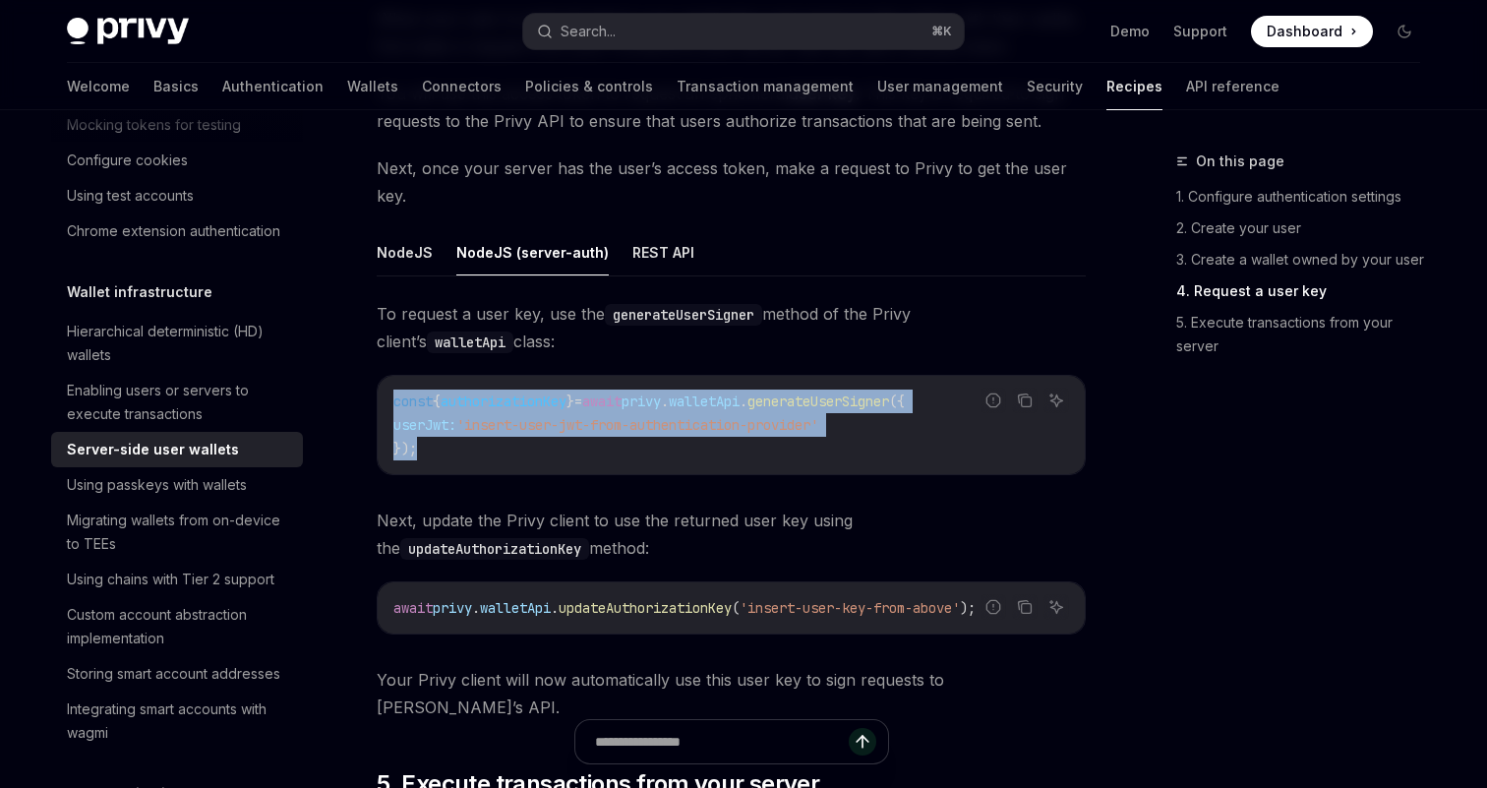
click at [503, 408] on code "const { authorizationKey } = await privy . walletApi . generateUserSigner ({ us…" at bounding box center [731, 424] width 676 height 71
drag, startPoint x: 422, startPoint y: 421, endPoint x: 380, endPoint y: 375, distance: 62.6
click at [380, 376] on div "const { authorizationKey } = await privy . walletApi . generateUserSigner ({ us…" at bounding box center [731, 425] width 707 height 98
copy code "const { authorizationKey } = await privy . walletApi . generateUserSigner ({ us…"
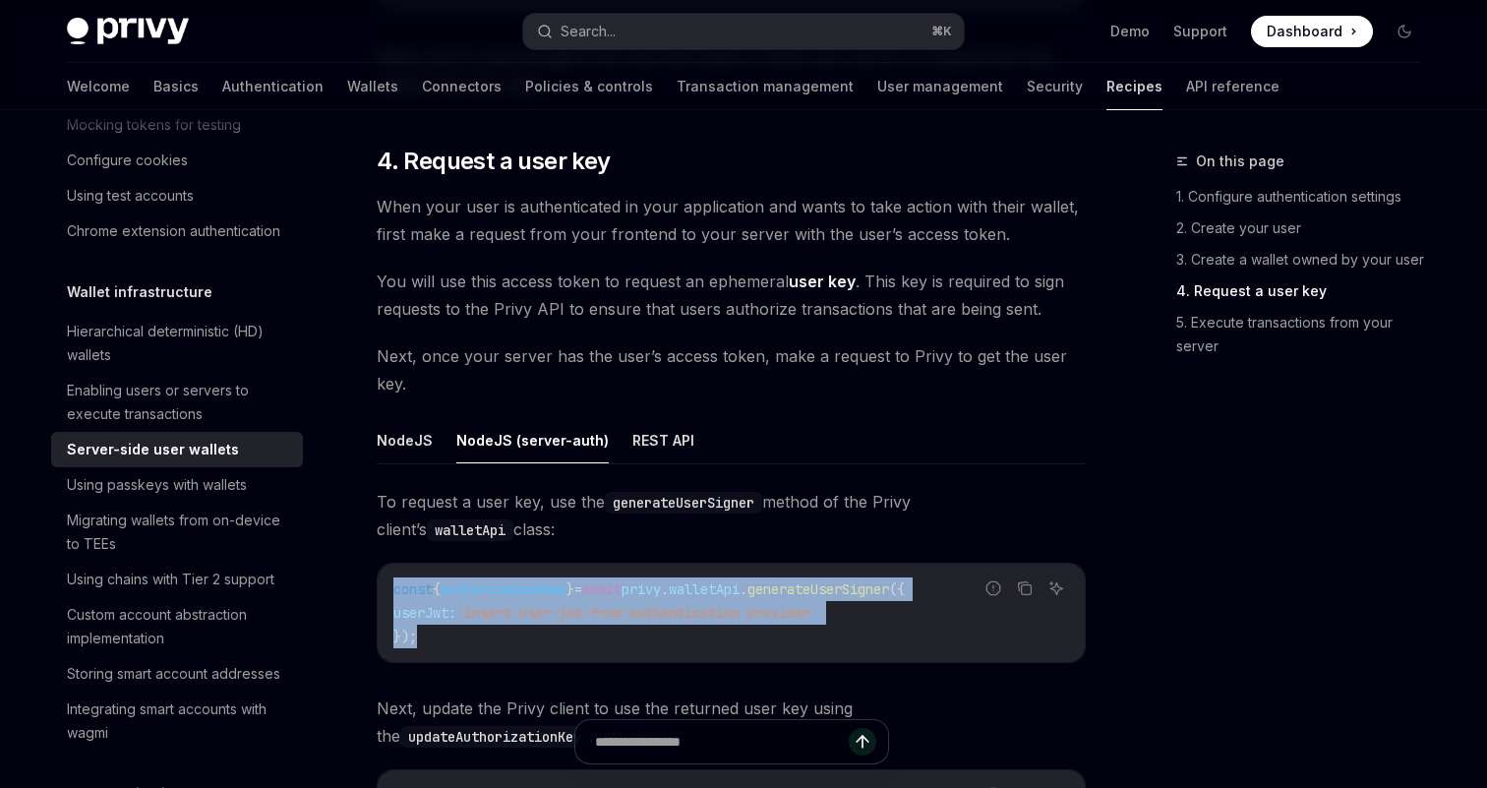
scroll to position [2925, 0]
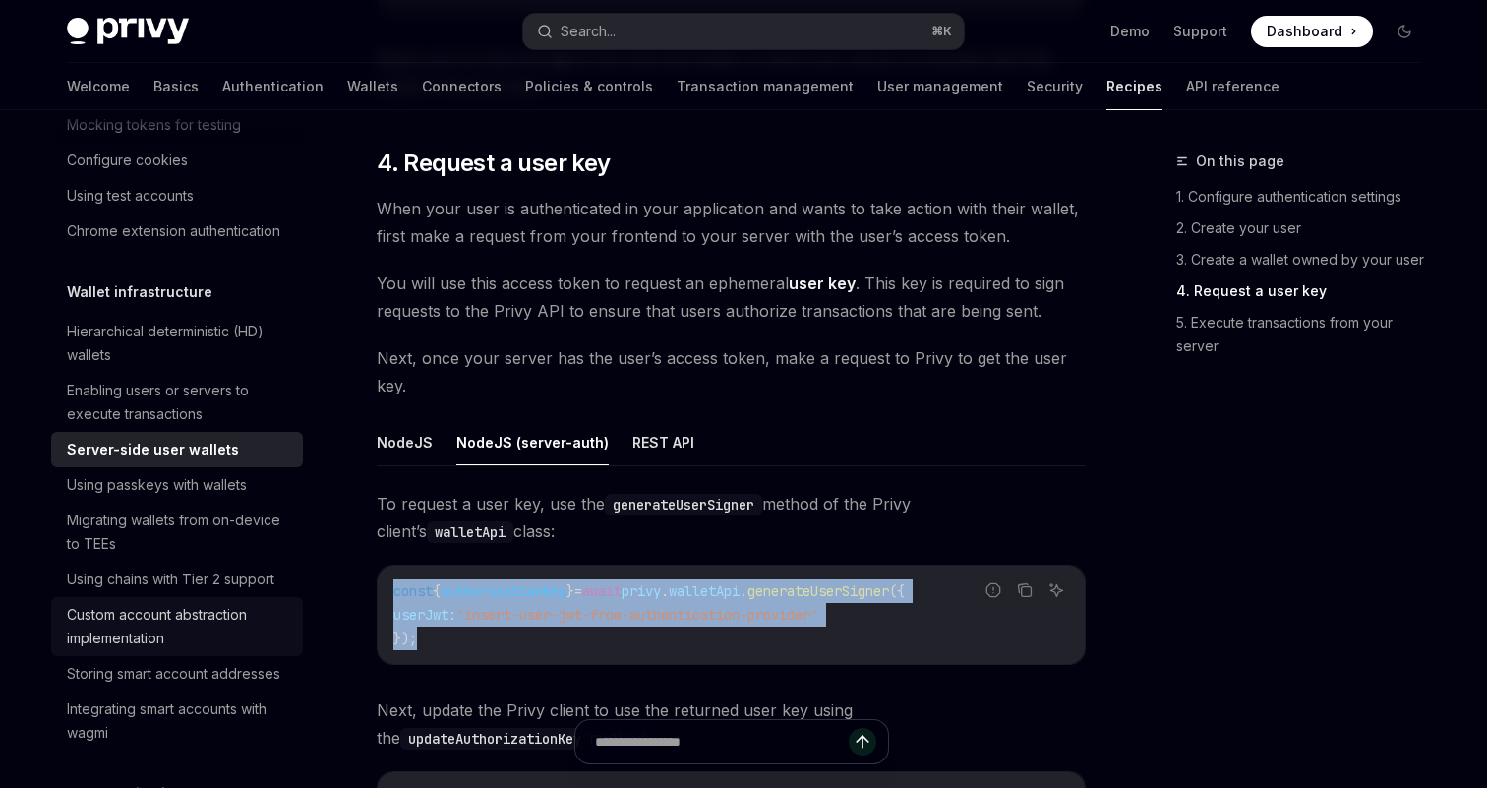
click at [192, 610] on div "Custom account abstraction implementation" at bounding box center [179, 626] width 224 height 47
type textarea "*"
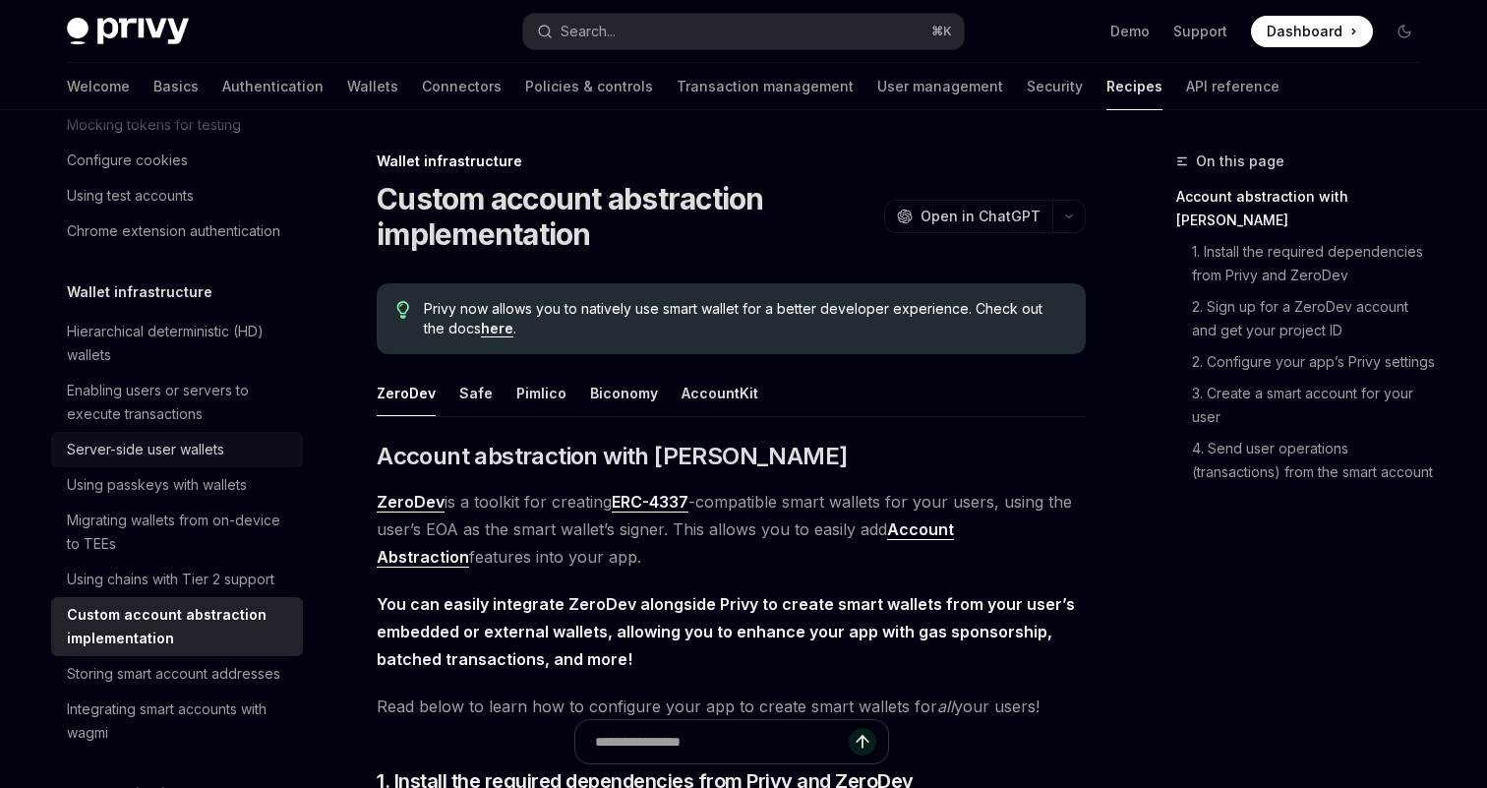
click at [109, 441] on div "Server-side user wallets" at bounding box center [145, 450] width 157 height 24
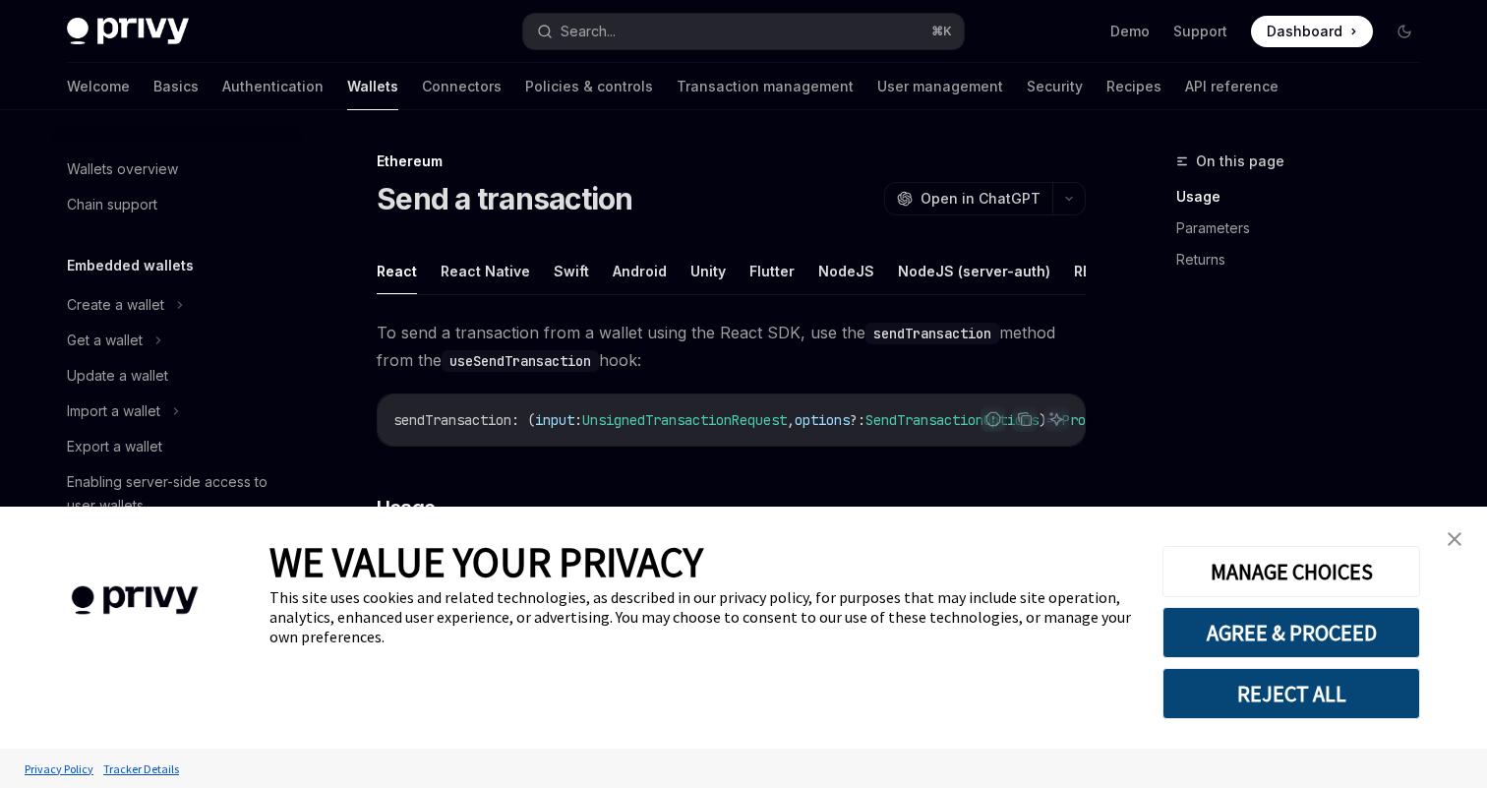
click at [1468, 538] on link "close banner" at bounding box center [1454, 538] width 39 height 39
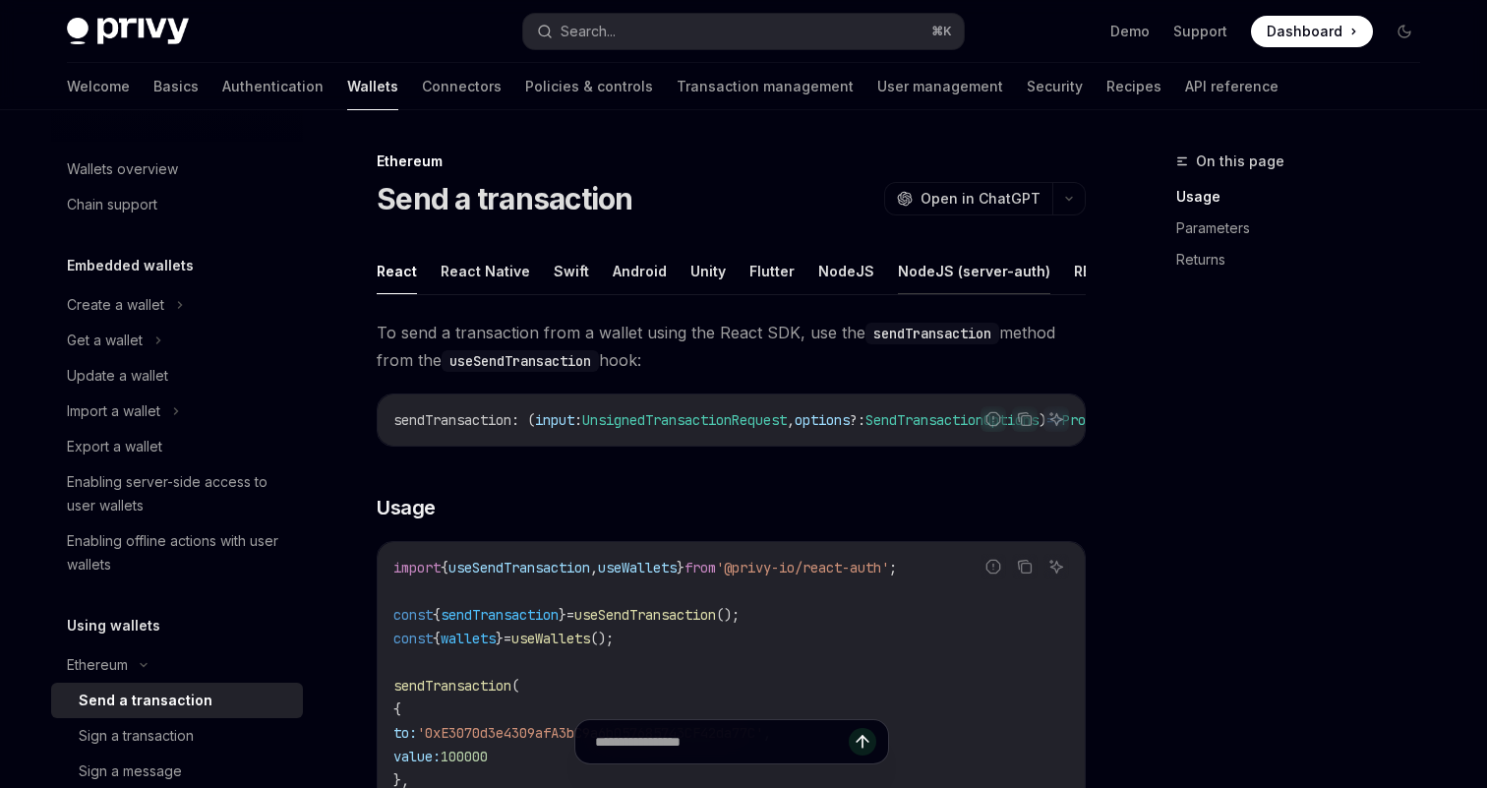
click at [928, 270] on button "NodeJS (server-auth)" at bounding box center [974, 271] width 152 height 46
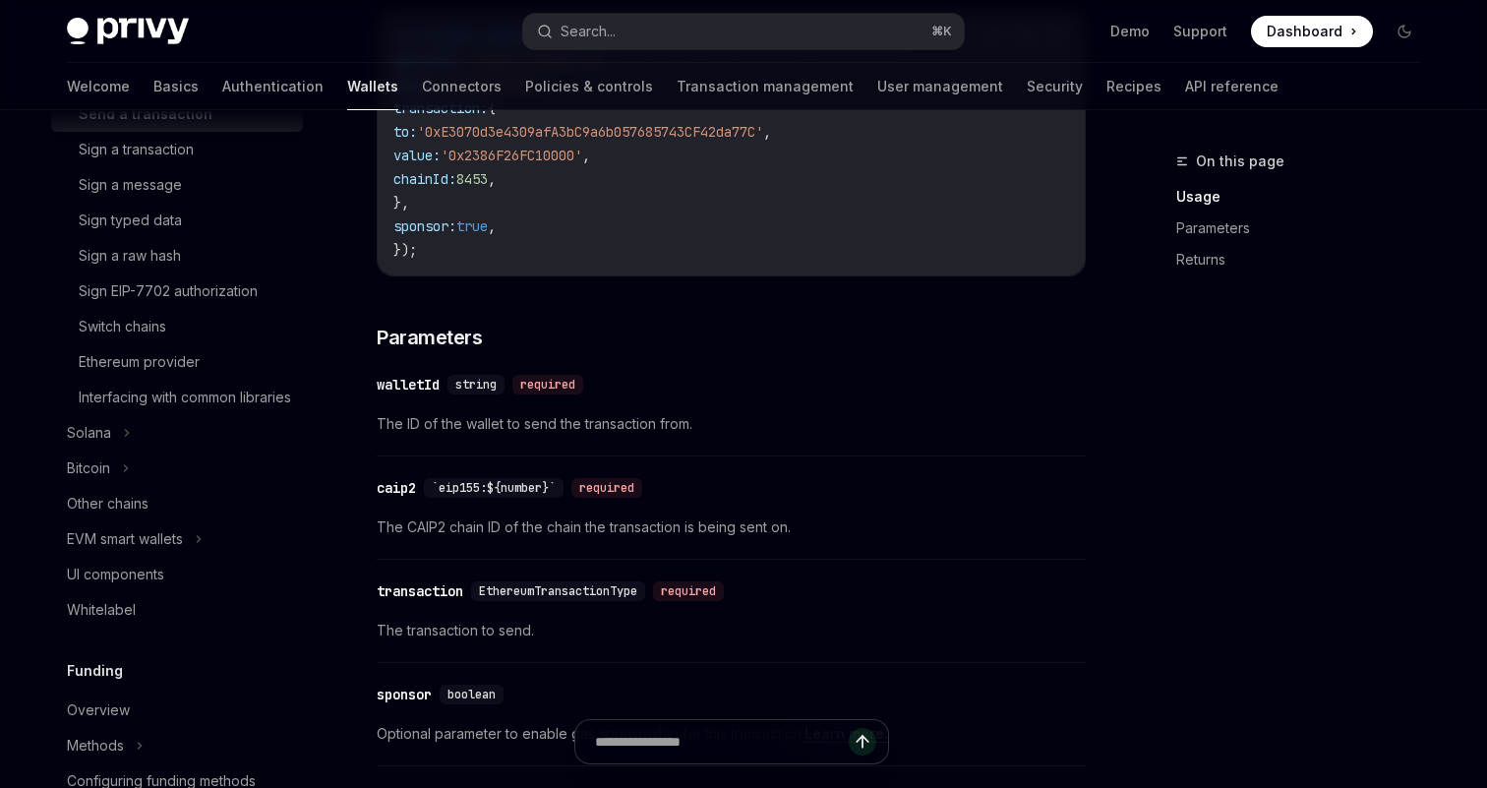
scroll to position [759, 0]
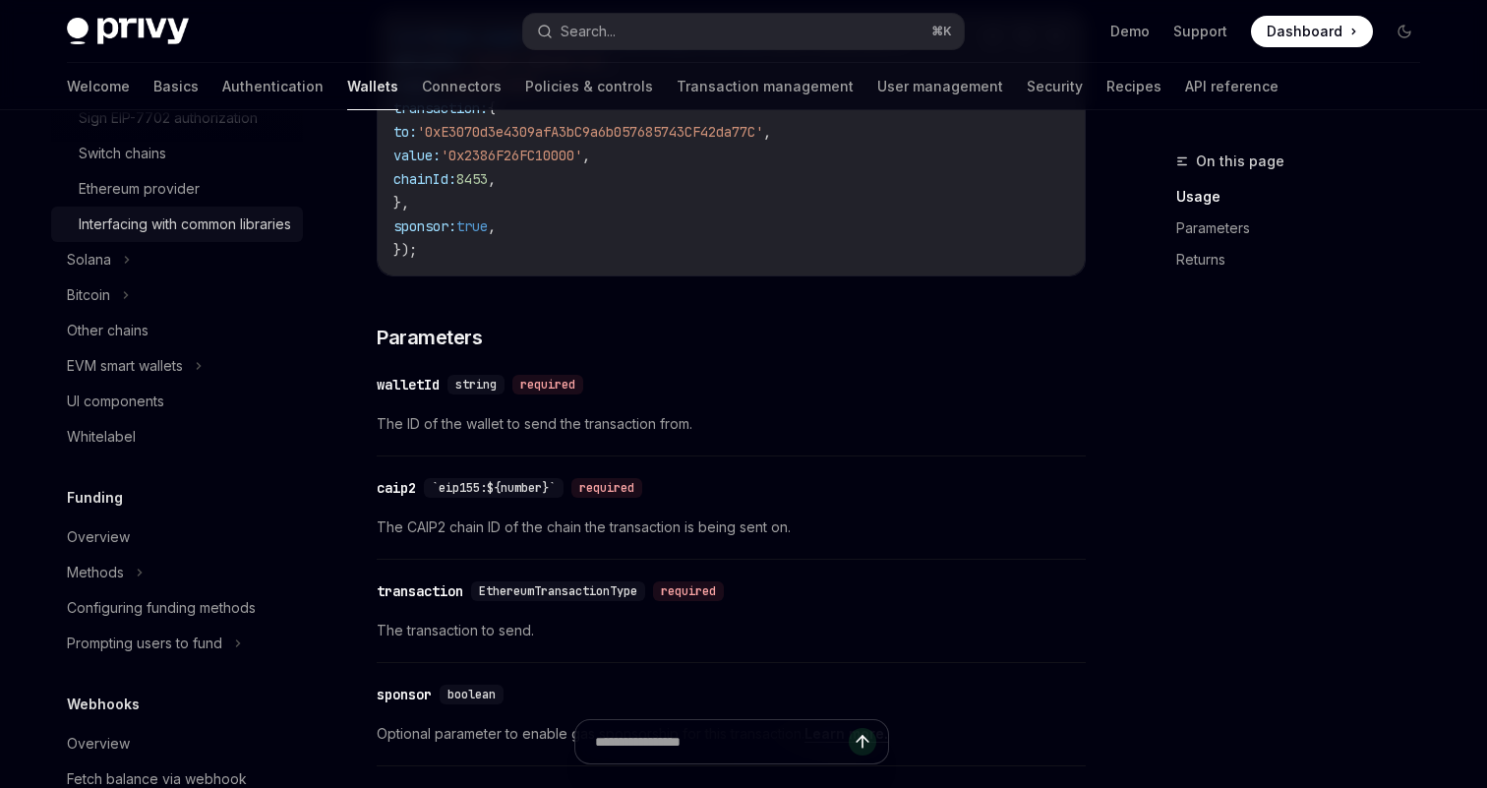
click at [205, 236] on div "Interfacing with common libraries" at bounding box center [185, 224] width 212 height 24
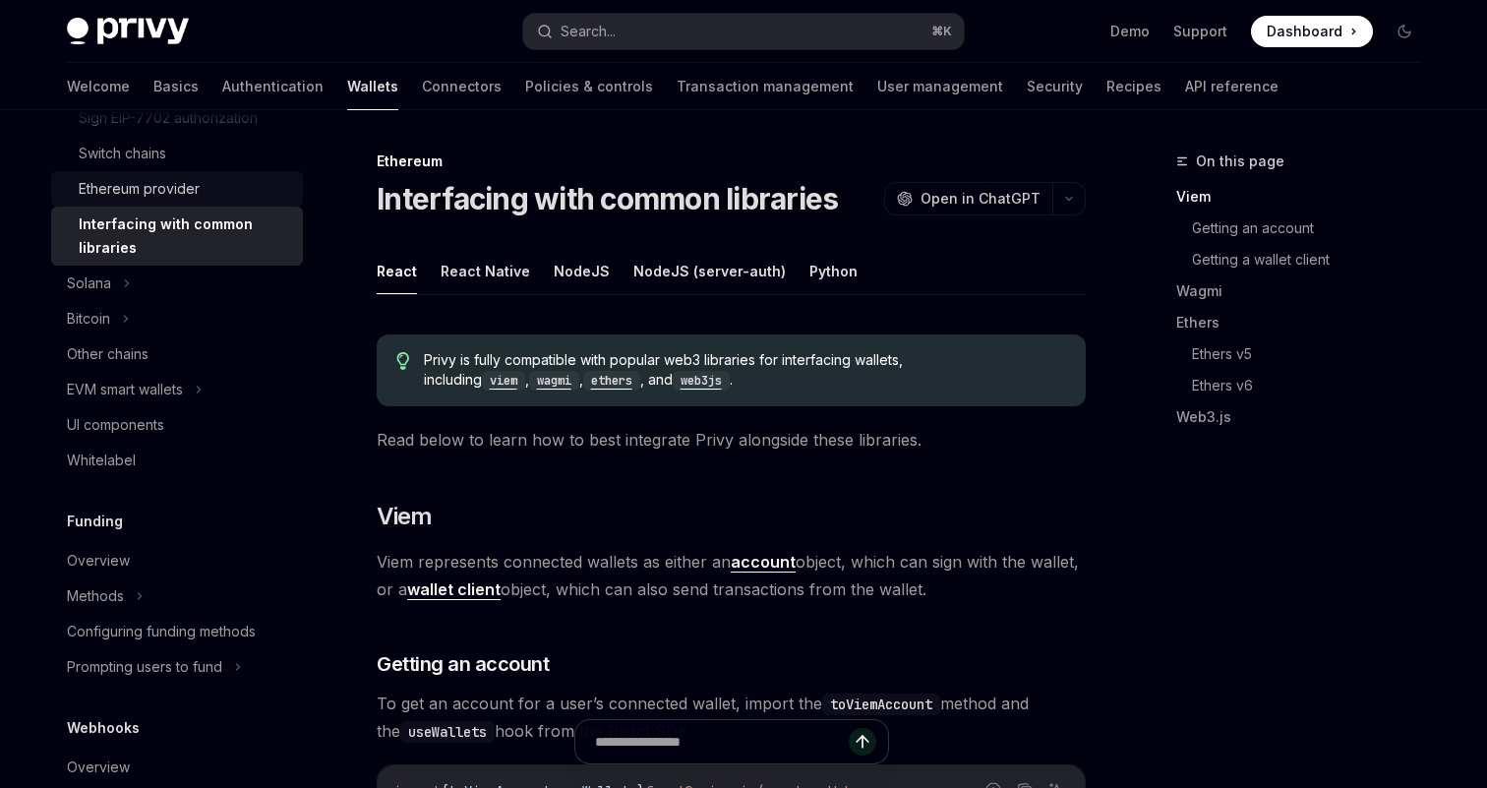
click at [168, 187] on div "Ethereum provider" at bounding box center [139, 189] width 121 height 24
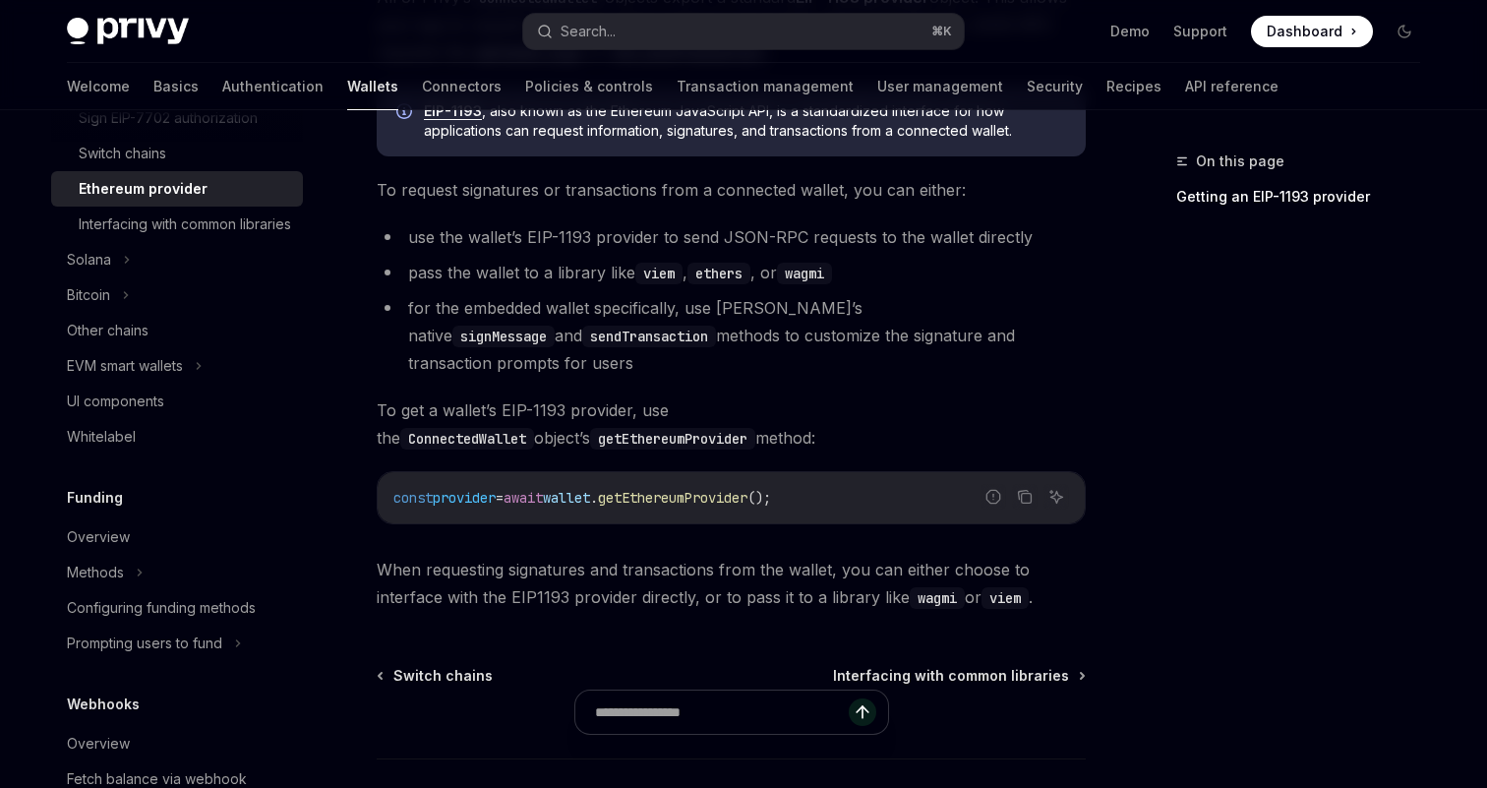
scroll to position [425, 0]
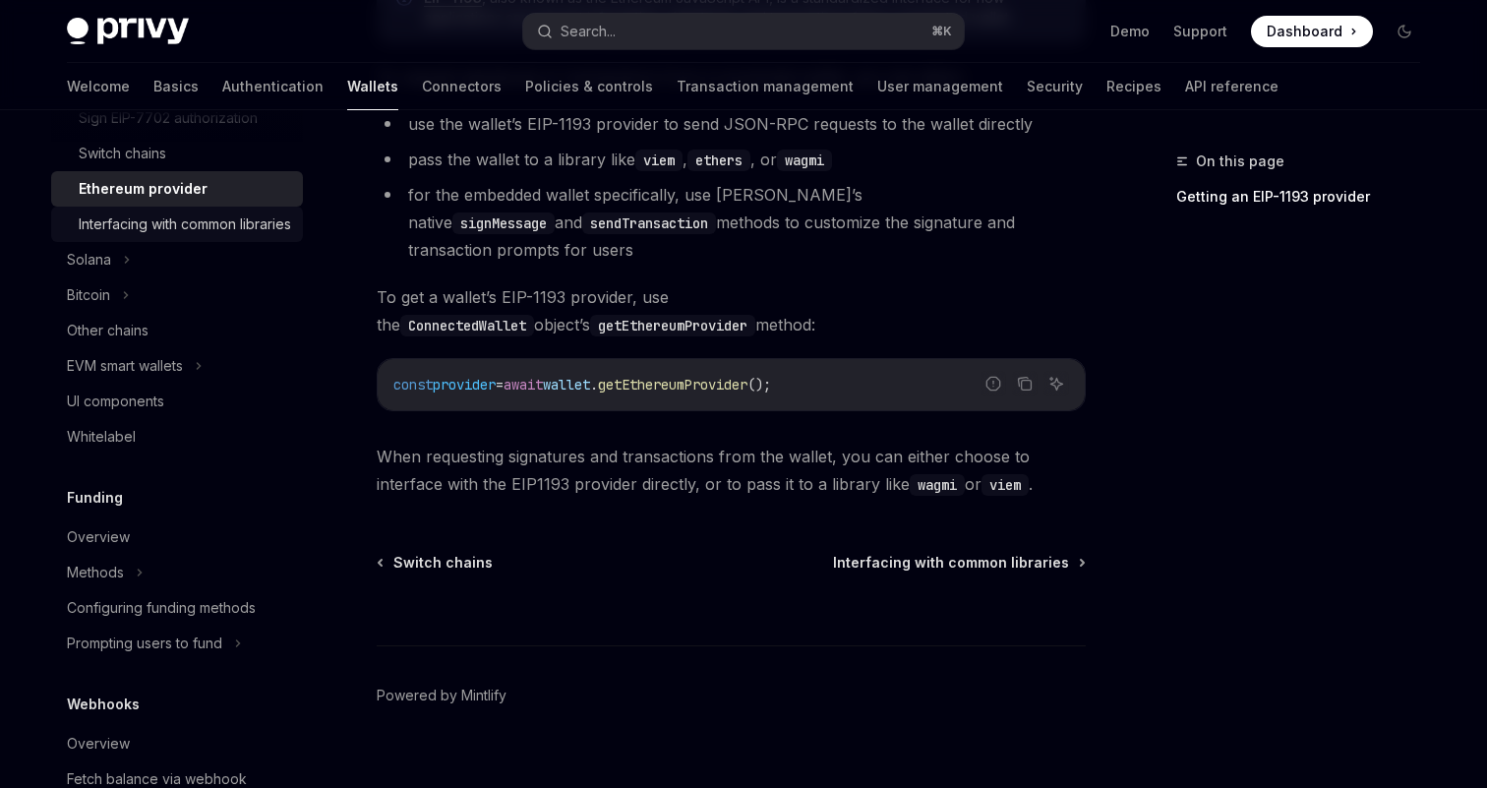
click at [184, 219] on div "Interfacing with common libraries" at bounding box center [185, 224] width 212 height 24
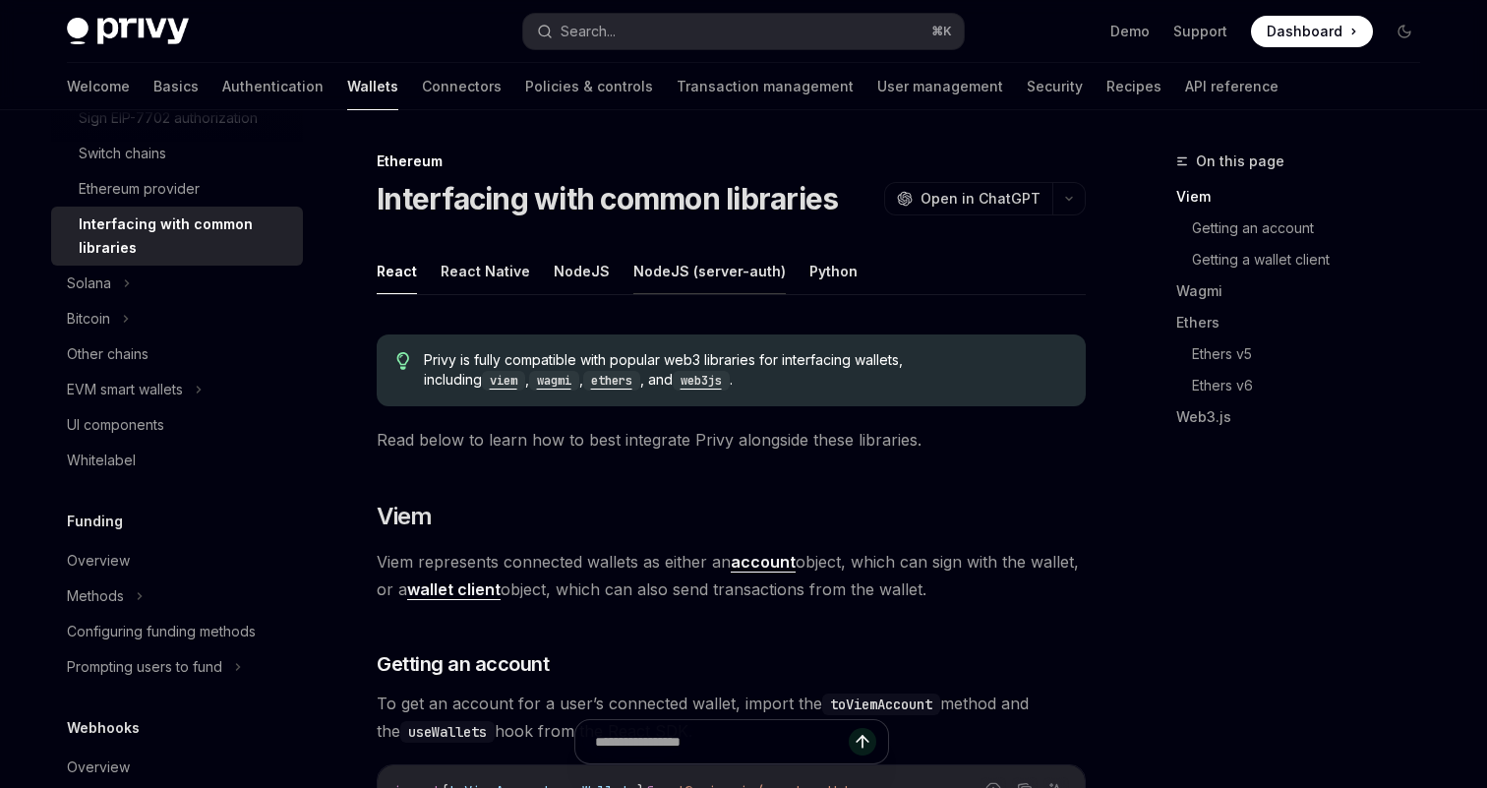
click at [648, 273] on button "NodeJS (server-auth)" at bounding box center [709, 271] width 152 height 46
type textarea "*"
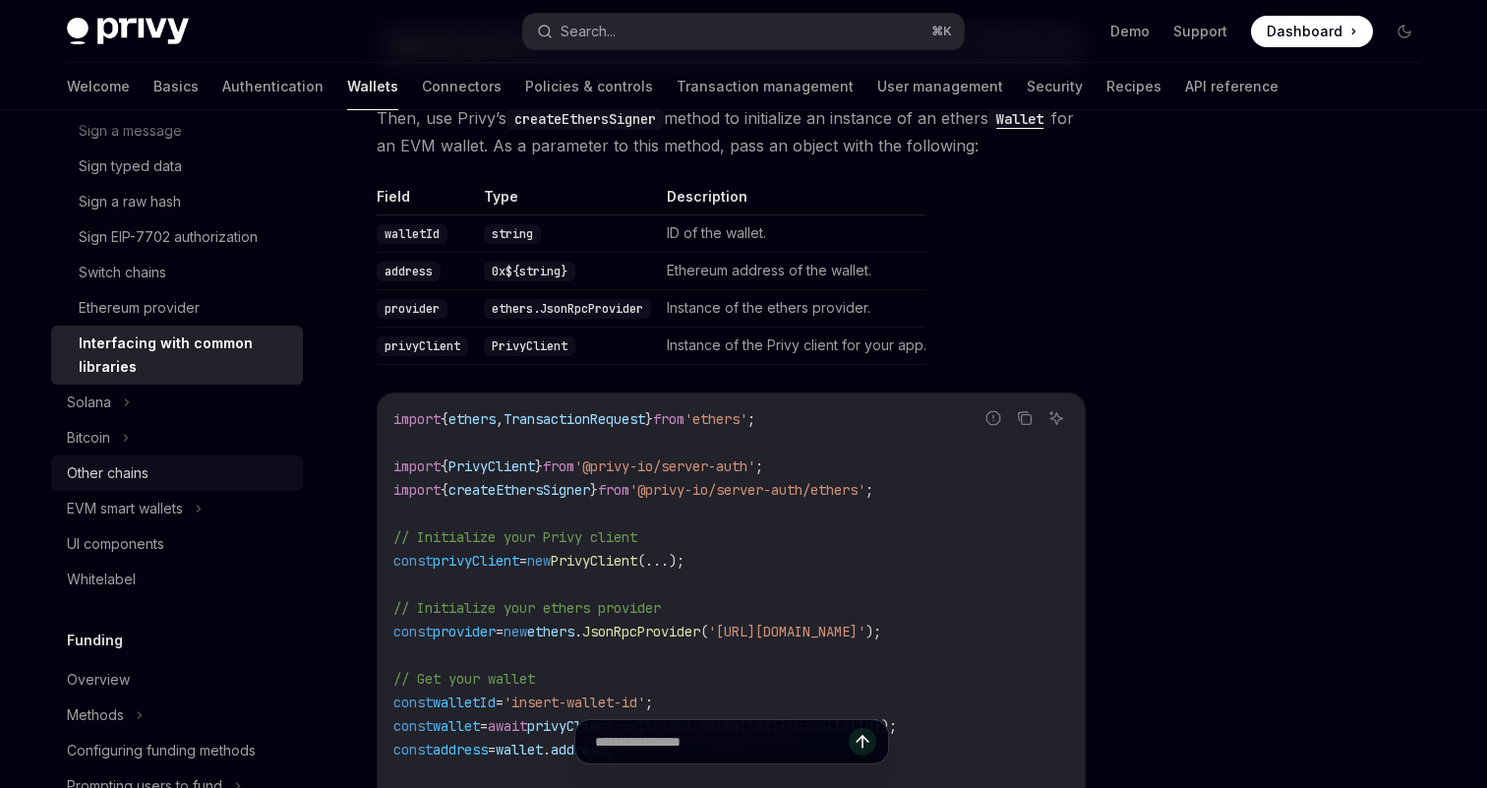
scroll to position [615, 0]
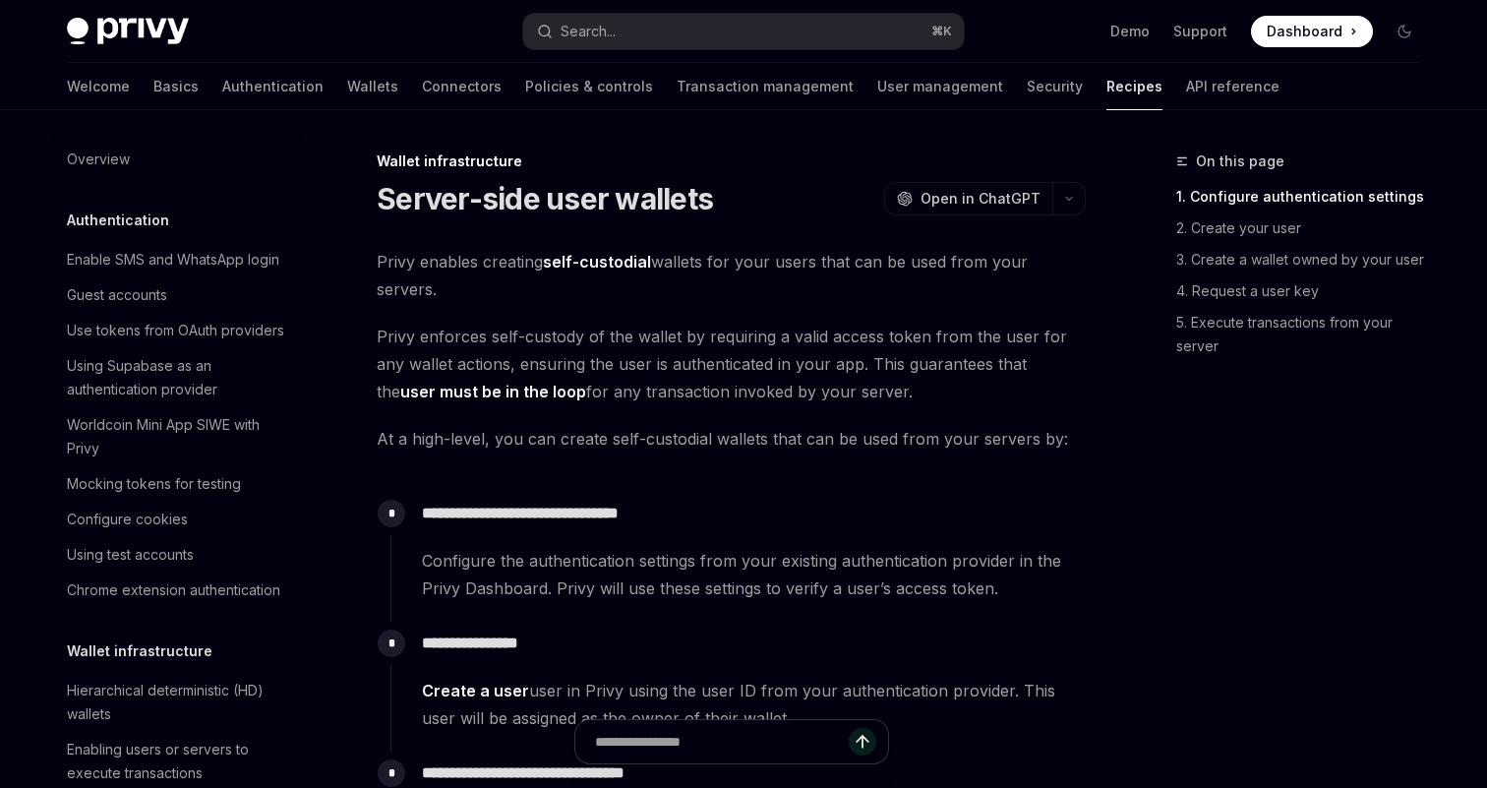
scroll to position [359, 0]
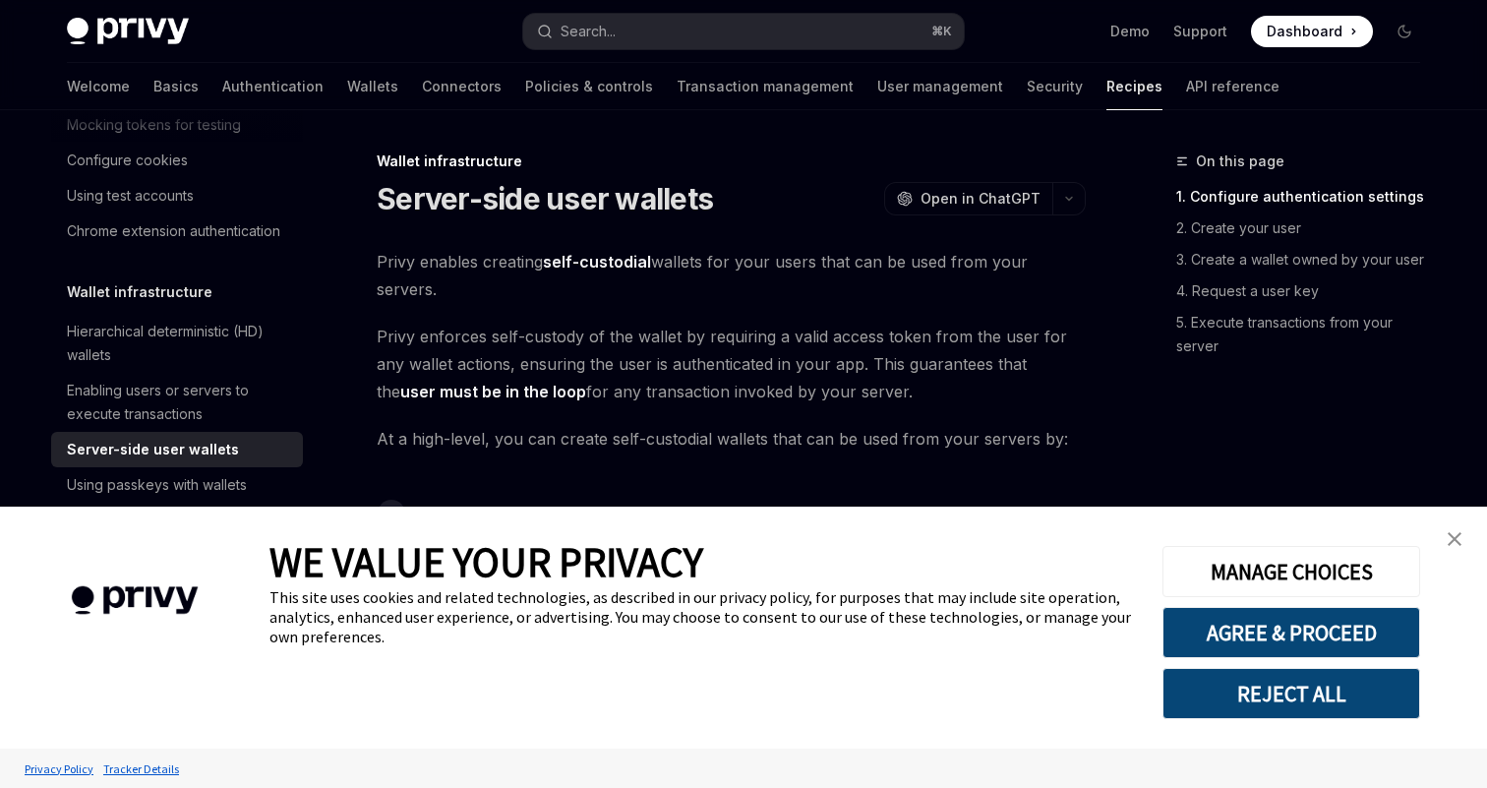
click at [1457, 537] on img "close banner" at bounding box center [1455, 539] width 14 height 14
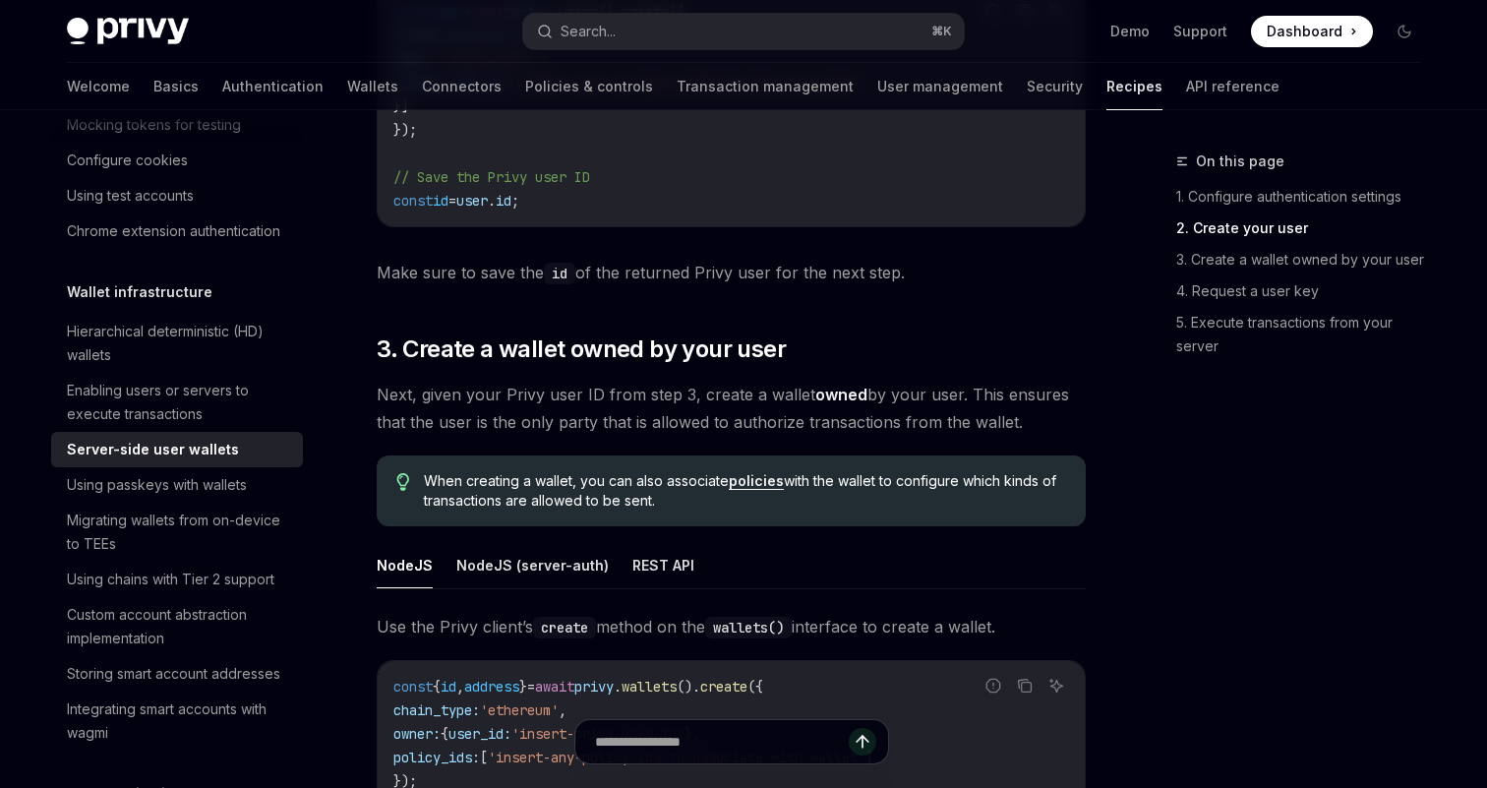
scroll to position [2138, 0]
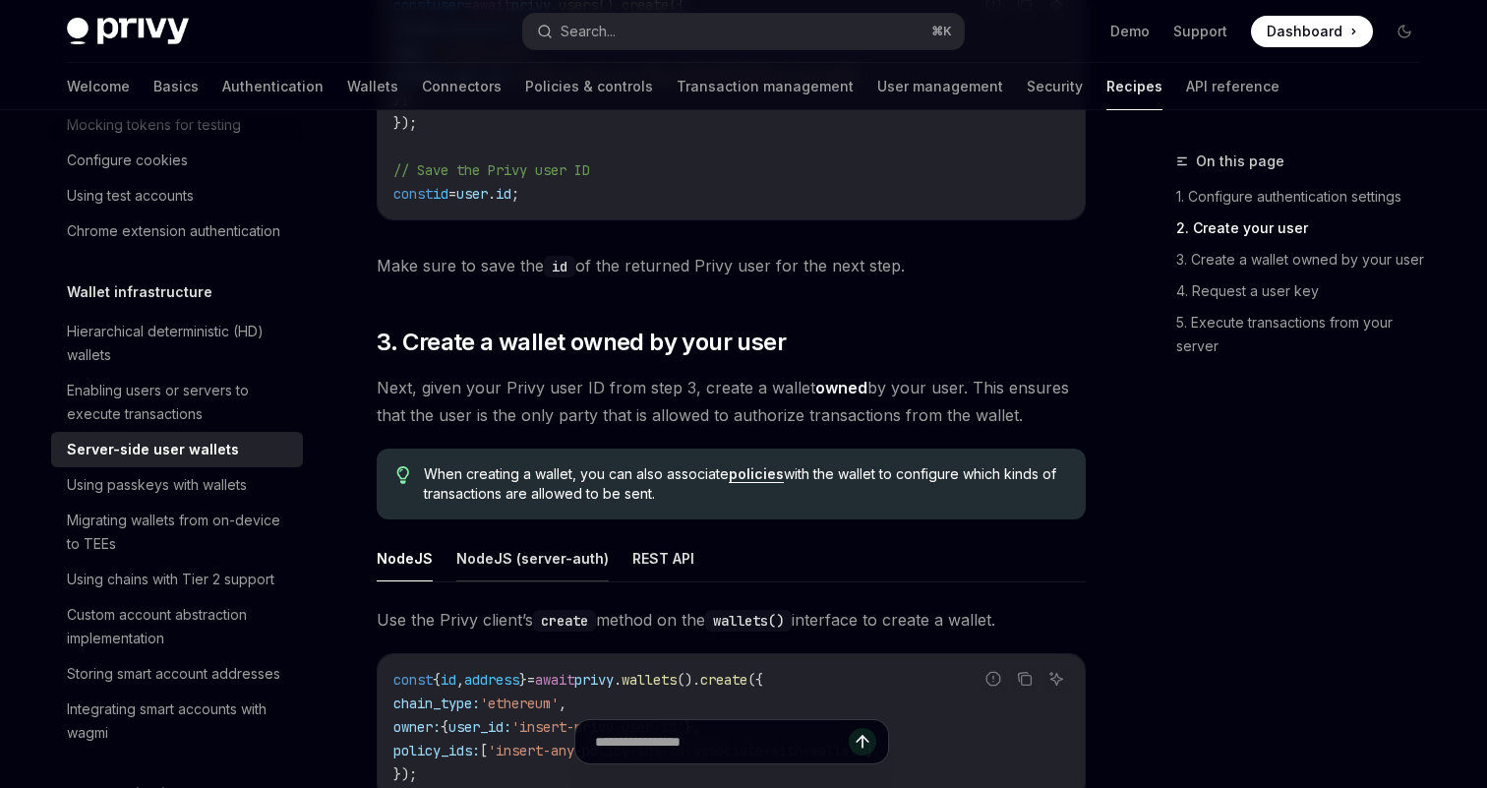
click at [526, 540] on button "NodeJS (server-auth)" at bounding box center [532, 558] width 152 height 46
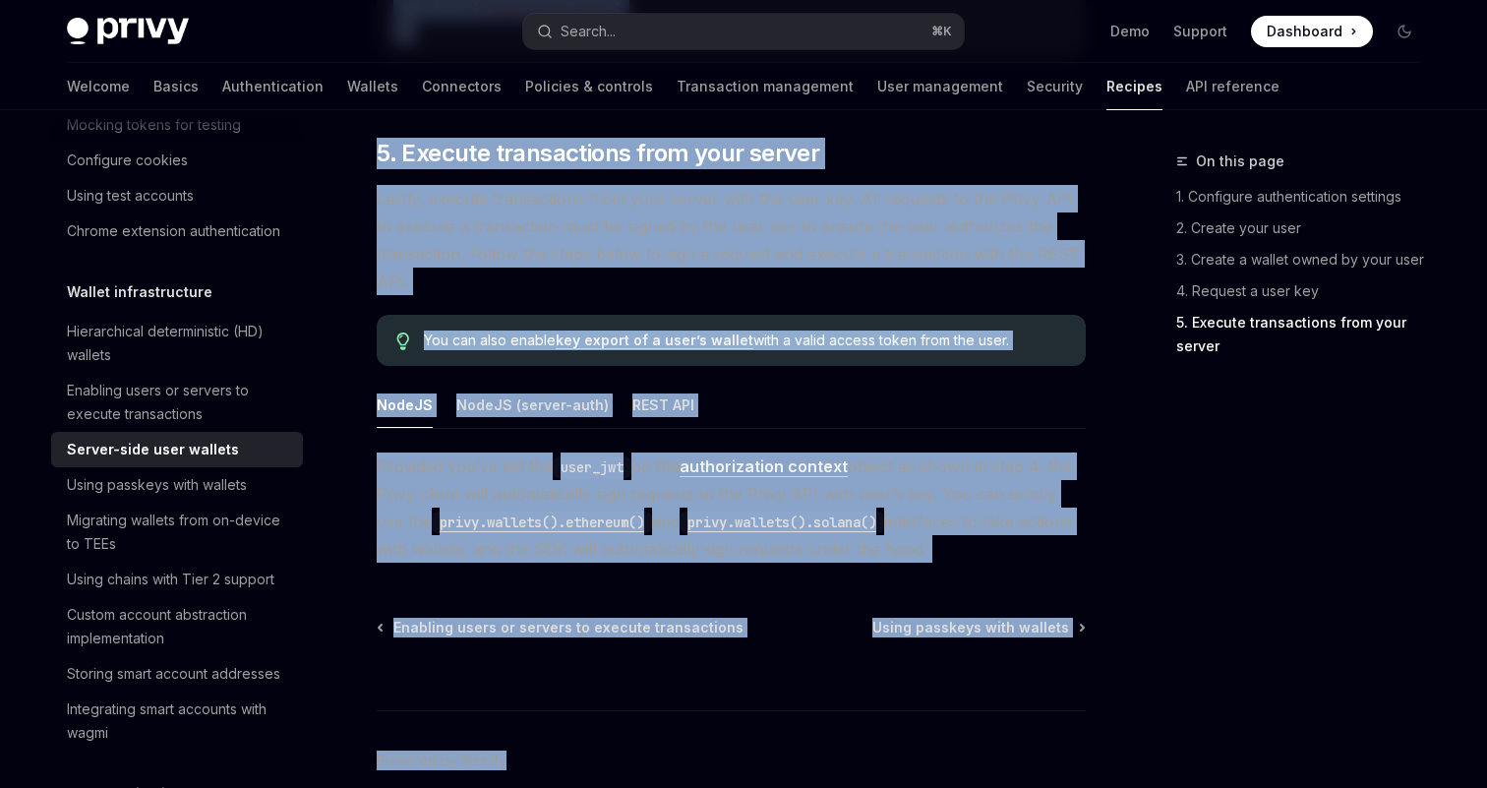
scroll to position [3542, 0]
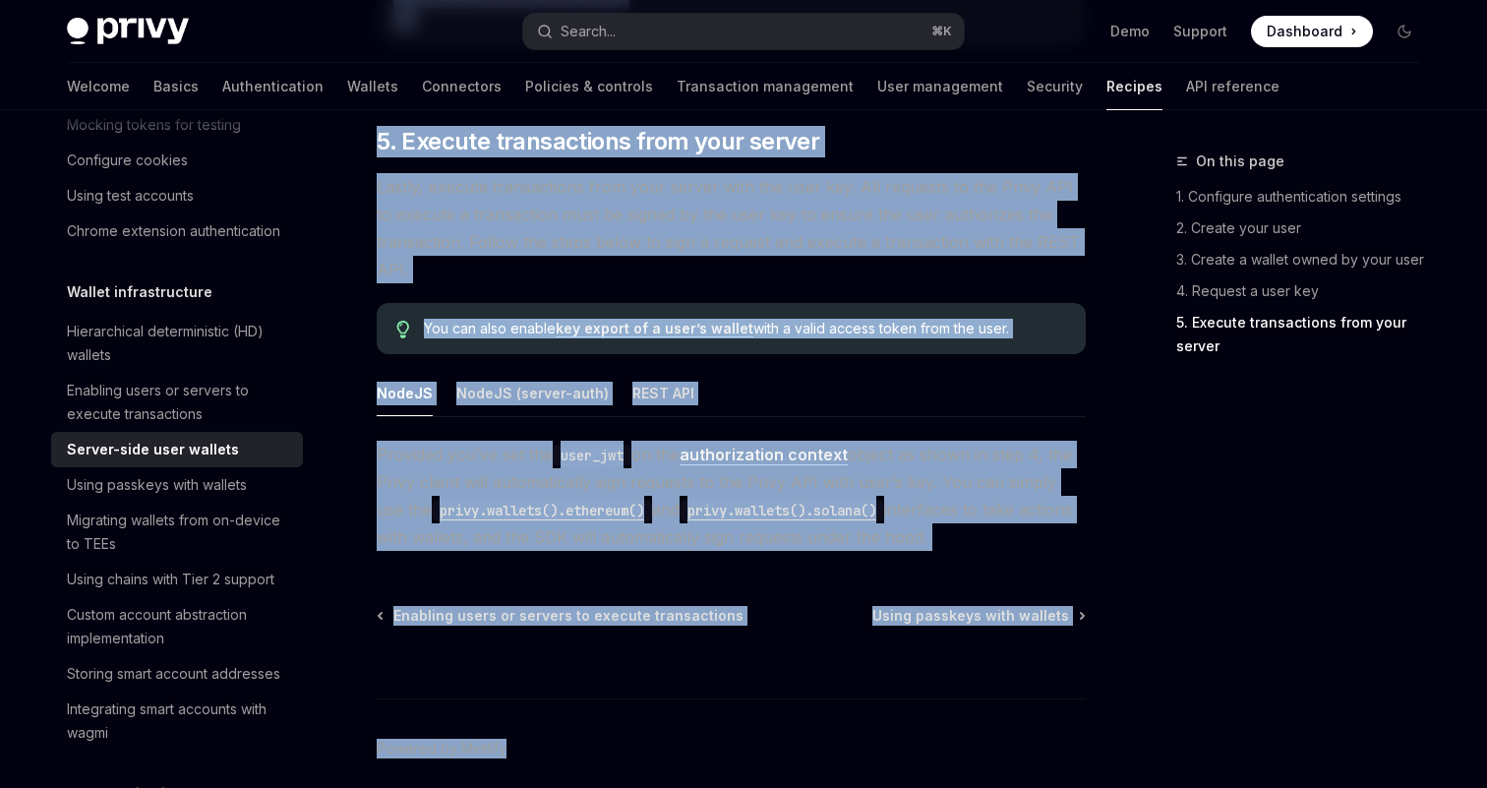
drag, startPoint x: 370, startPoint y: 208, endPoint x: 1033, endPoint y: 508, distance: 727.6
copy div "9. Loremip d sita con Adip elit sedd ei temporincidid ut labo etdoloremag ali e…"
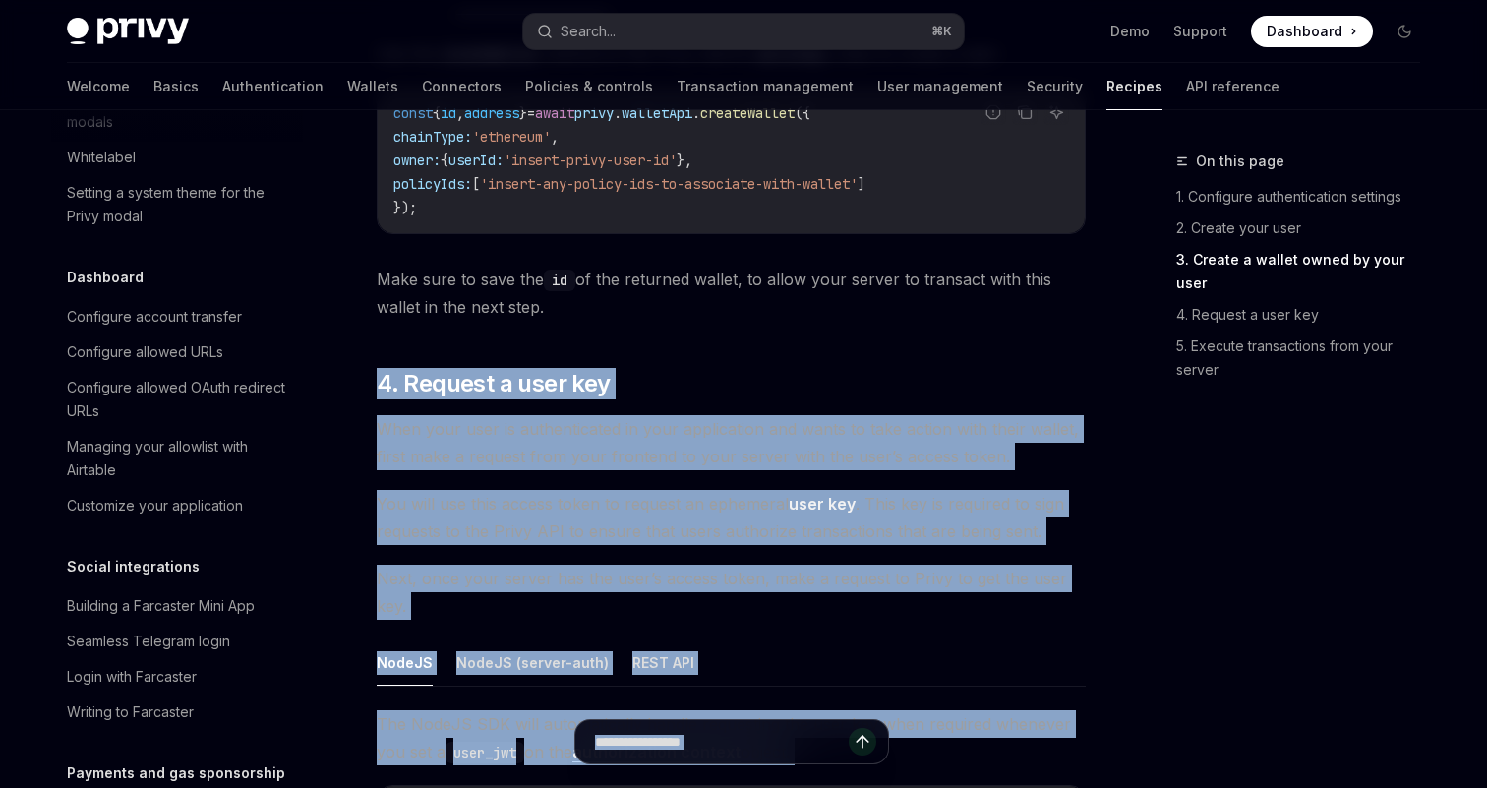
scroll to position [684, 0]
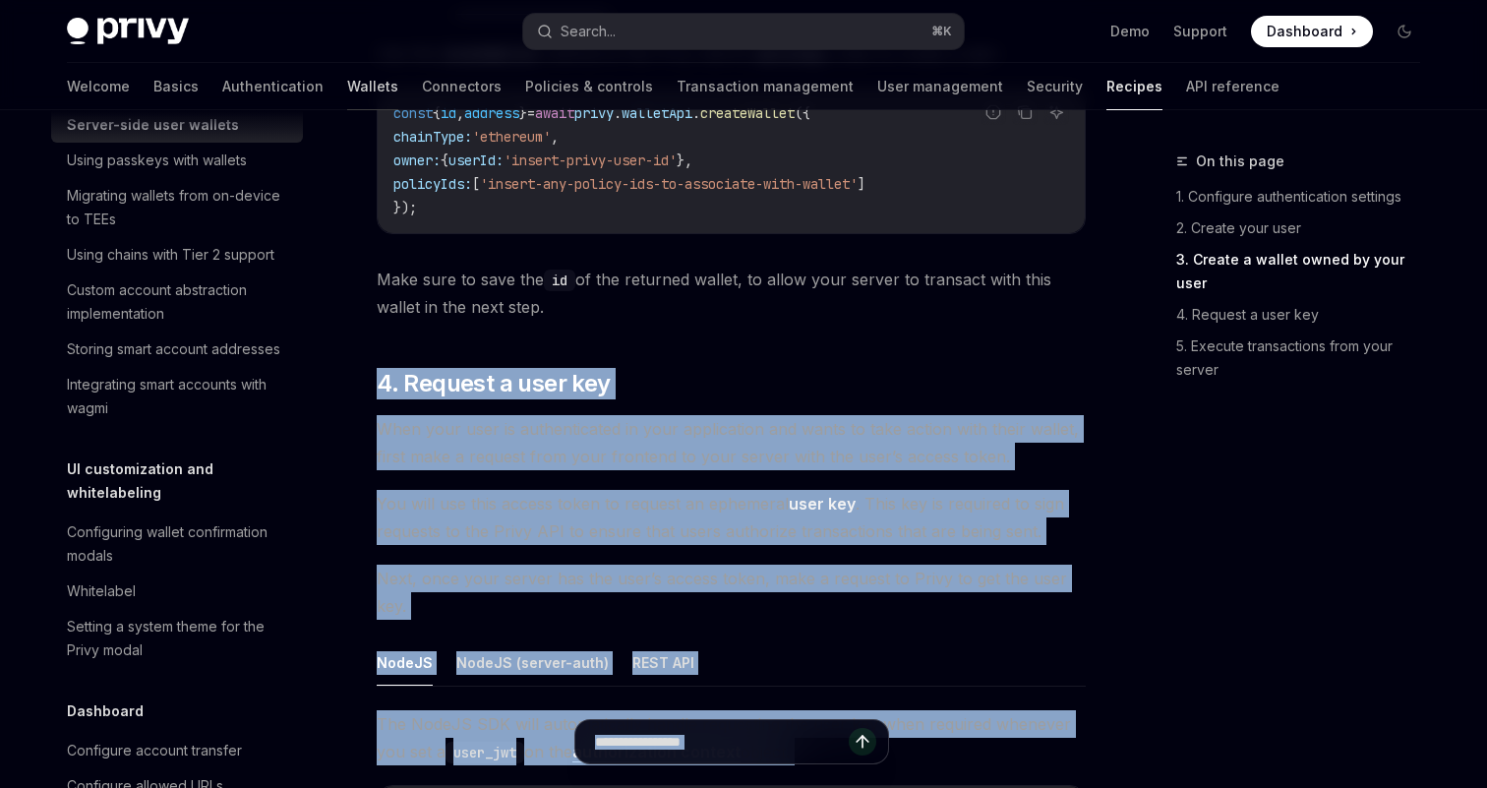
click at [347, 76] on link "Wallets" at bounding box center [372, 86] width 51 height 47
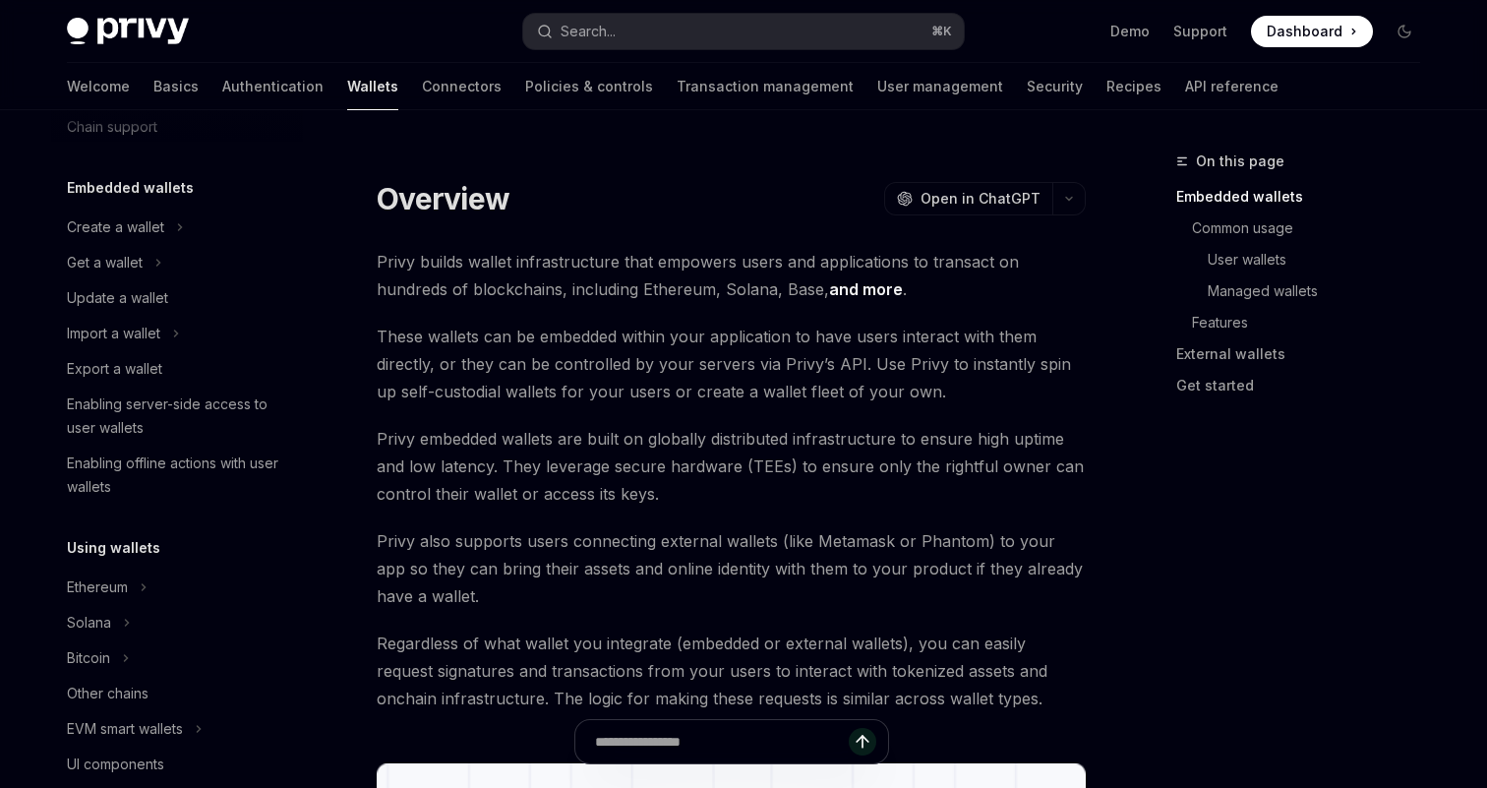
scroll to position [80, 0]
click at [158, 221] on div "Create a wallet" at bounding box center [115, 225] width 97 height 24
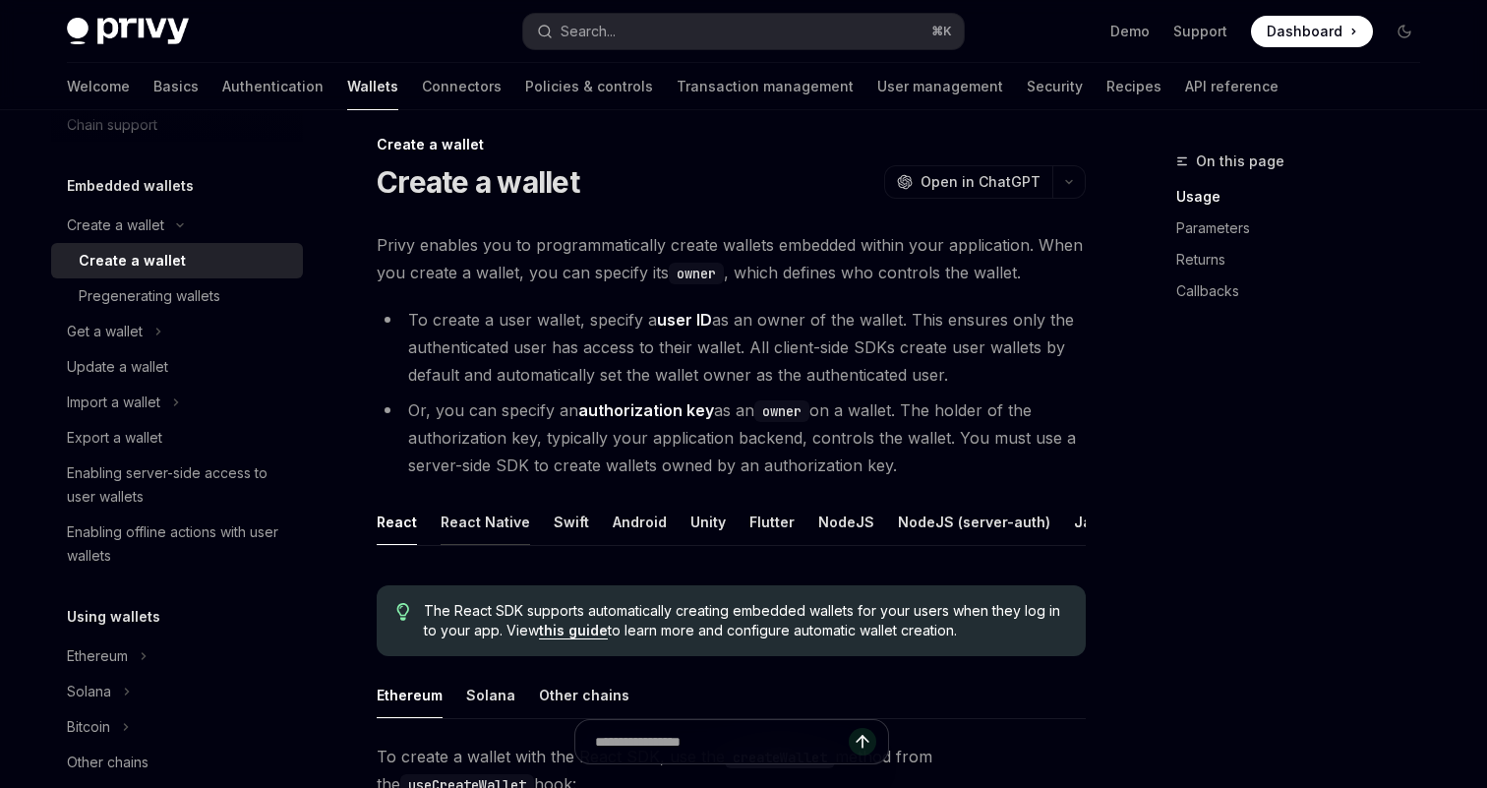
scroll to position [18, 0]
click at [500, 524] on button "React Native" at bounding box center [485, 521] width 89 height 46
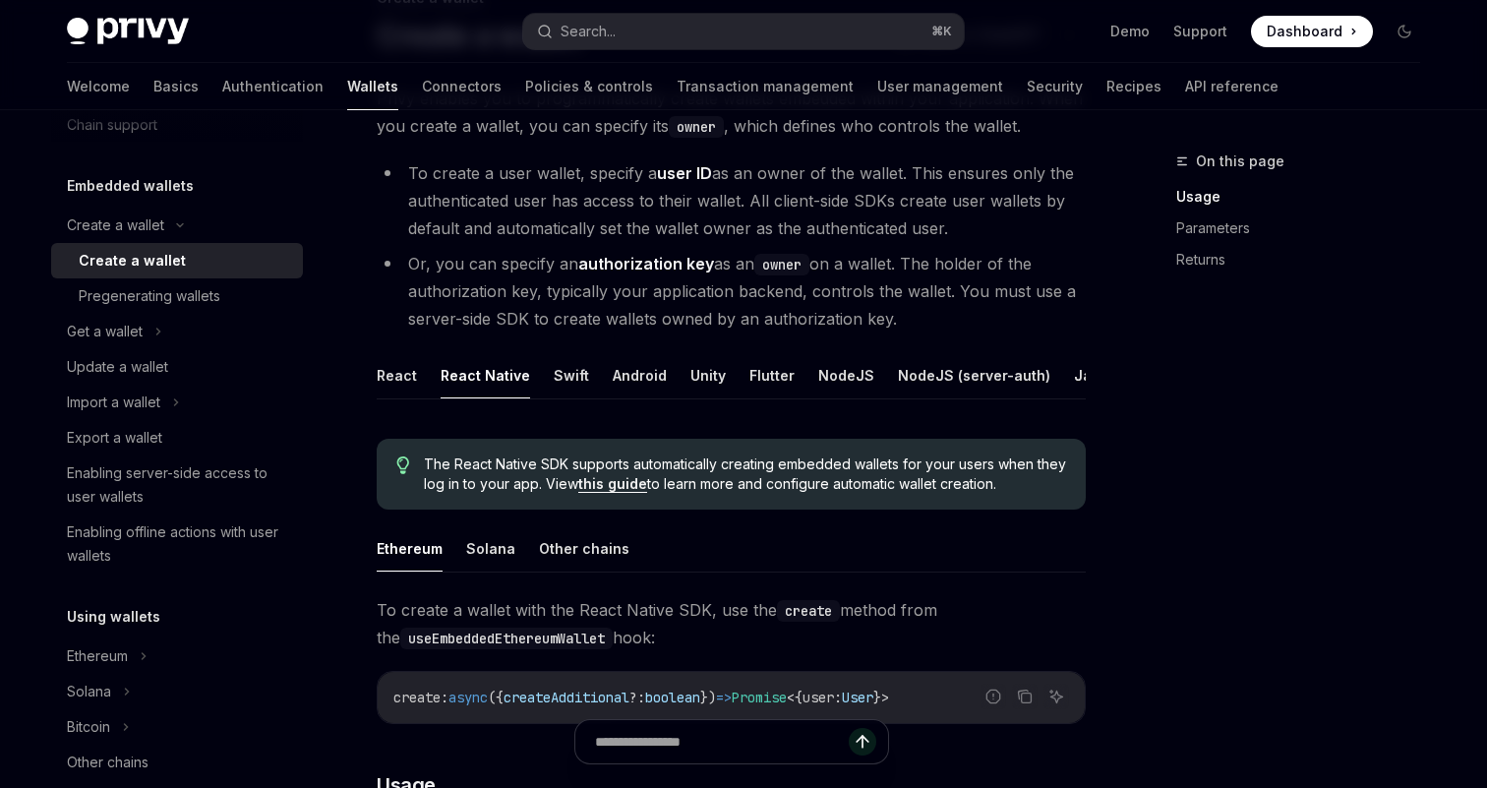
scroll to position [162, 0]
click at [920, 385] on button "NodeJS (server-auth)" at bounding box center [974, 376] width 152 height 46
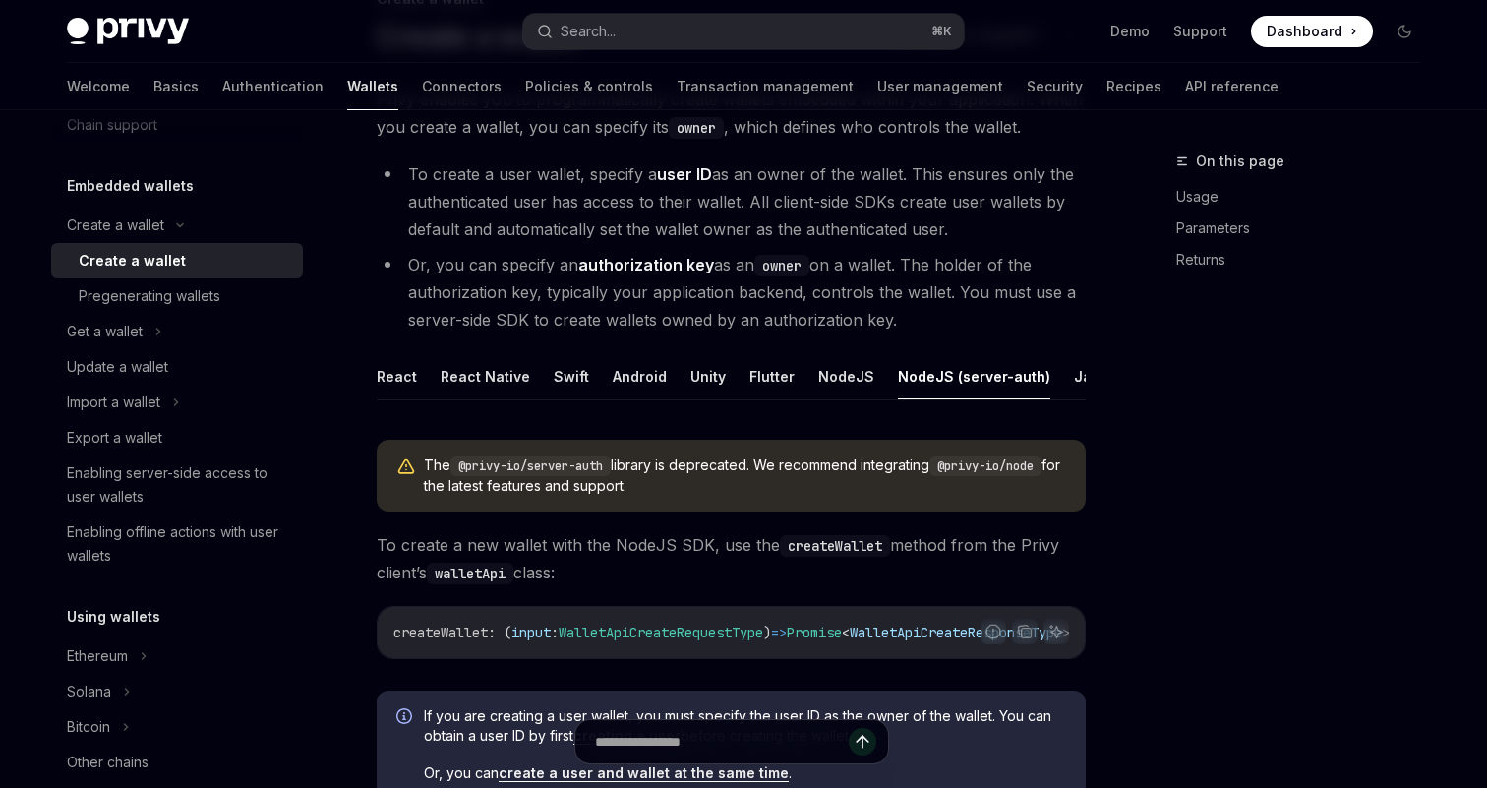
type textarea "*"
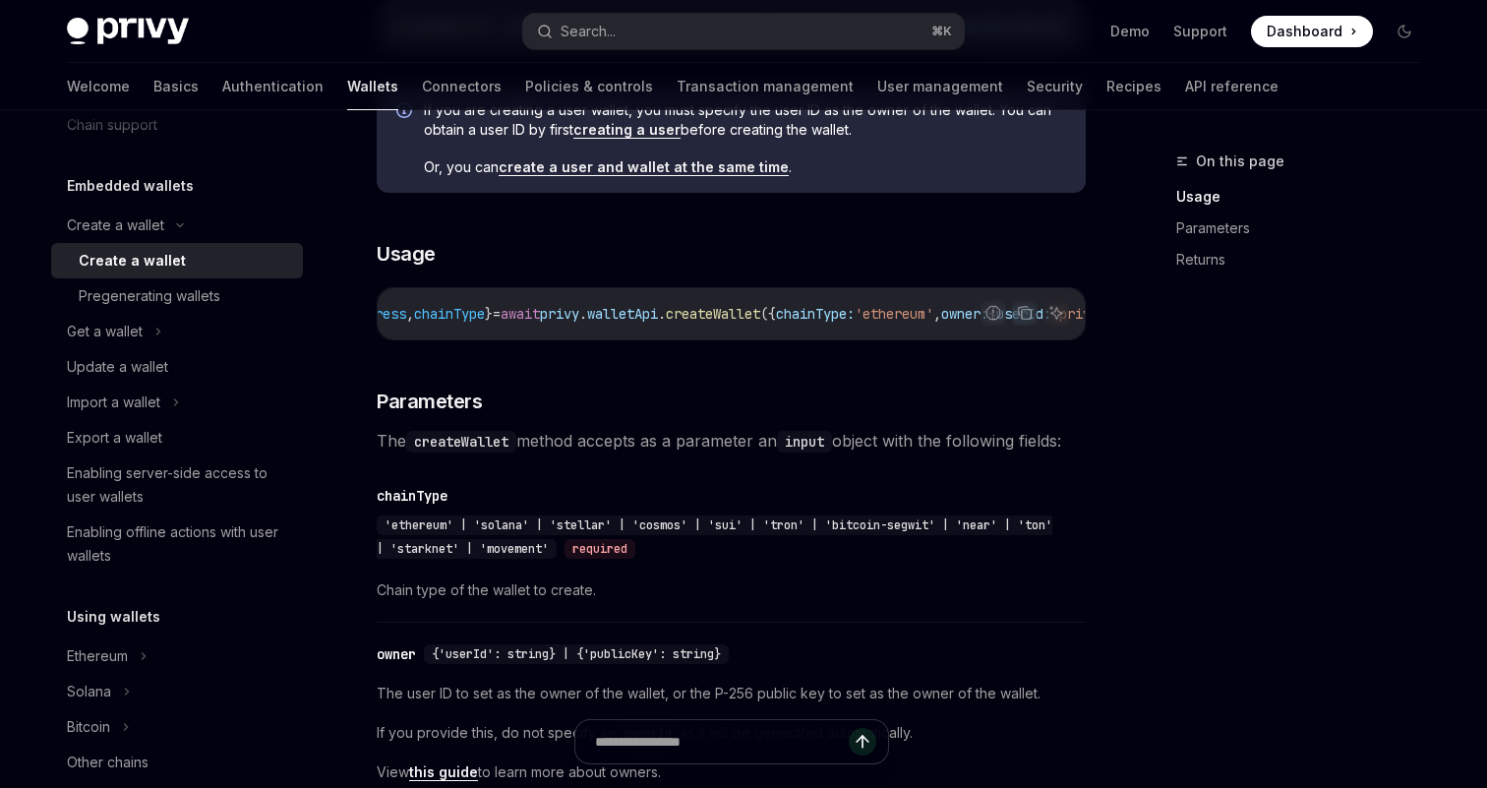
scroll to position [0, 120]
click at [753, 318] on span "createWallet" at bounding box center [706, 314] width 94 height 18
copy span "privy . walletApi . createWallet"
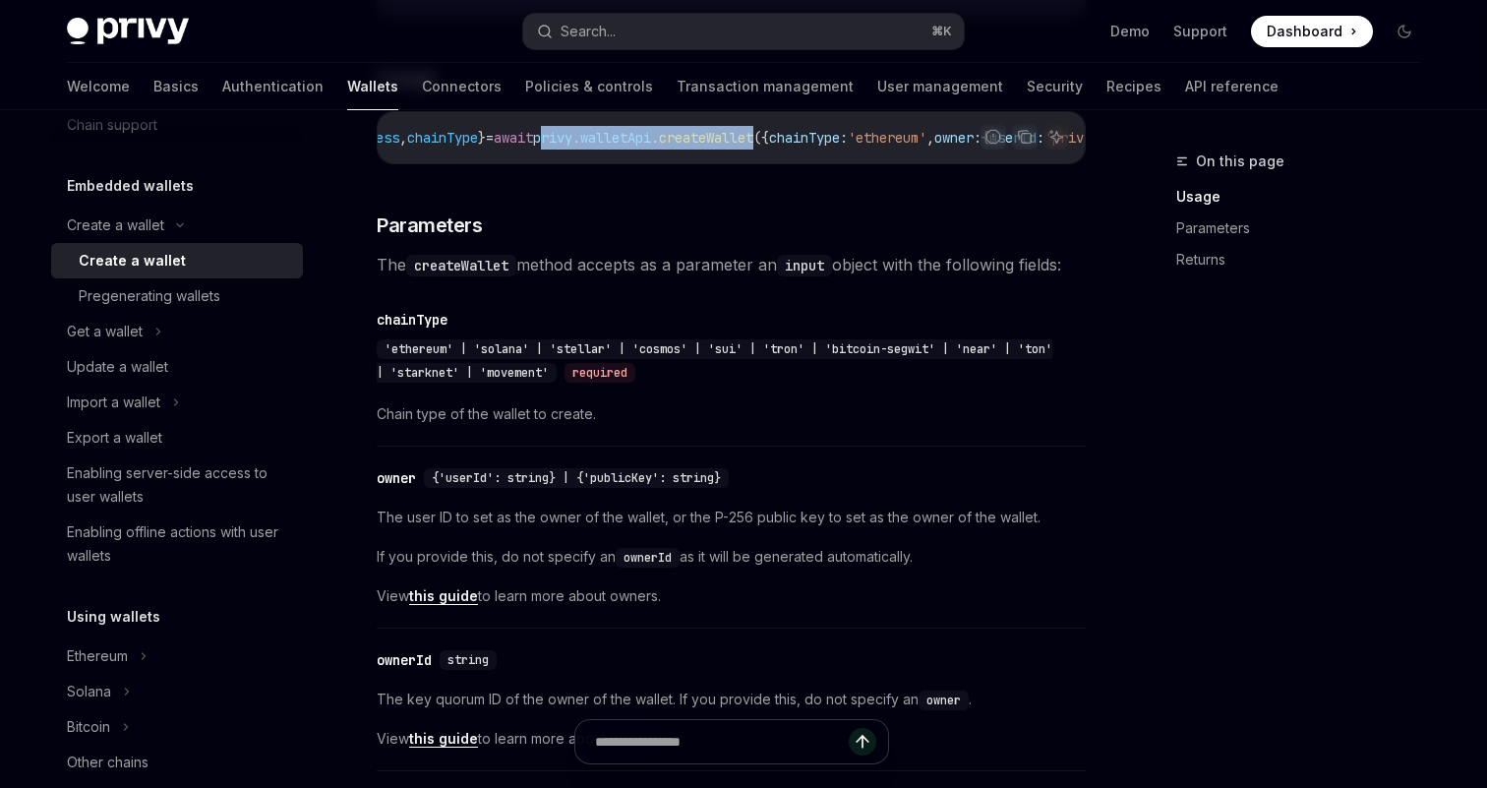
scroll to position [945, 0]
click at [400, 487] on div "owner" at bounding box center [396, 477] width 39 height 20
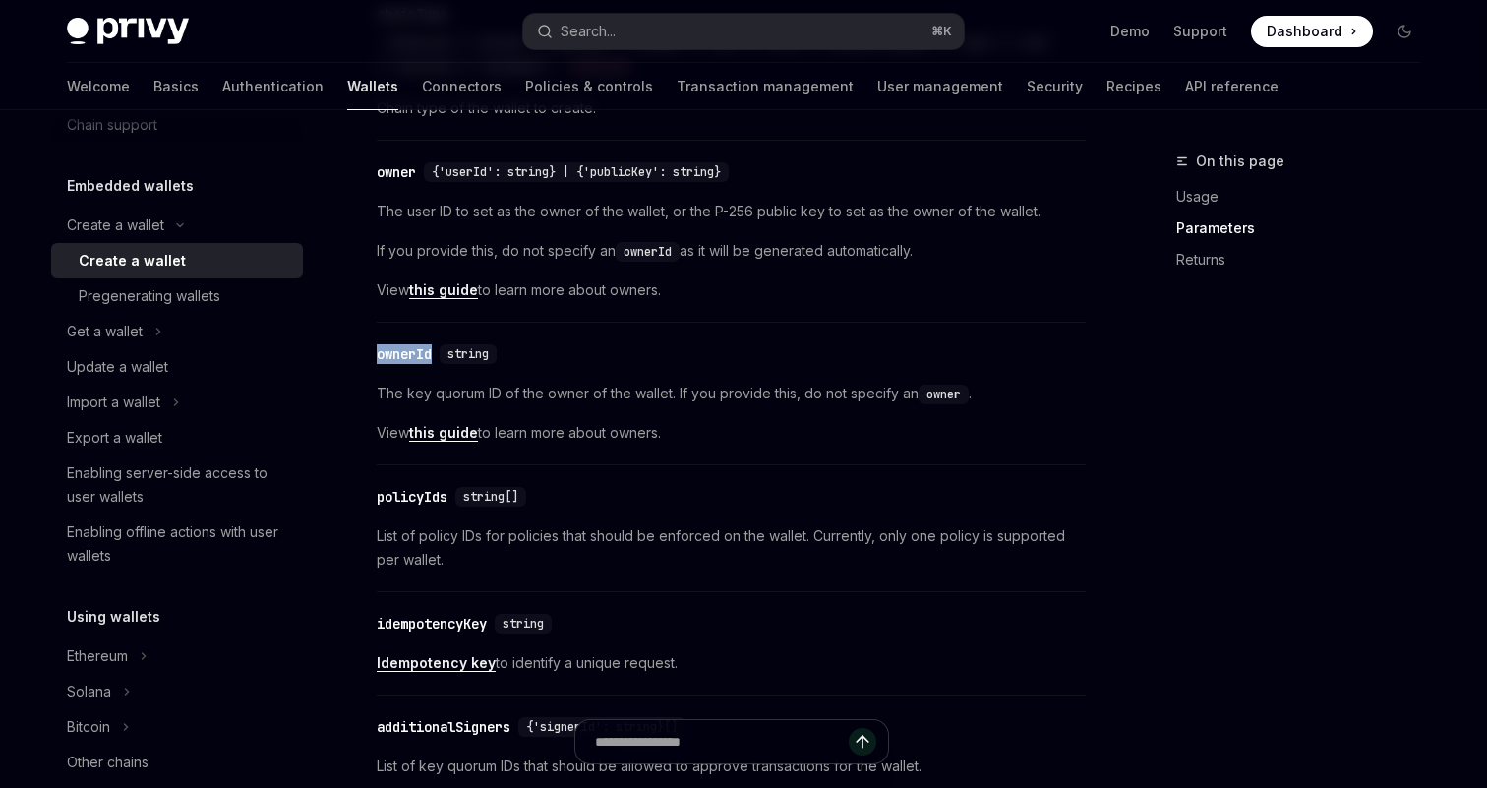
click at [400, 495] on div "The @privy-io/server-auth library is deprecated. We recommend integrating @priv…" at bounding box center [731, 508] width 709 height 2344
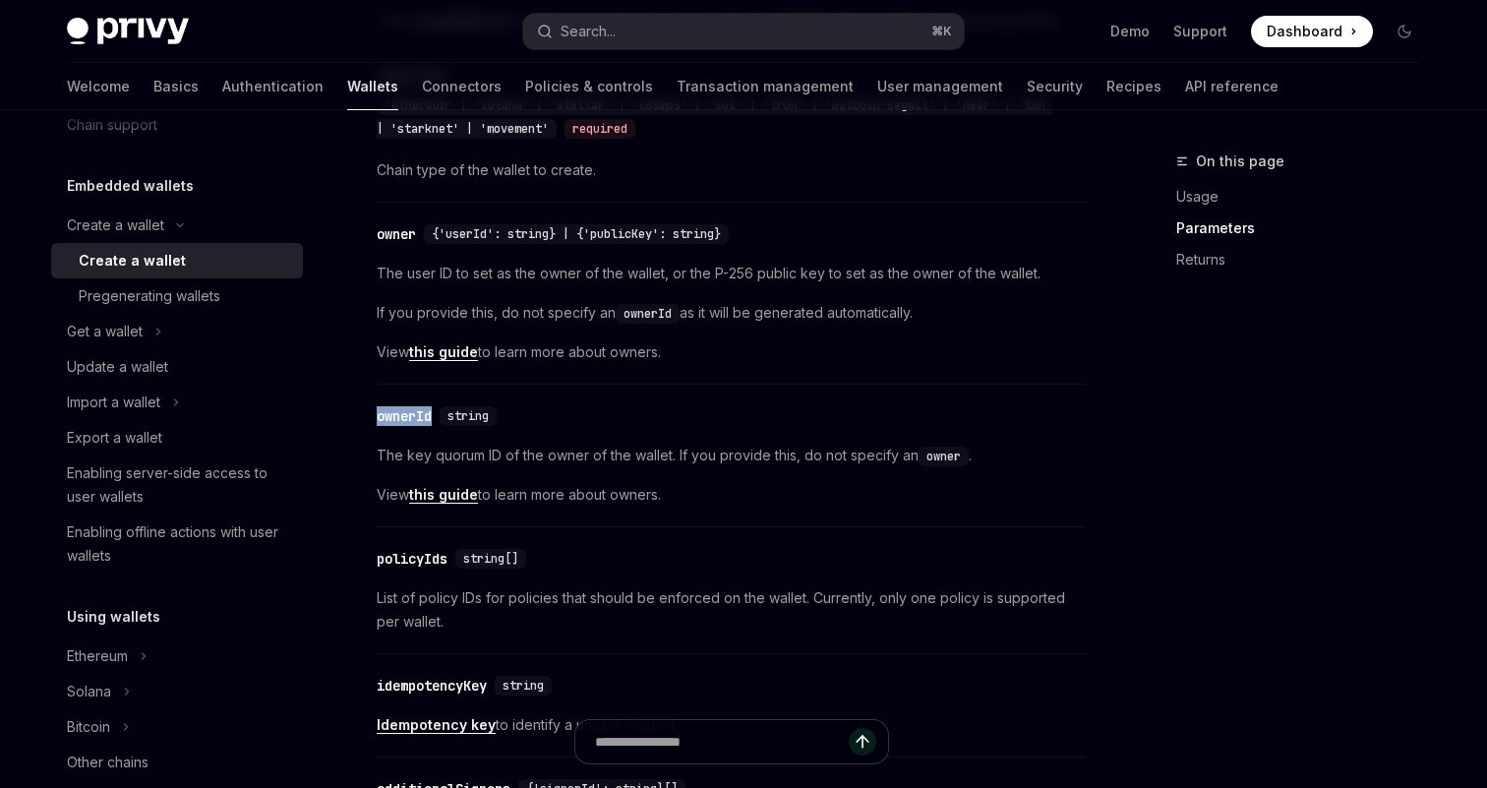
scroll to position [1170, 0]
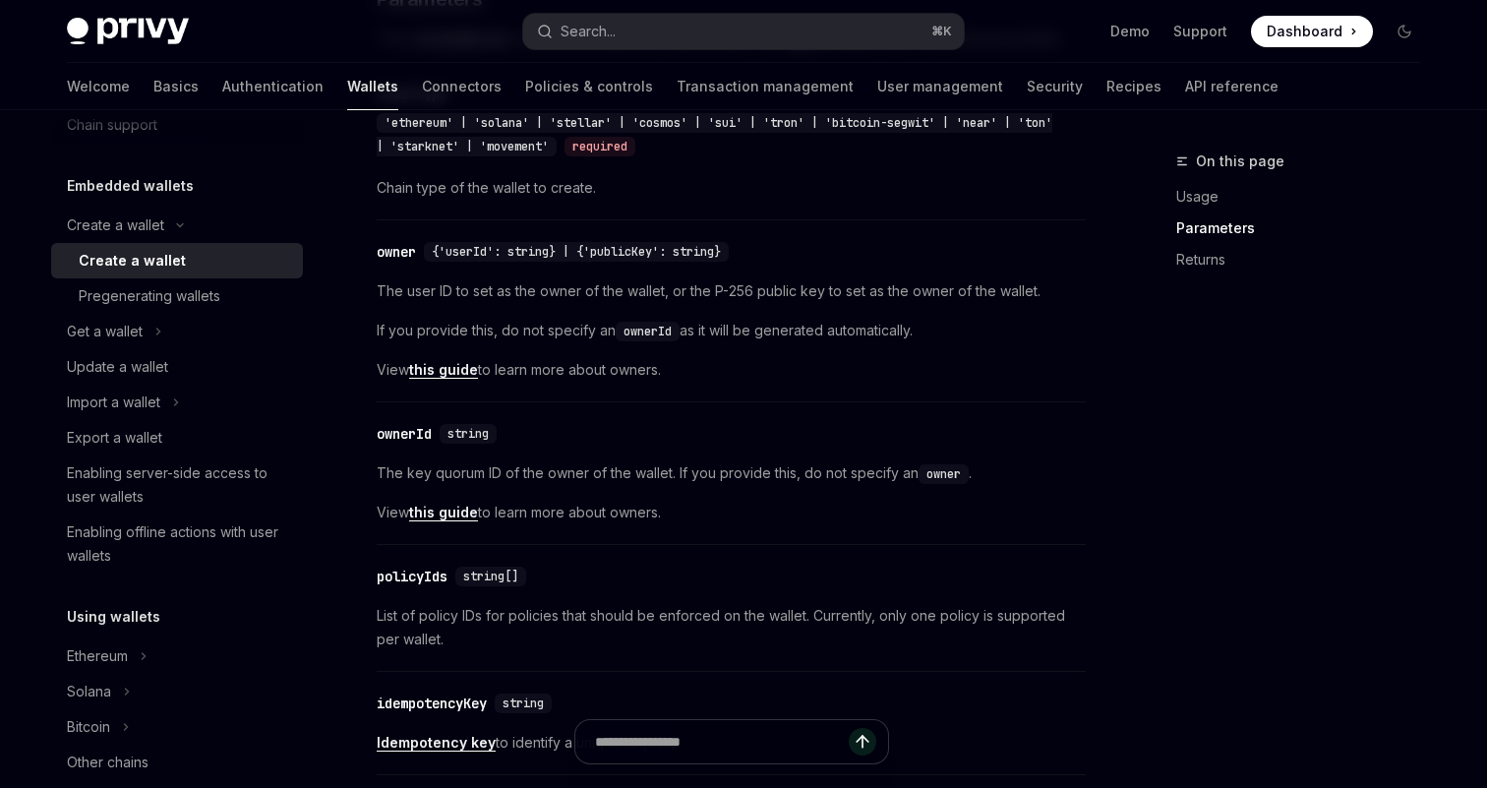
click at [605, 516] on span "View this guide to learn more about owners." at bounding box center [731, 513] width 709 height 24
